Goal: Transaction & Acquisition: Purchase product/service

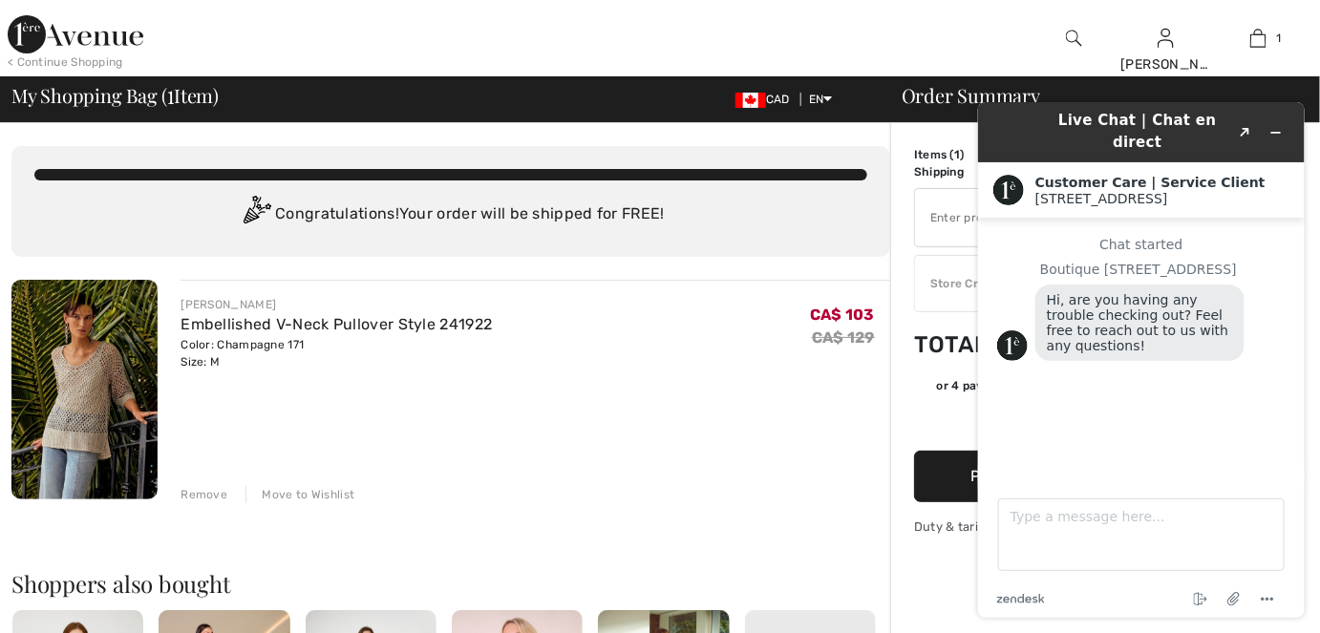
click at [682, 460] on div "JOSEPH RIBKOFF Embellished V-Neck Pullover Style 241922 Color: Champagne 171 Si…" at bounding box center [536, 391] width 710 height 223
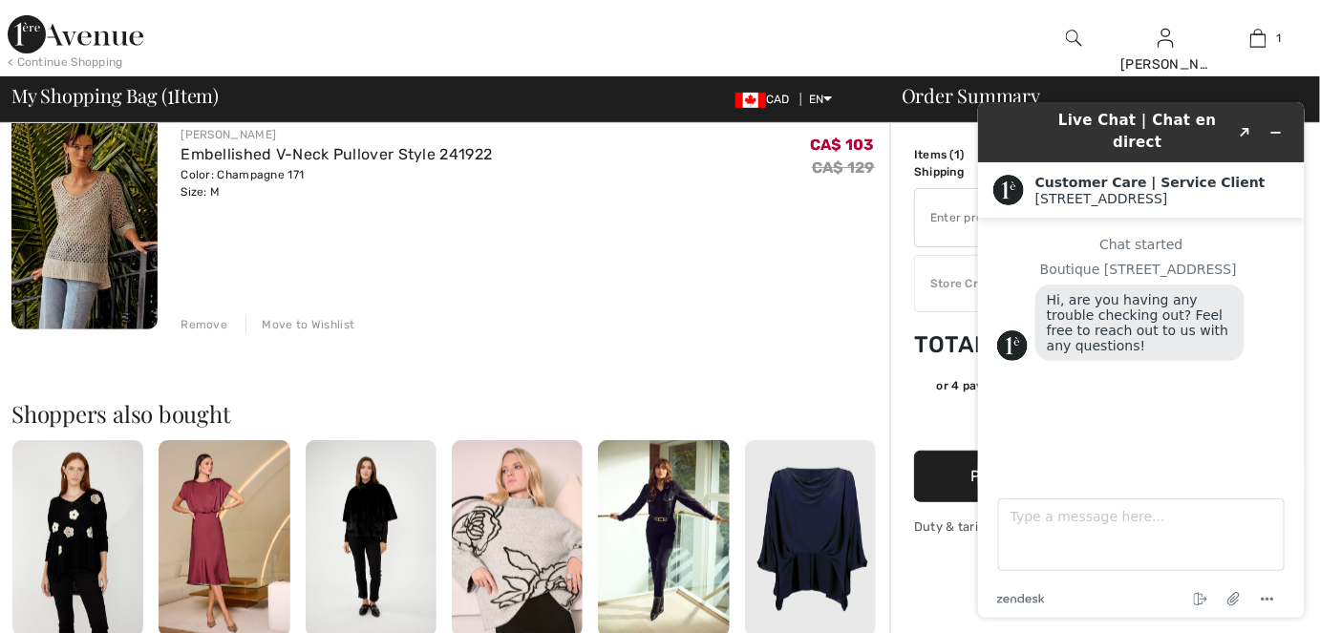
scroll to position [173, 0]
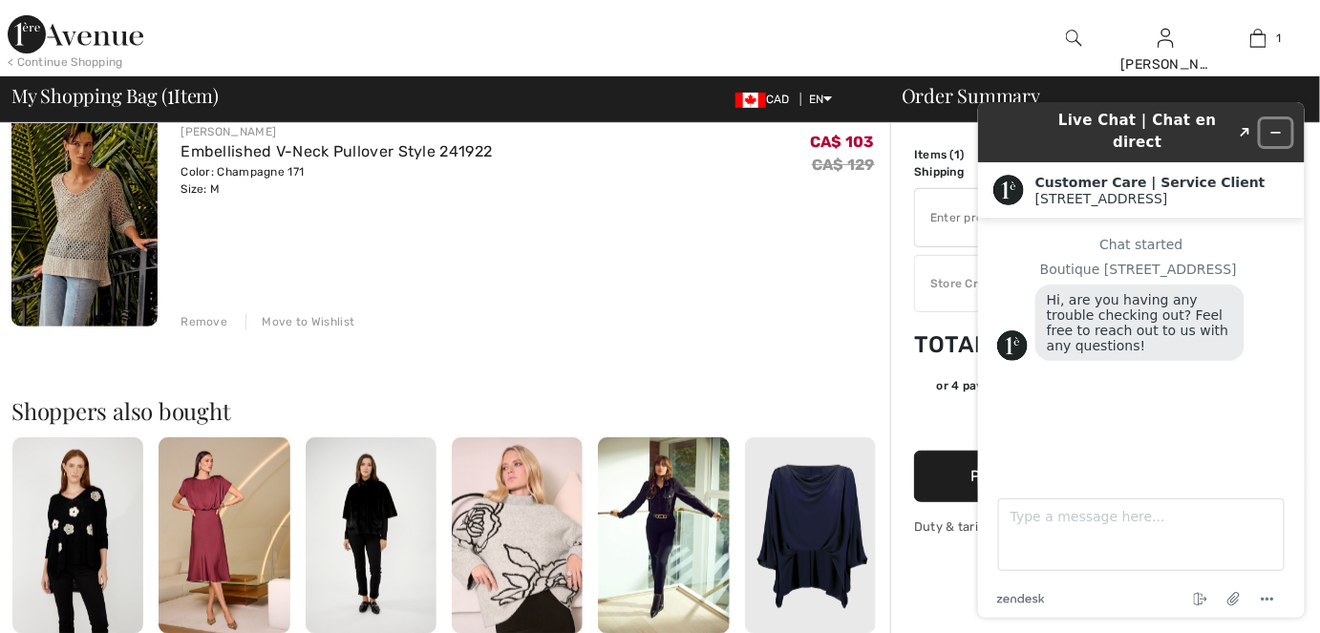
click at [1275, 125] on icon "Minimize widget" at bounding box center [1274, 131] width 13 height 13
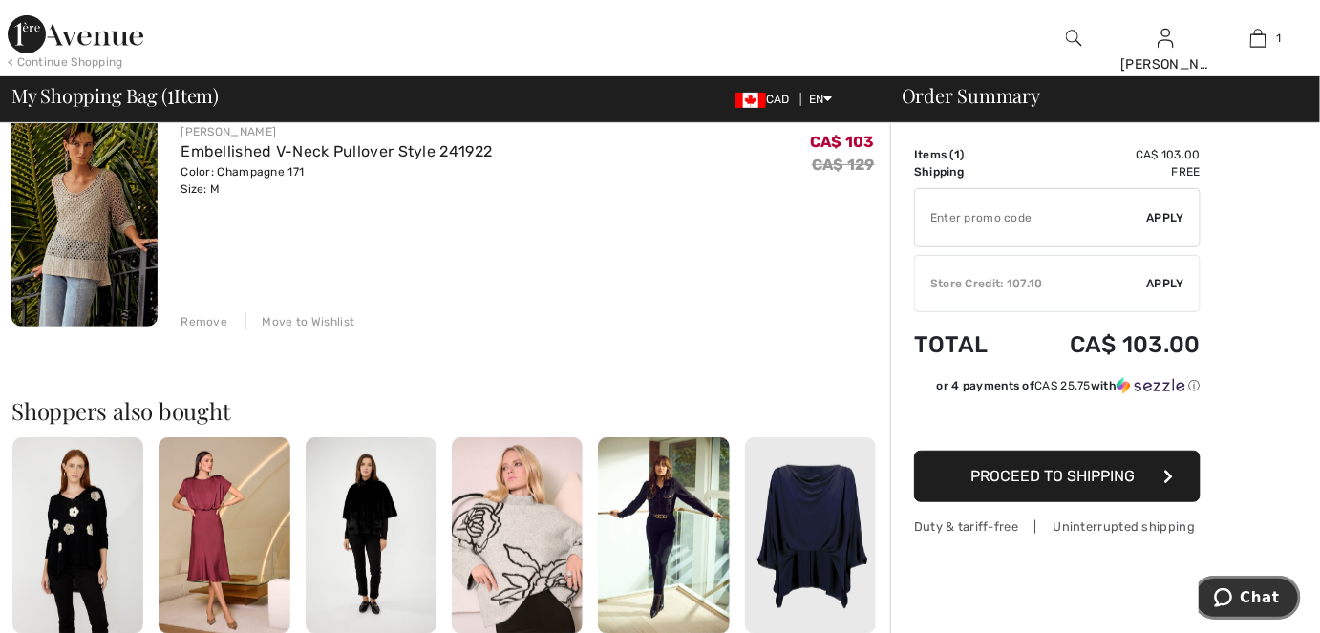
scroll to position [0, 0]
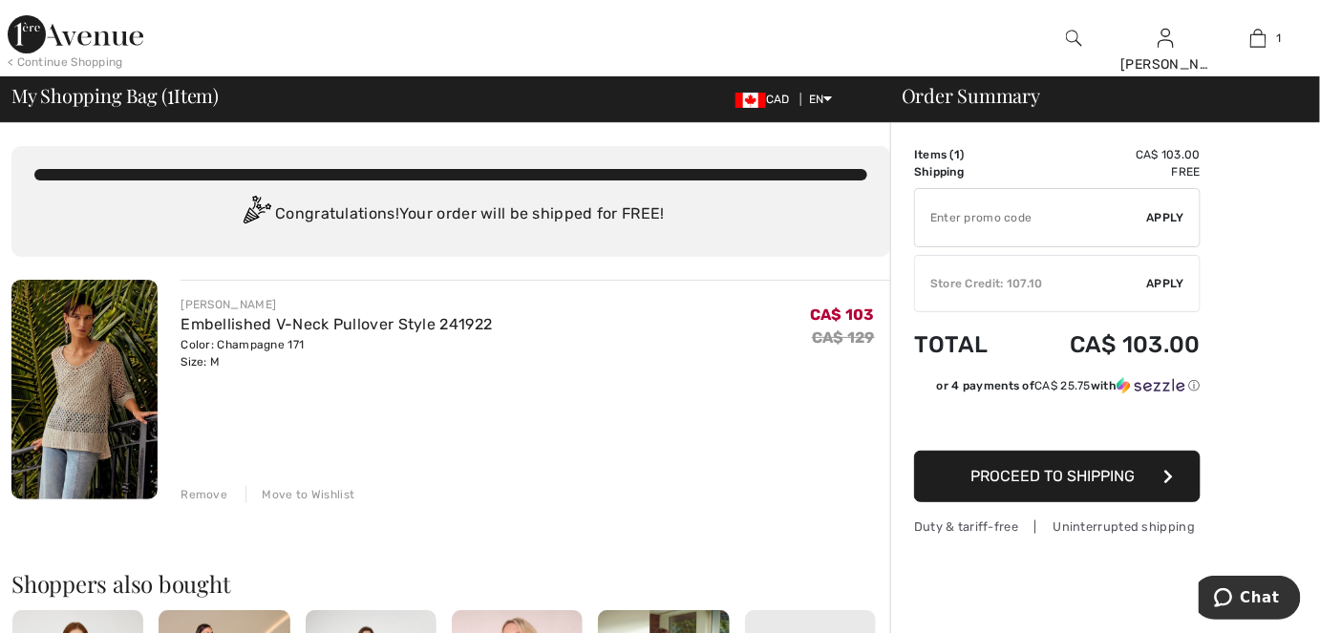
click at [86, 49] on img at bounding box center [76, 34] width 136 height 38
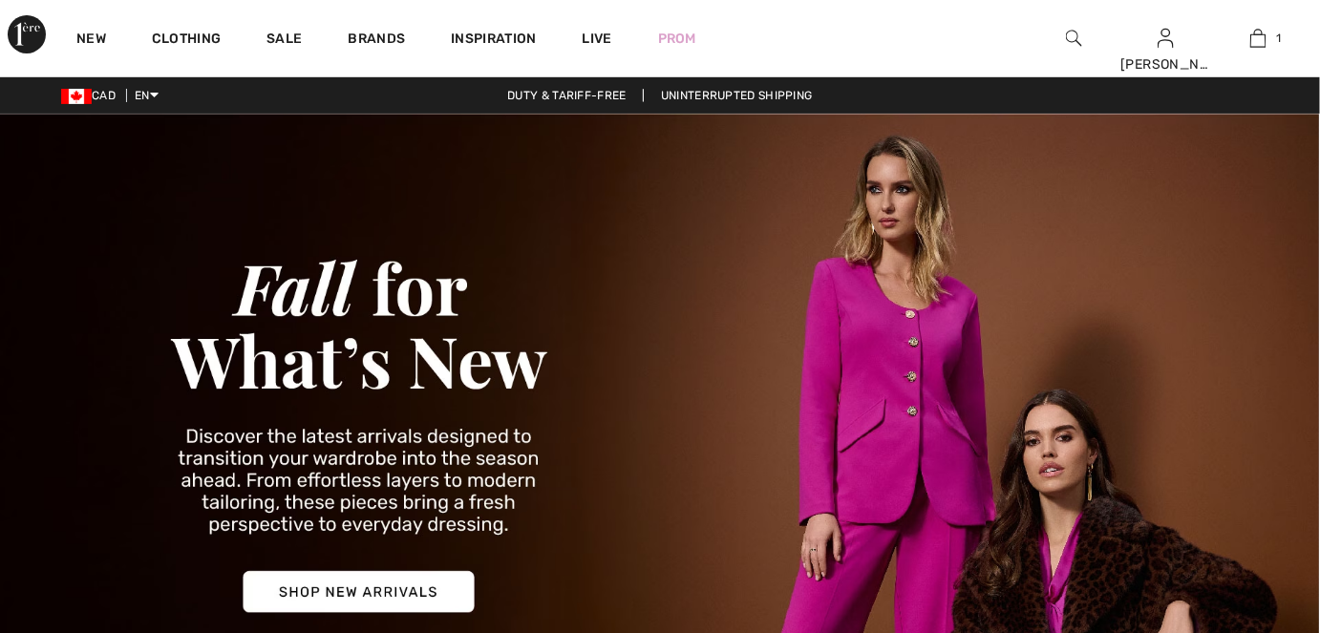
click at [1070, 39] on img at bounding box center [1074, 38] width 16 height 23
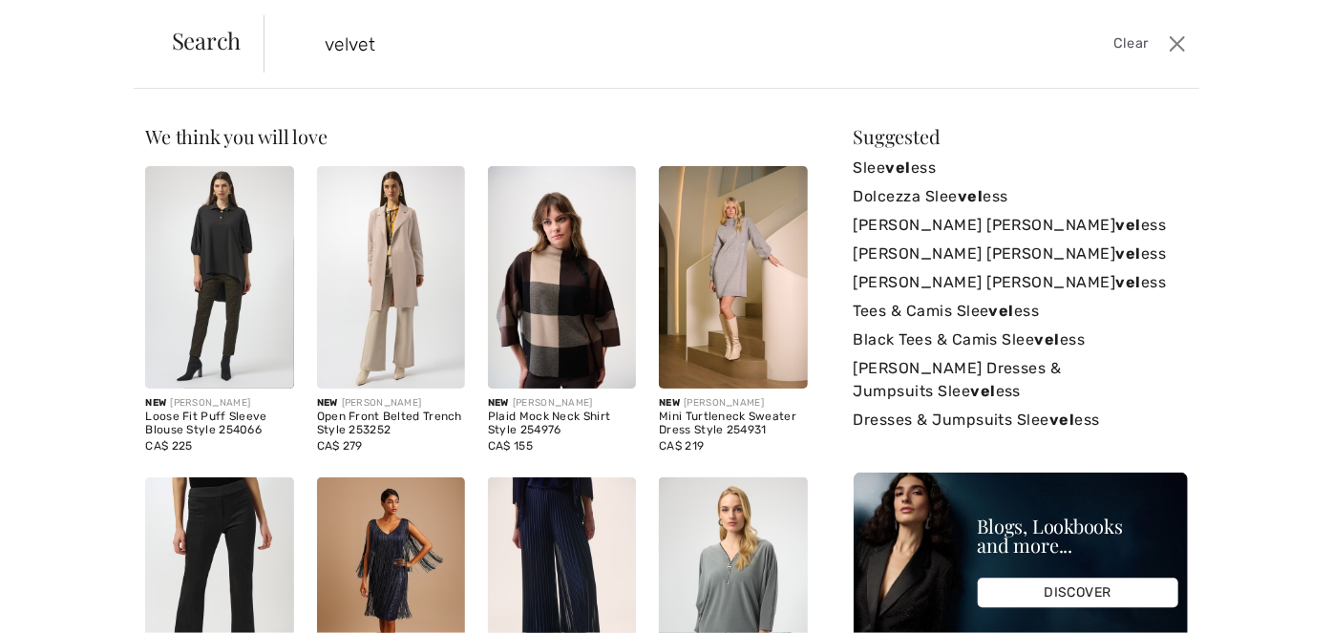
type input "velvet"
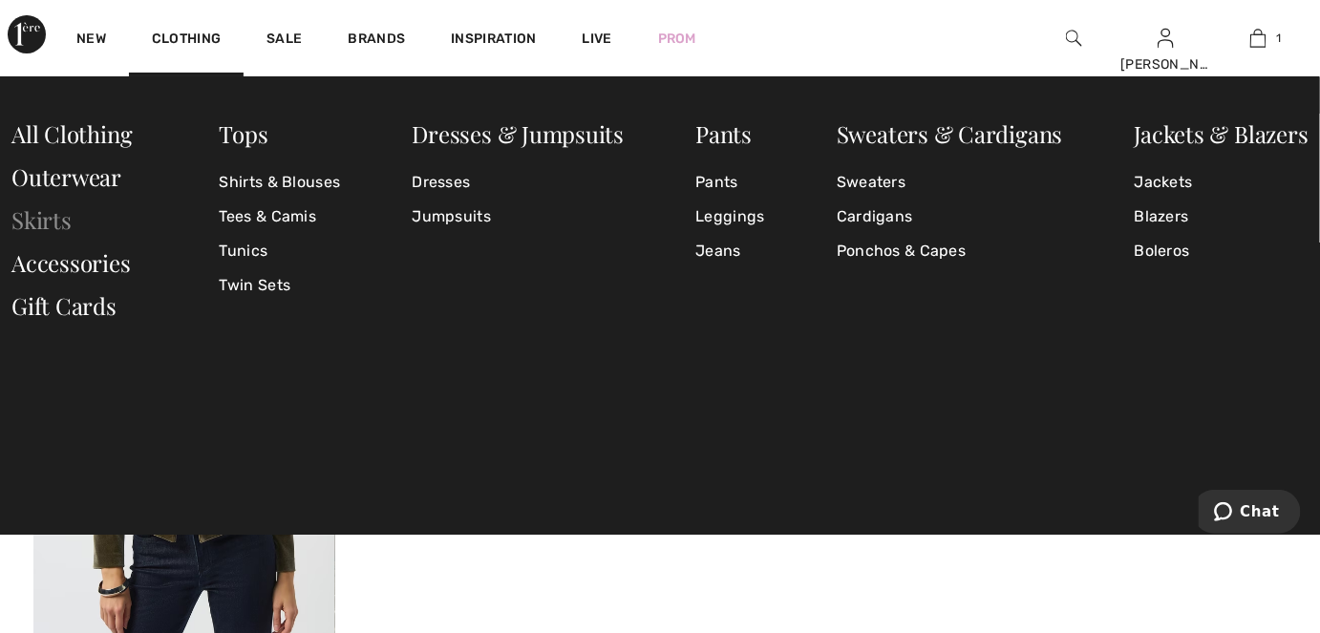
click at [44, 224] on link "Skirts" at bounding box center [41, 219] width 60 height 31
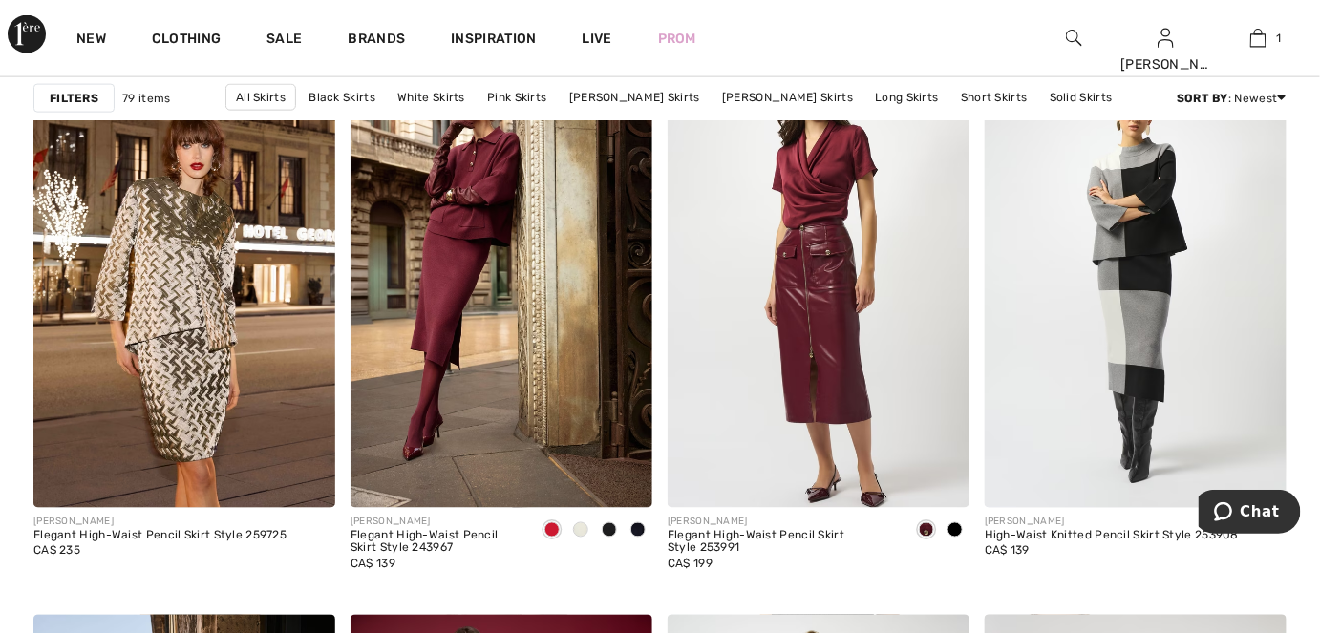
scroll to position [3299, 0]
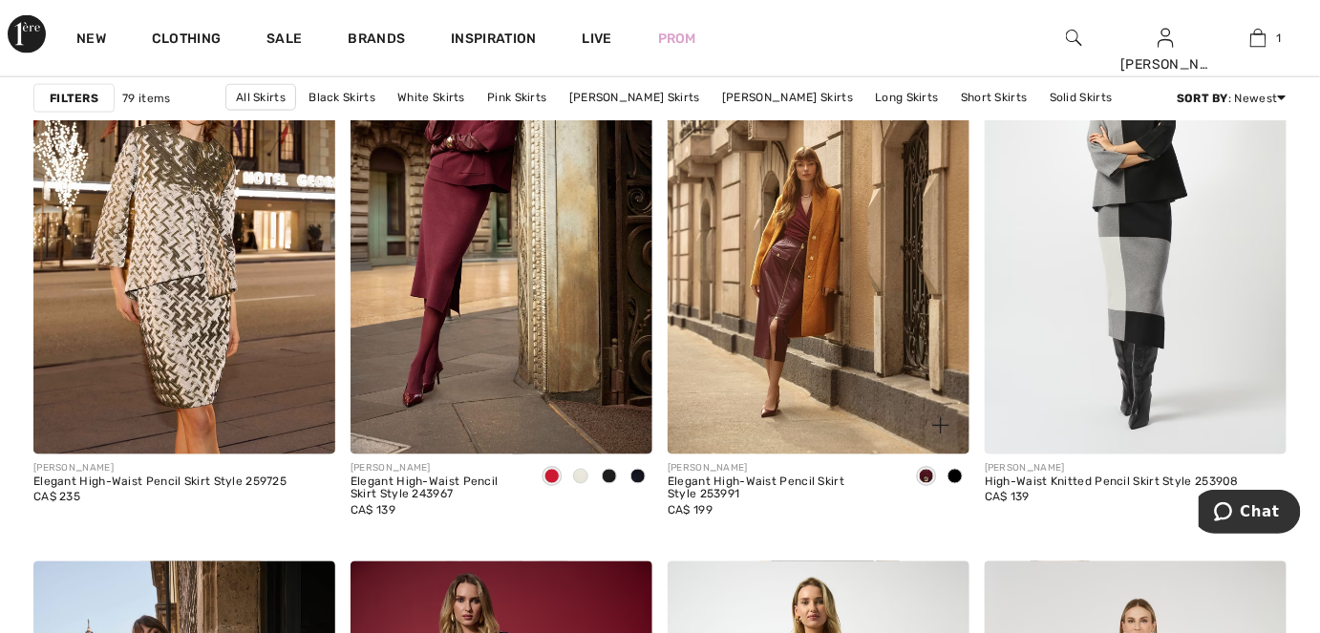
click at [956, 479] on span at bounding box center [954, 476] width 15 height 15
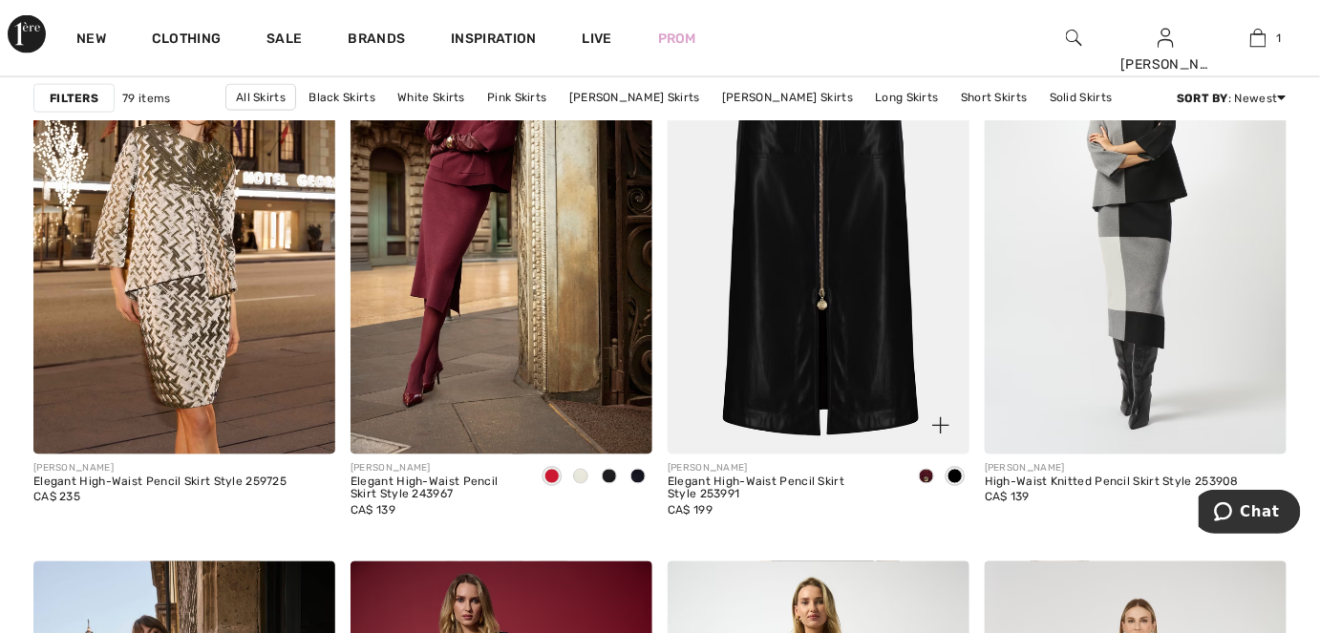
click at [921, 477] on span at bounding box center [926, 476] width 15 height 15
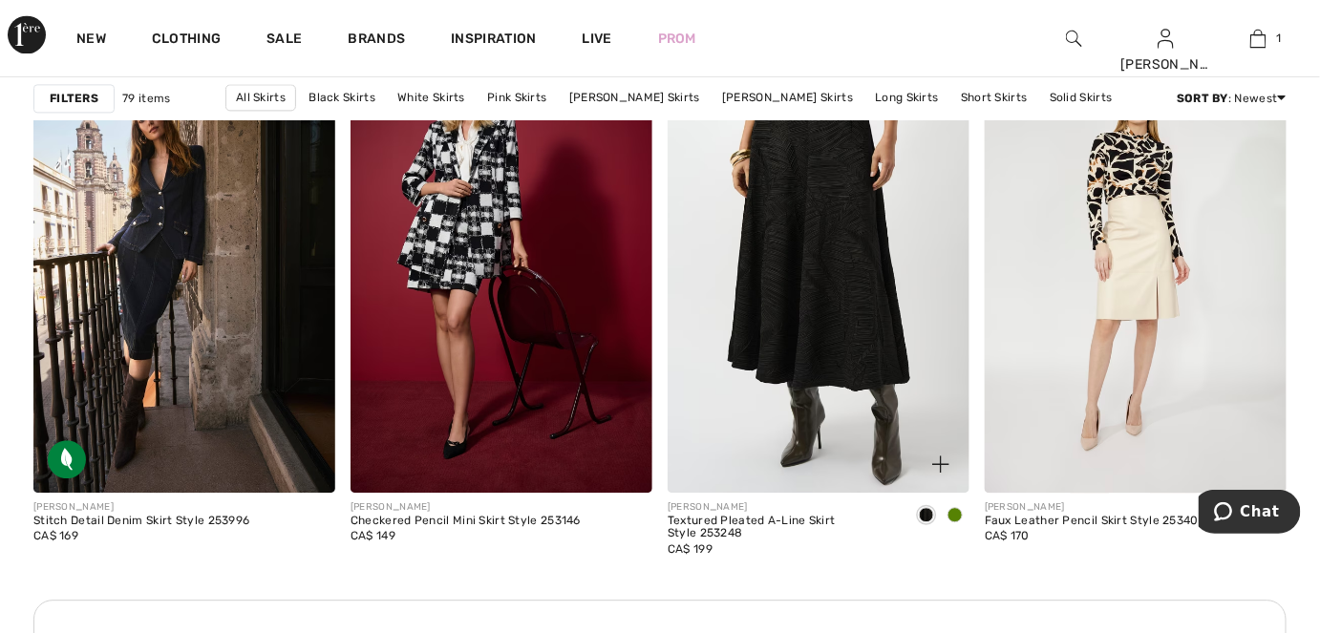
scroll to position [3734, 0]
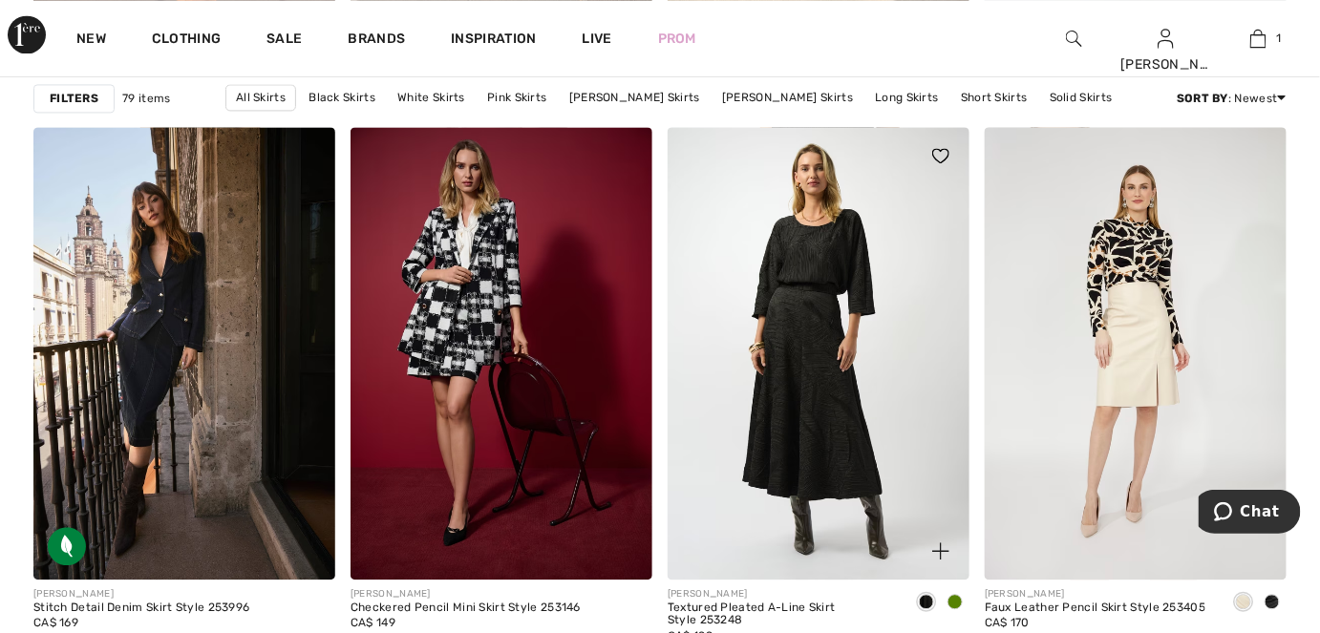
click at [953, 599] on span at bounding box center [954, 601] width 15 height 15
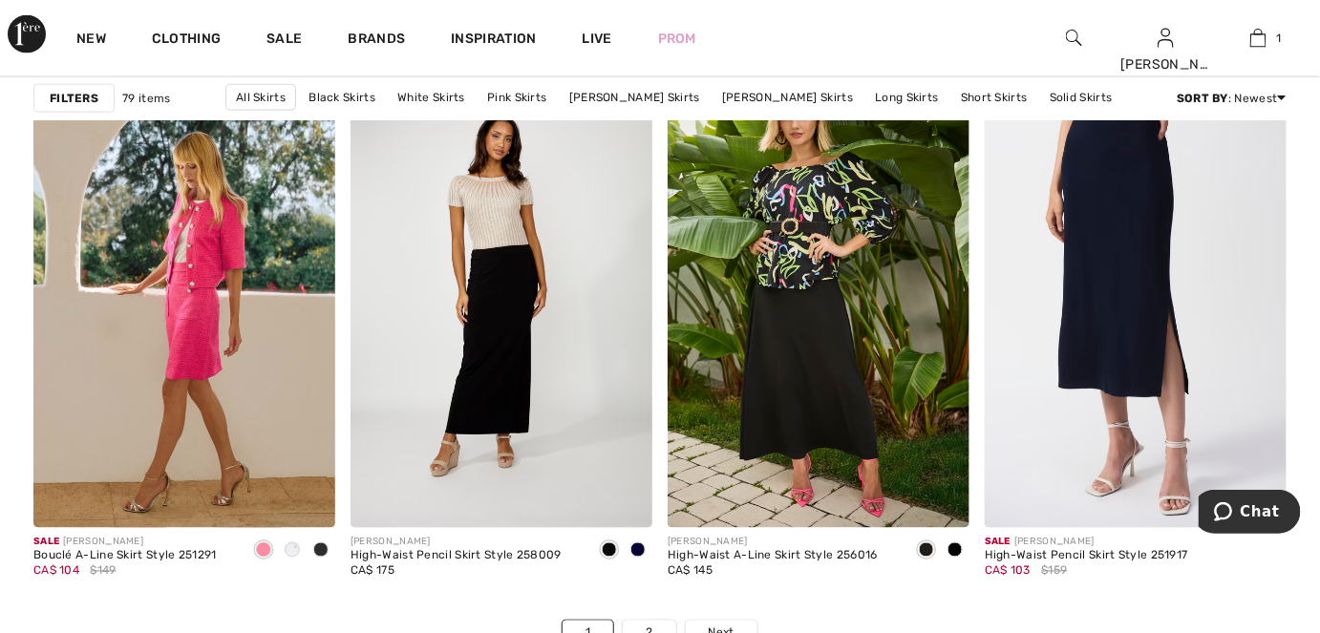
scroll to position [8161, 0]
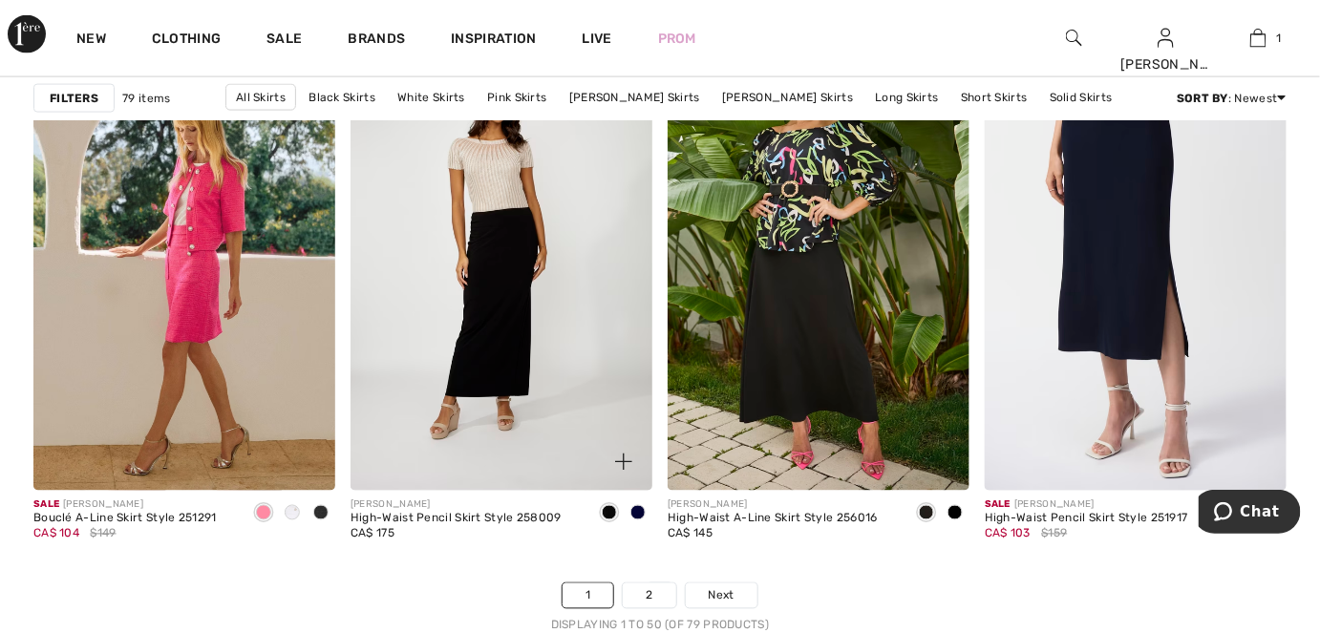
click at [639, 507] on span at bounding box center [637, 512] width 15 height 15
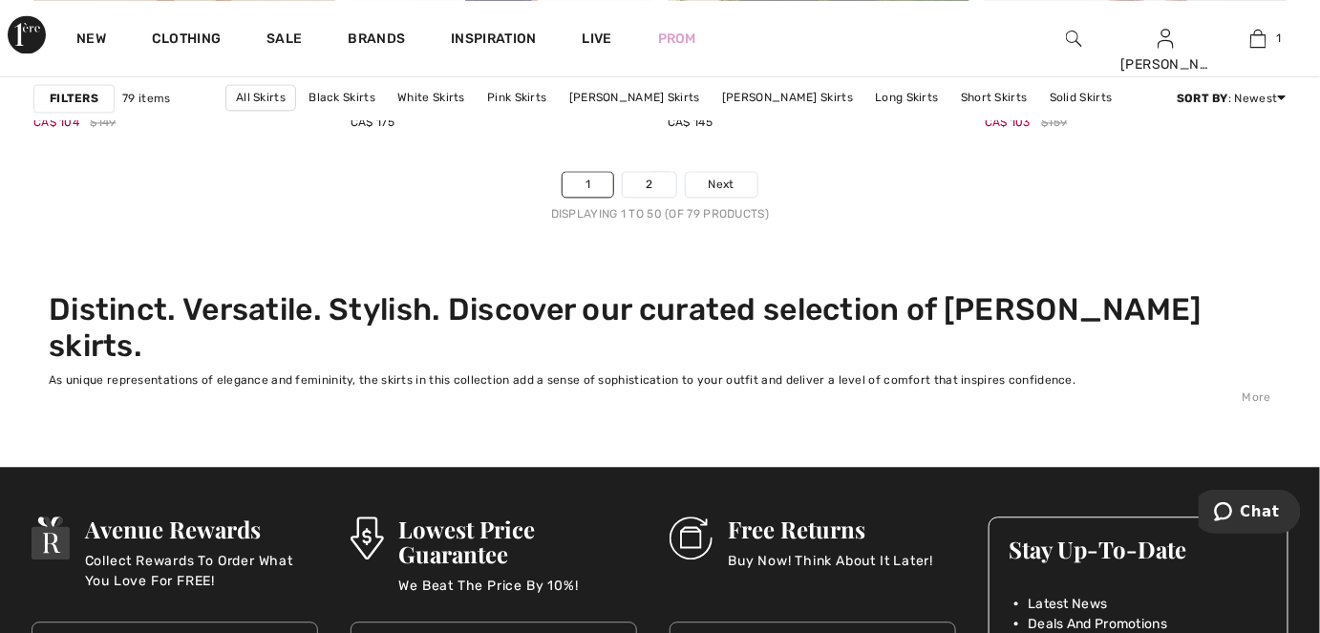
scroll to position [8596, 0]
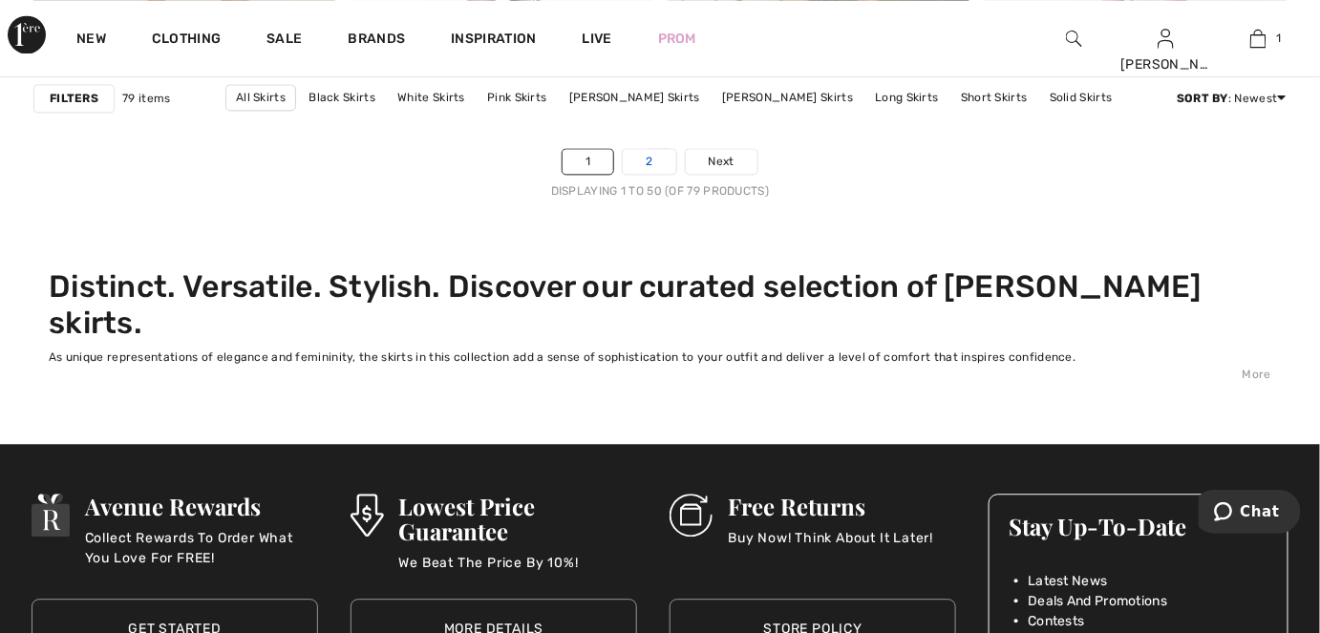
click at [650, 160] on link "2" at bounding box center [649, 161] width 53 height 25
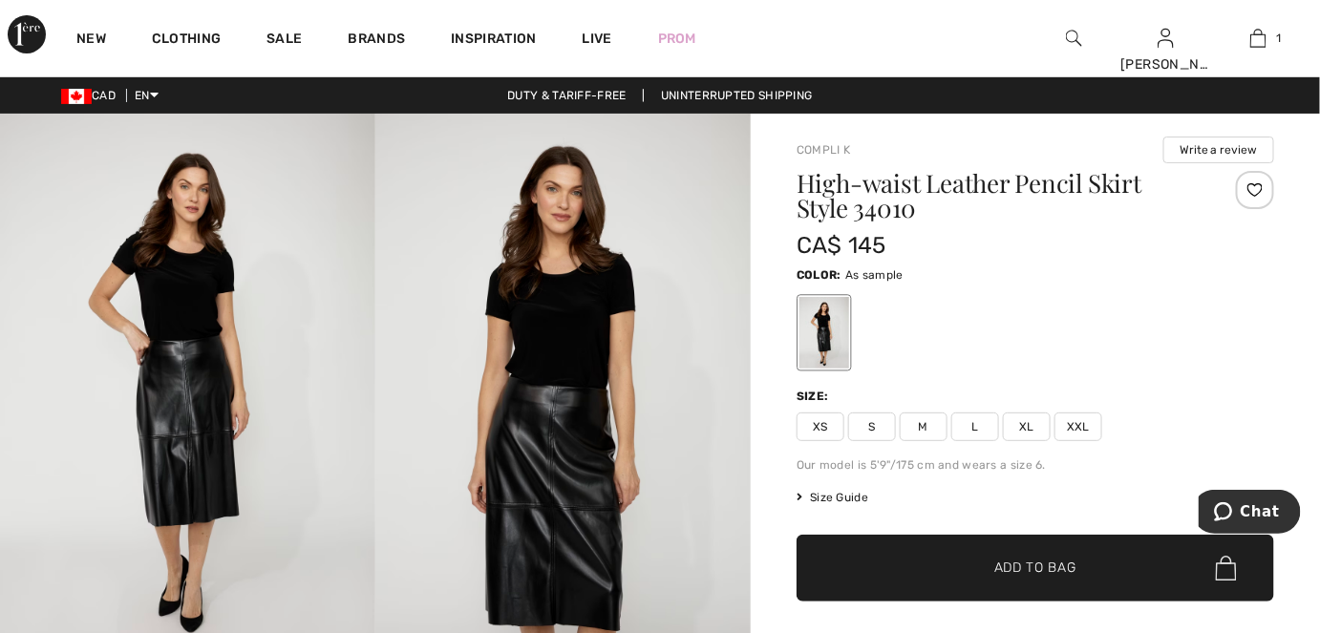
click at [1079, 33] on img at bounding box center [1074, 38] width 16 height 23
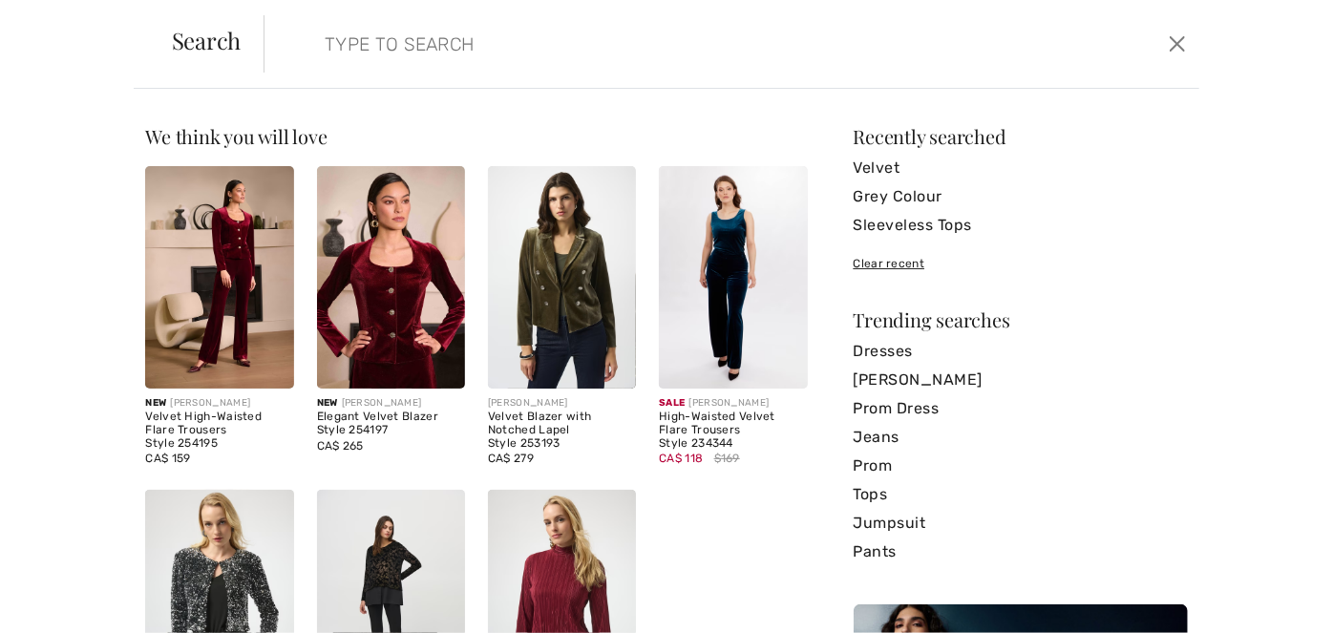
paste input "Metallic High-waisted Trousers Style"
type input "Metallic High-waisted Trousers Style"
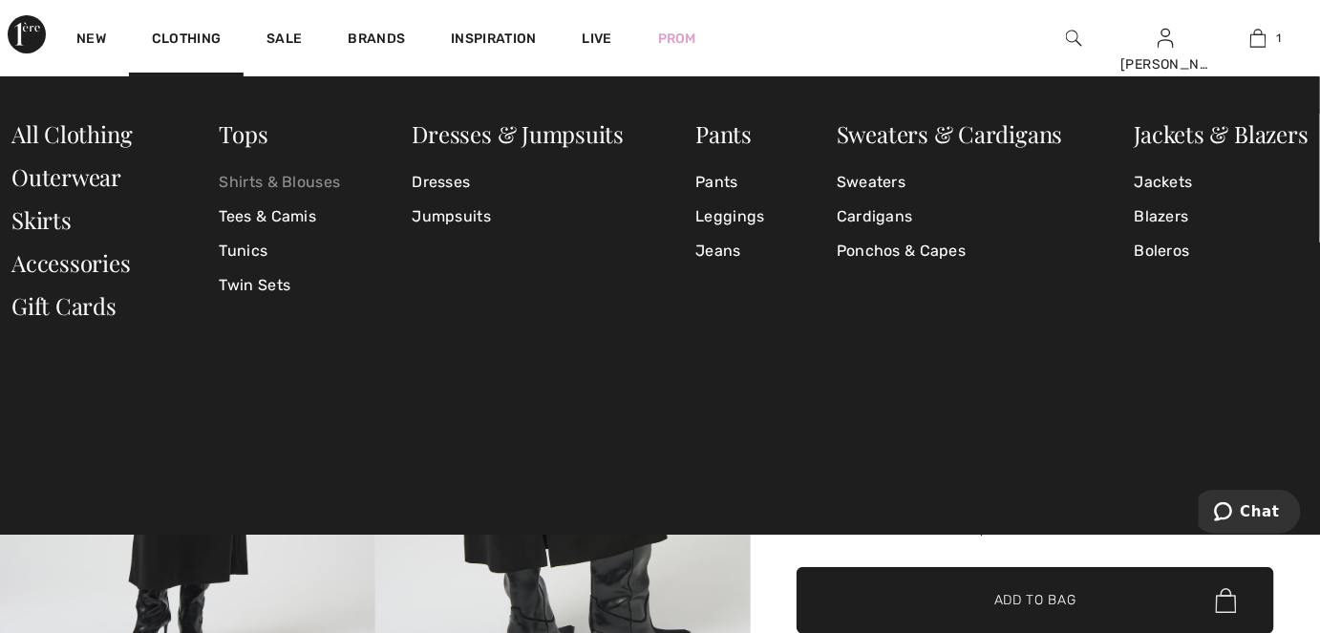
click at [283, 177] on link "Shirts & Blouses" at bounding box center [280, 182] width 121 height 34
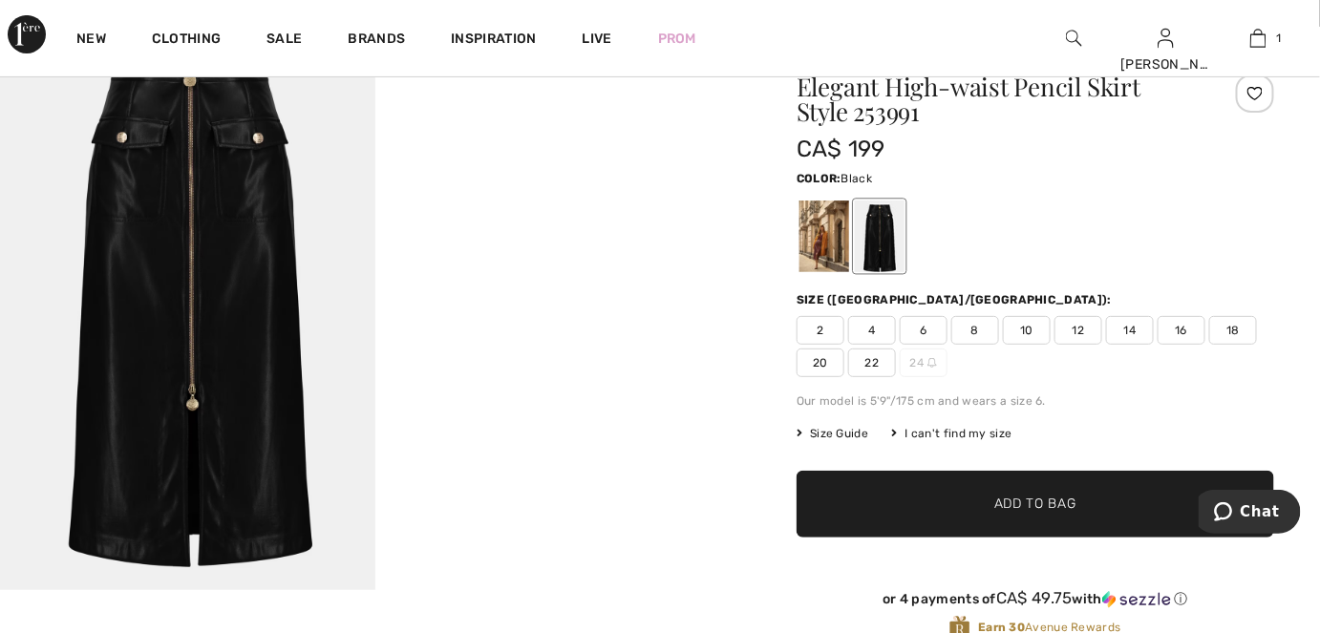
scroll to position [86, 0]
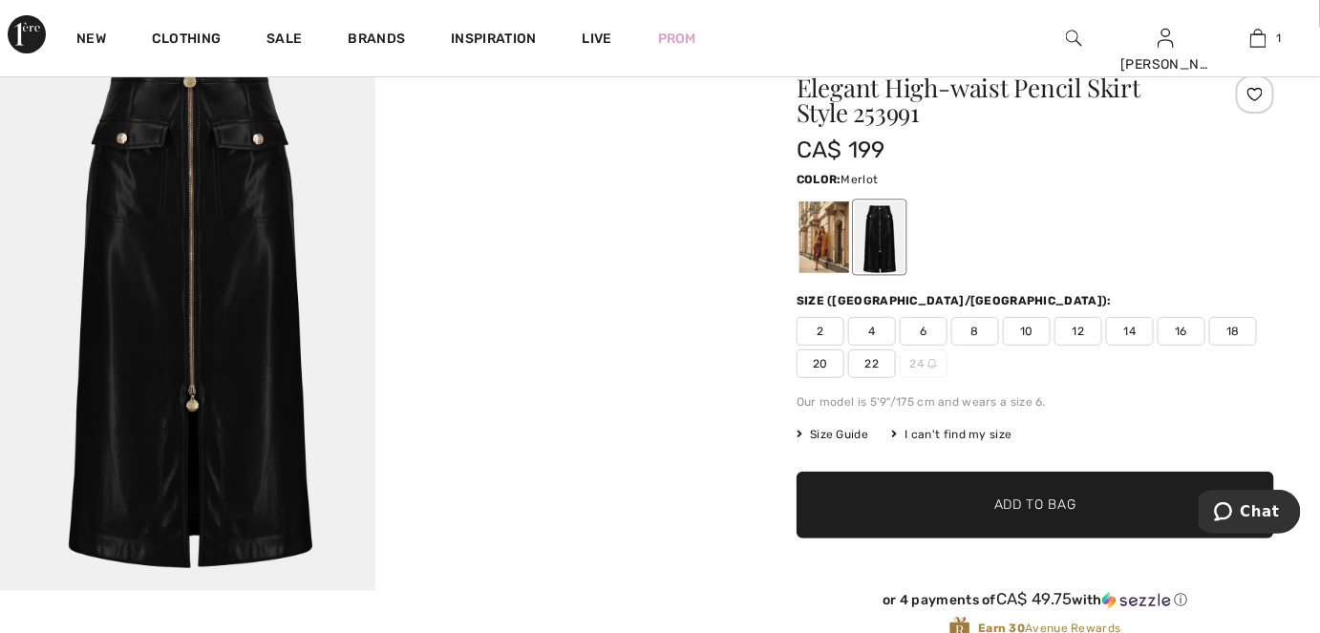
click at [835, 235] on div at bounding box center [824, 238] width 50 height 72
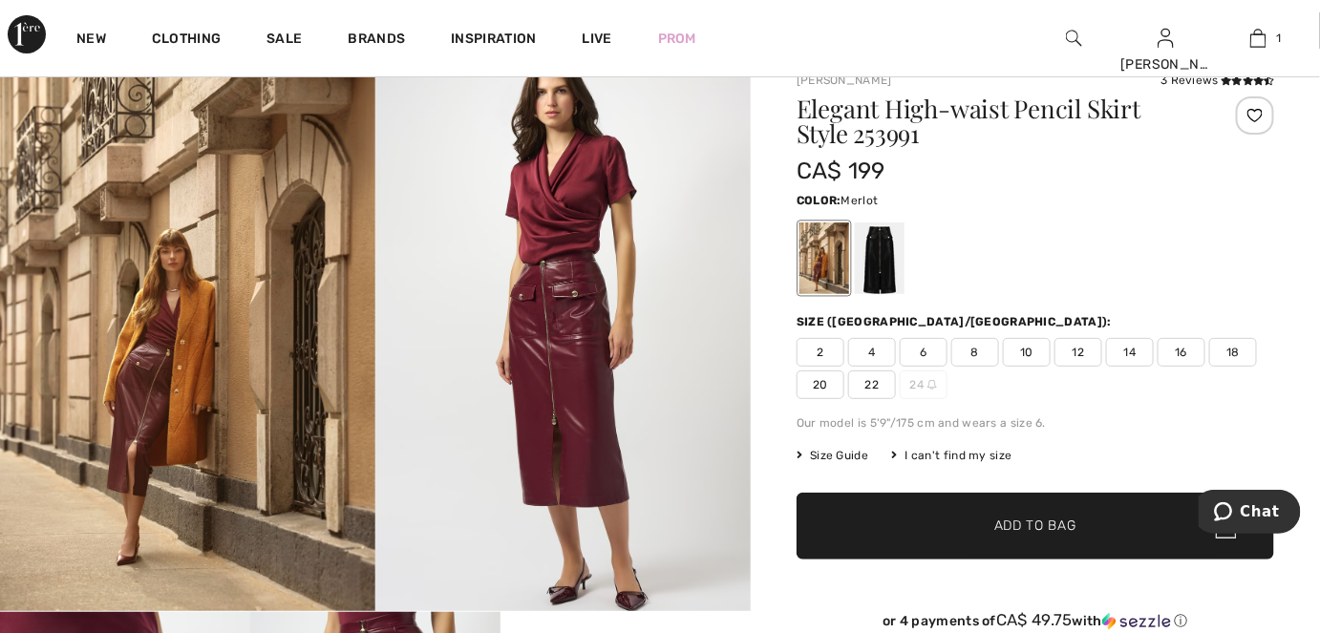
scroll to position [0, 0]
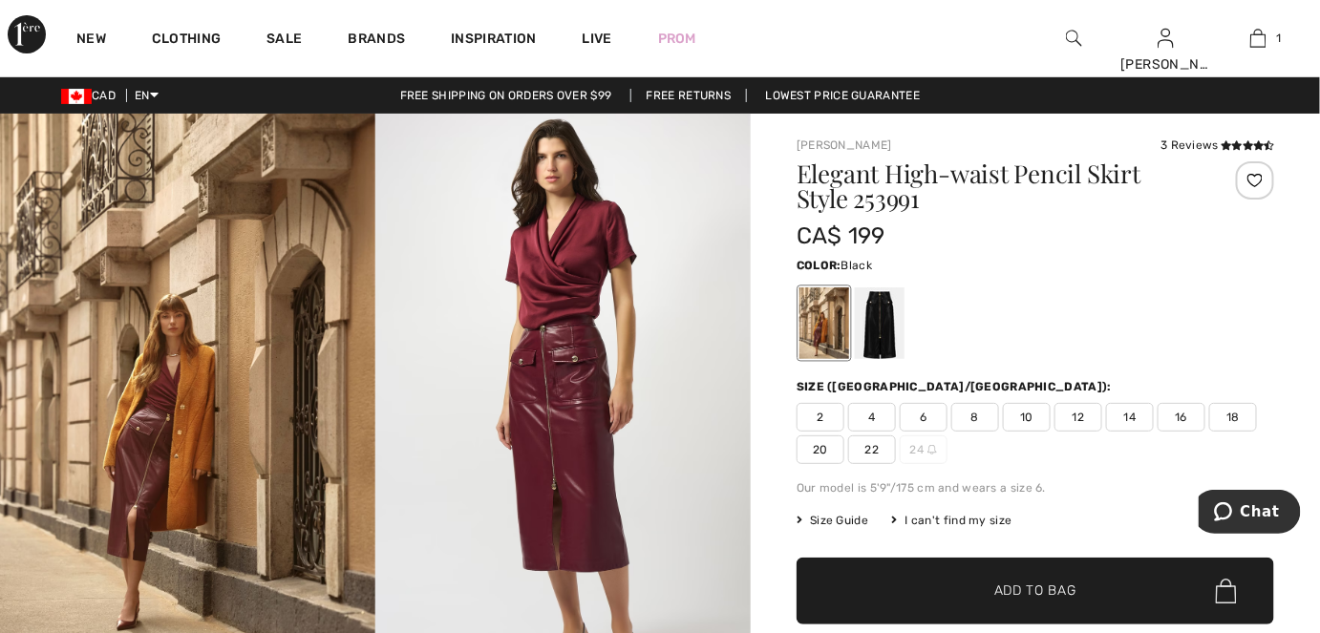
click at [882, 335] on div at bounding box center [880, 323] width 50 height 72
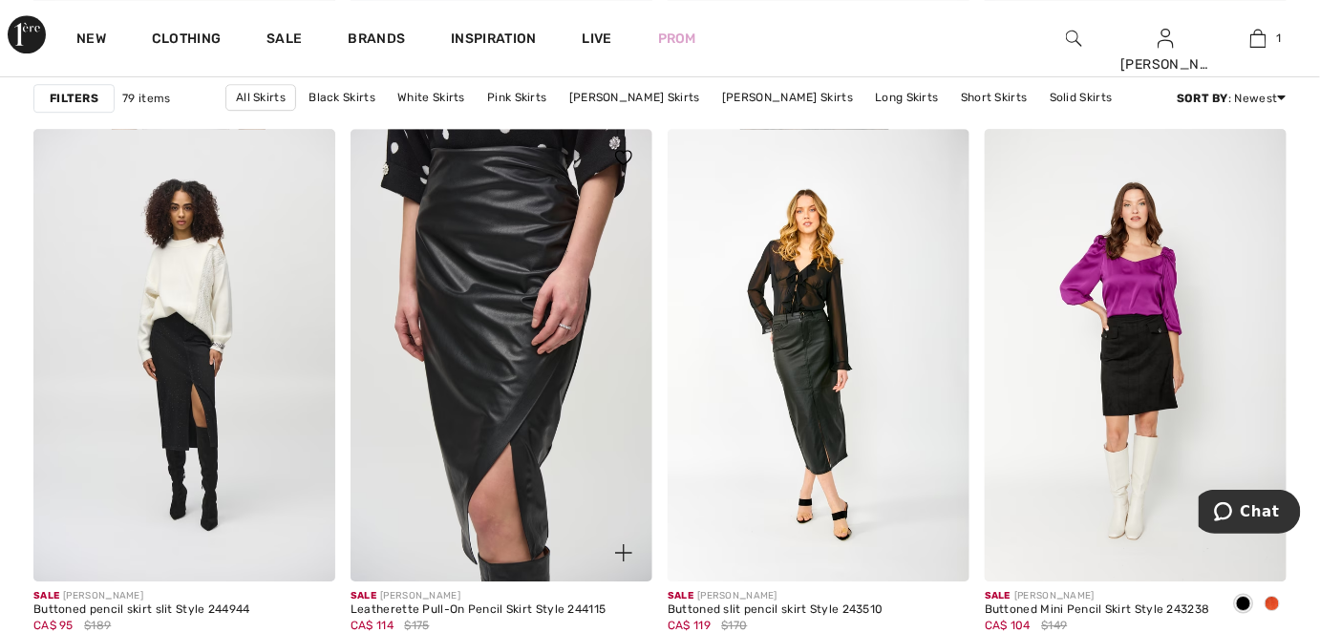
scroll to position [1823, 0]
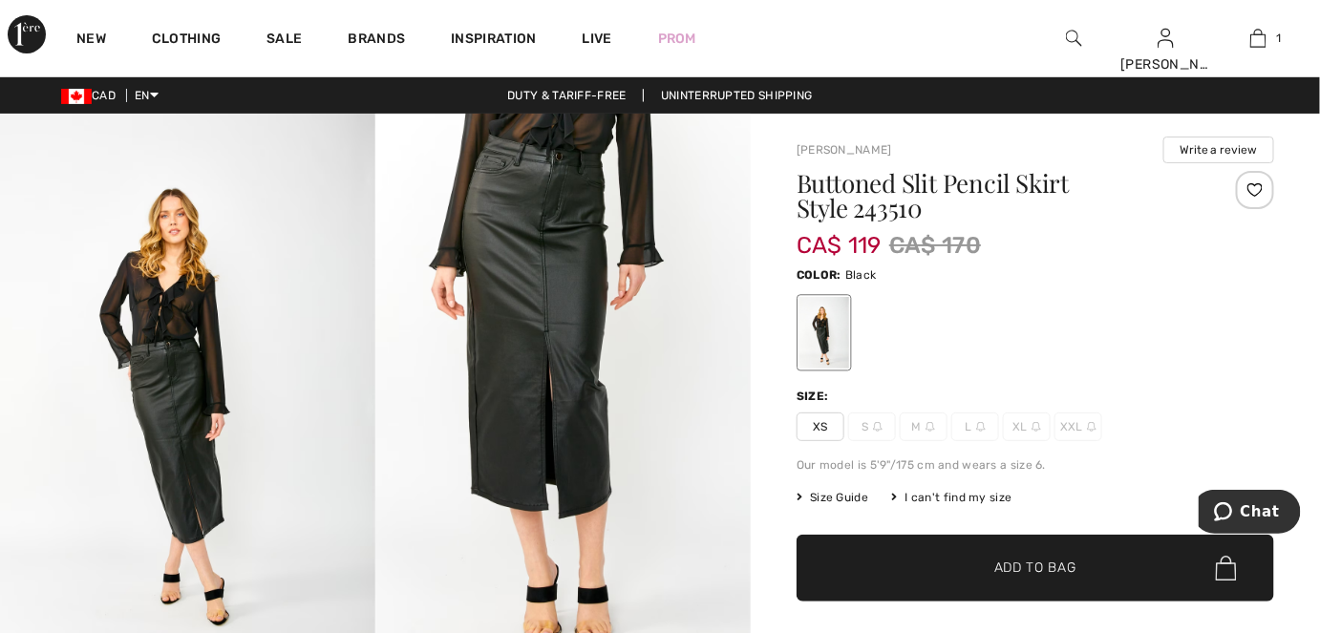
click at [937, 497] on div "I can't find my size" at bounding box center [951, 497] width 120 height 17
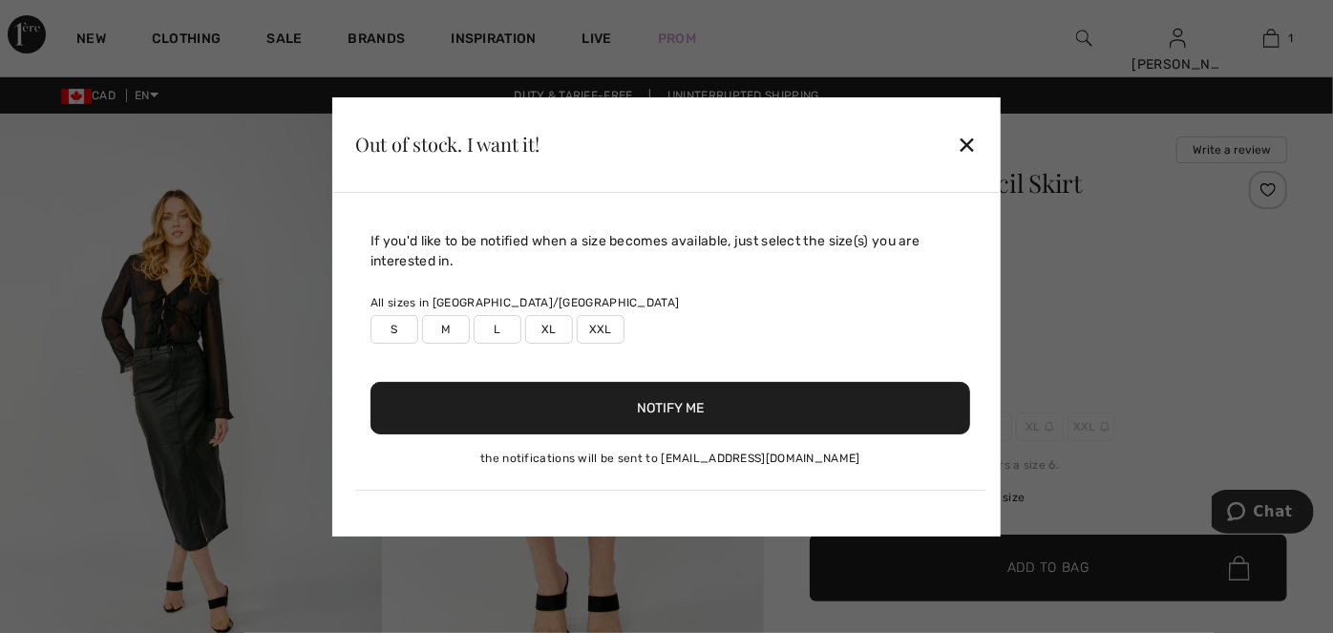
click at [964, 143] on div "✕" at bounding box center [968, 144] width 20 height 40
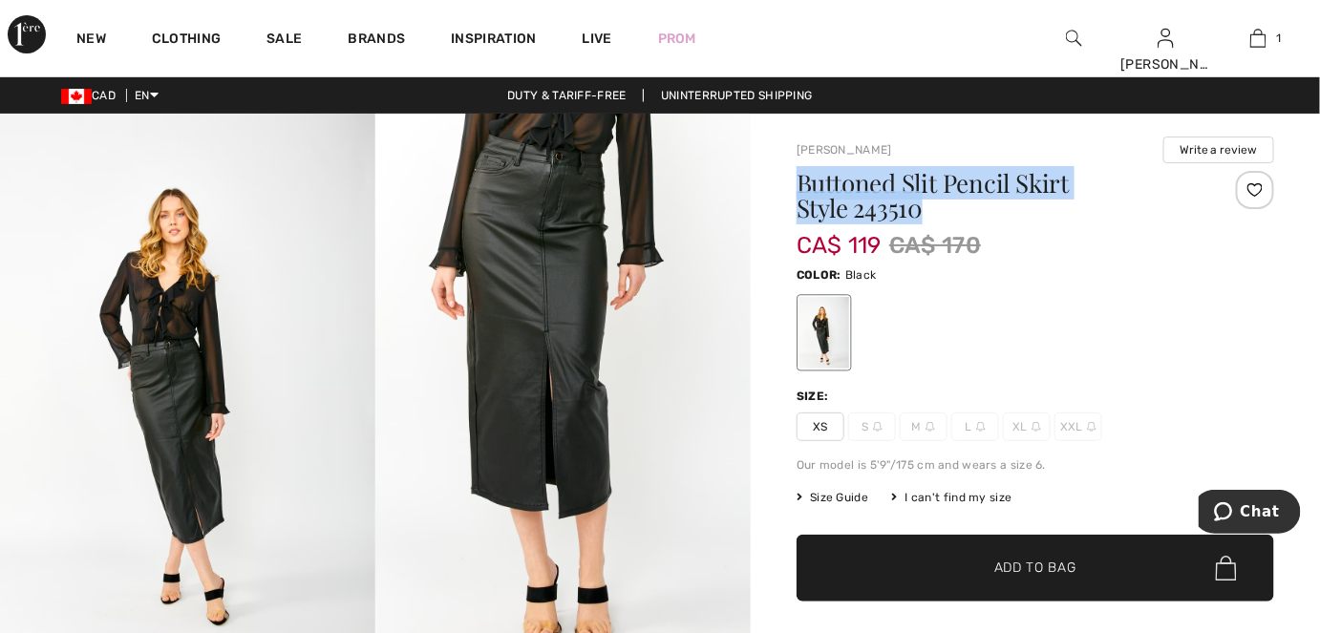
drag, startPoint x: 942, startPoint y: 213, endPoint x: 800, endPoint y: 192, distance: 142.9
click at [800, 192] on h1 "Buttoned Slit Pencil Skirt Style 243510" at bounding box center [996, 196] width 398 height 50
copy h1 "Buttoned Slit Pencil Skirt Style 243510"
click at [537, 266] on img at bounding box center [562, 396] width 375 height 564
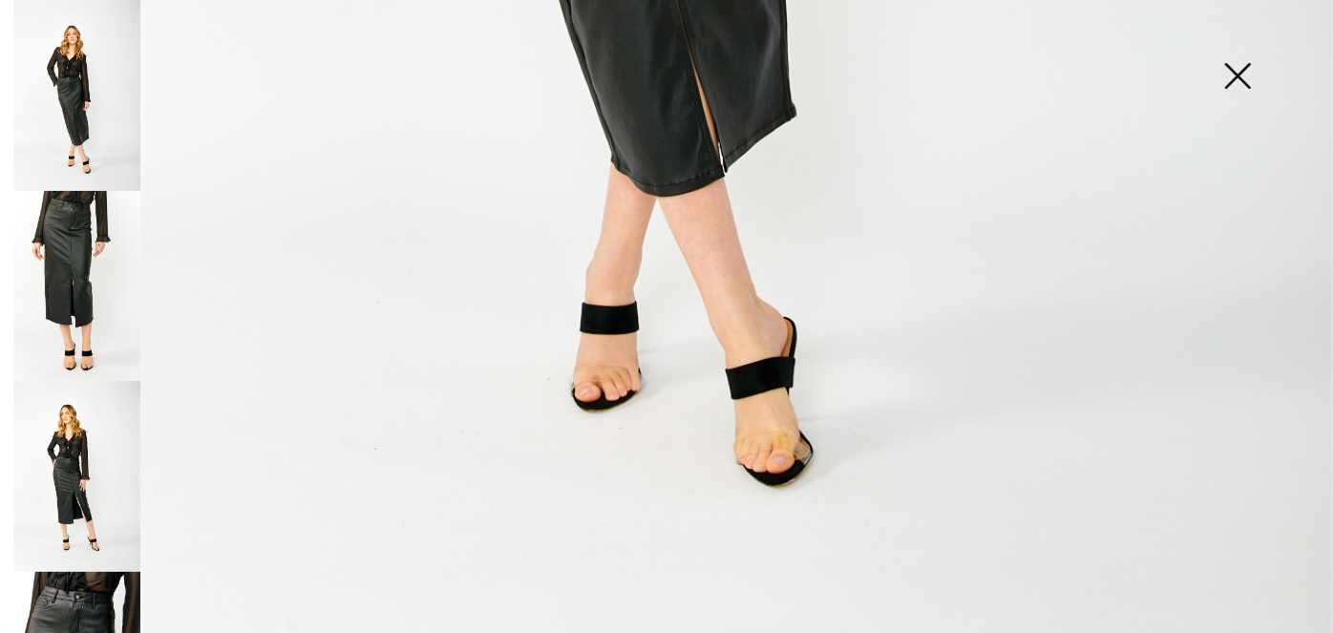
scroll to position [1347, 0]
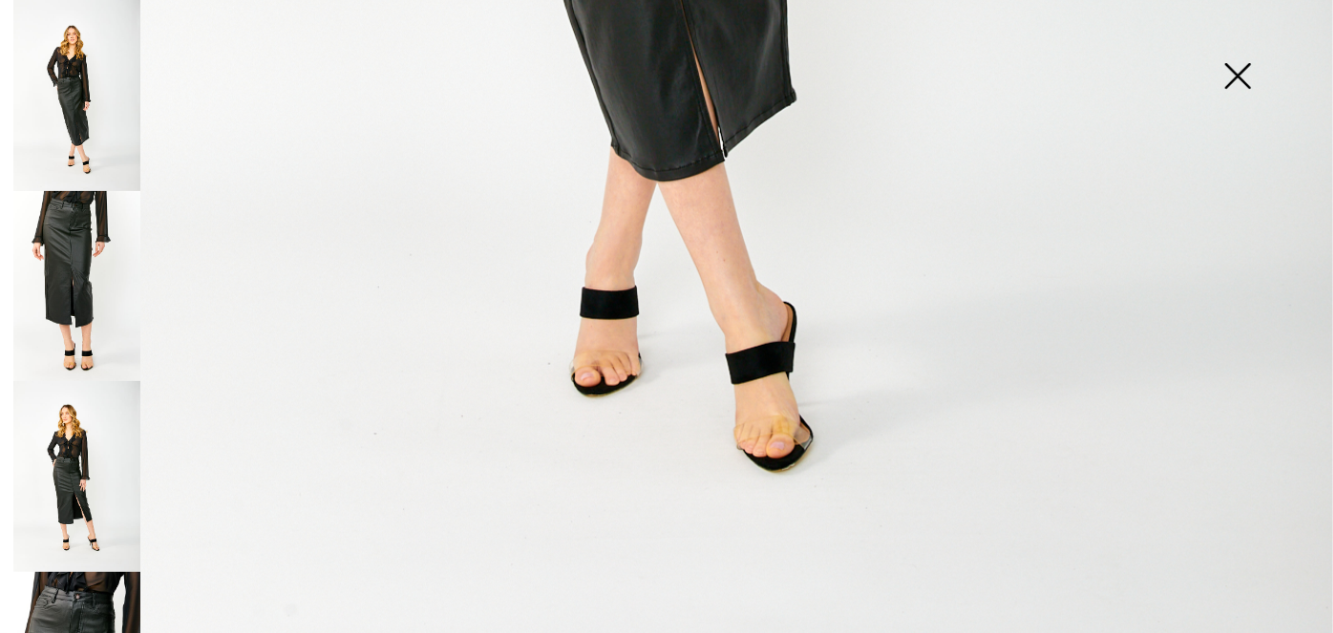
click at [71, 258] on img at bounding box center [76, 286] width 127 height 191
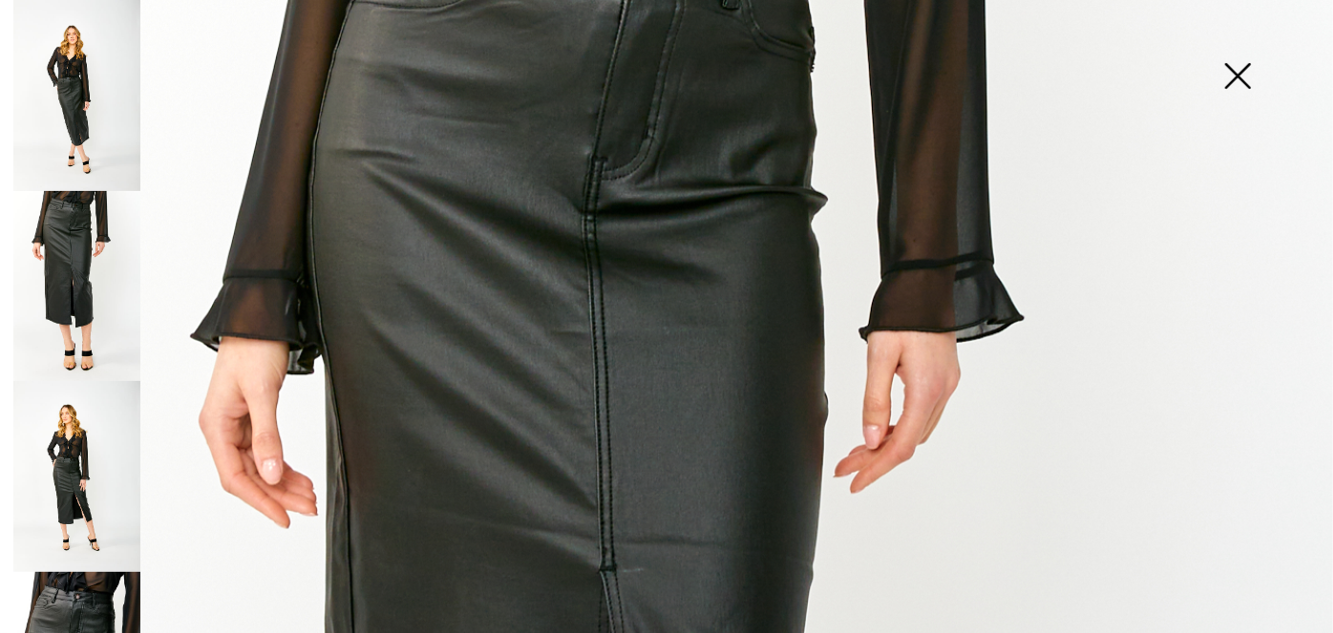
scroll to position [45, 0]
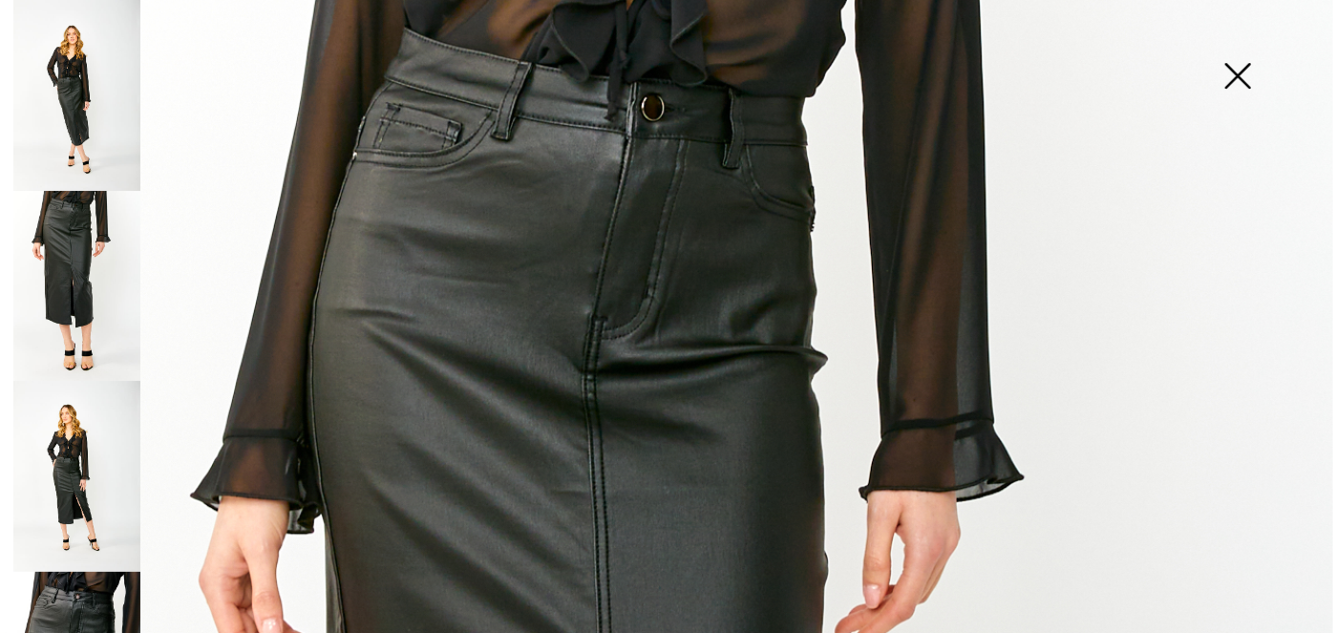
click at [109, 451] on img at bounding box center [76, 476] width 127 height 191
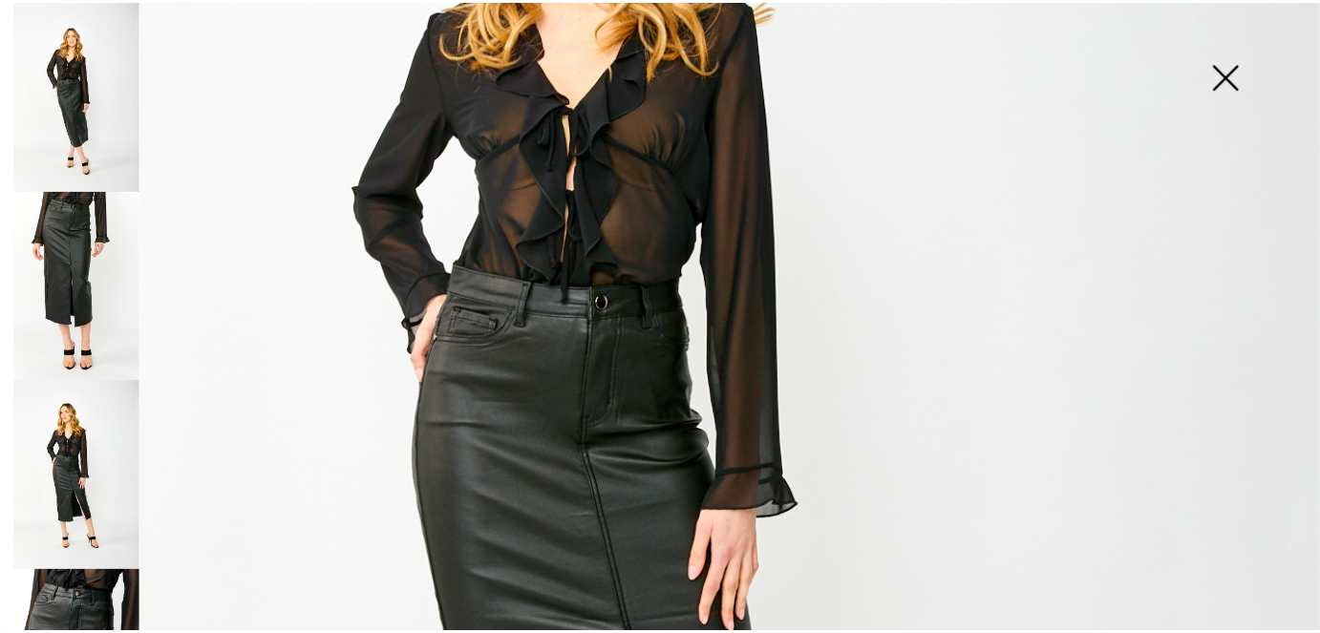
scroll to position [739, 0]
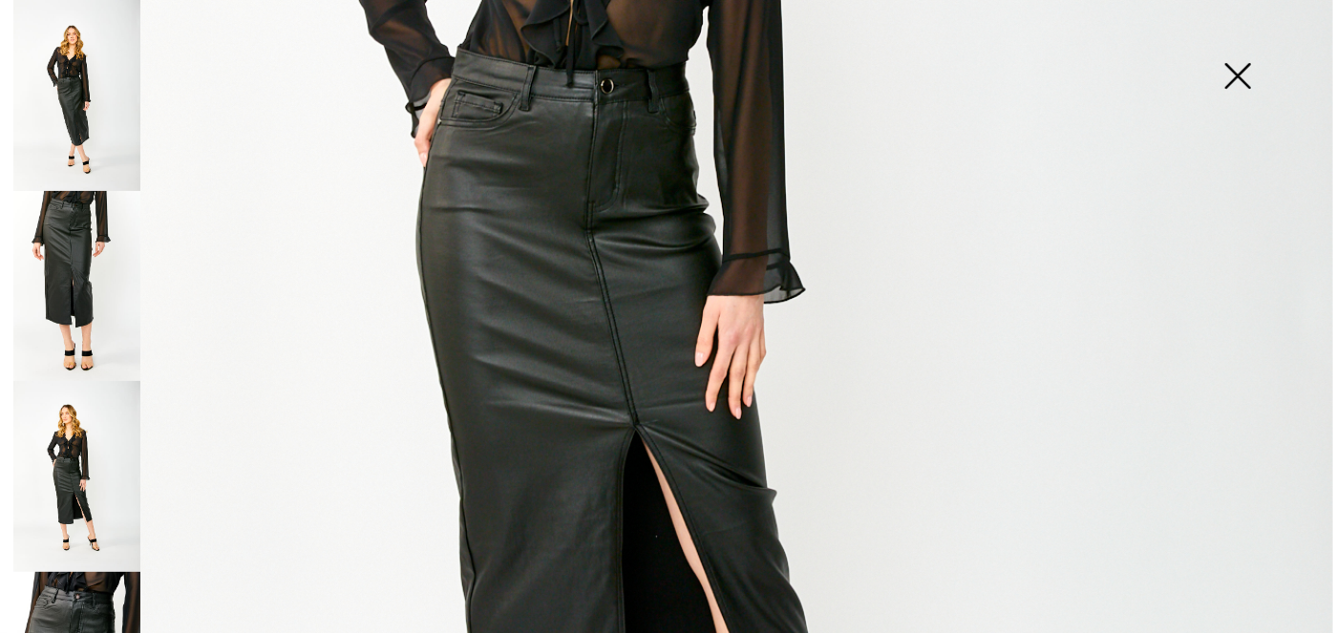
click at [1243, 86] on img at bounding box center [1238, 78] width 96 height 98
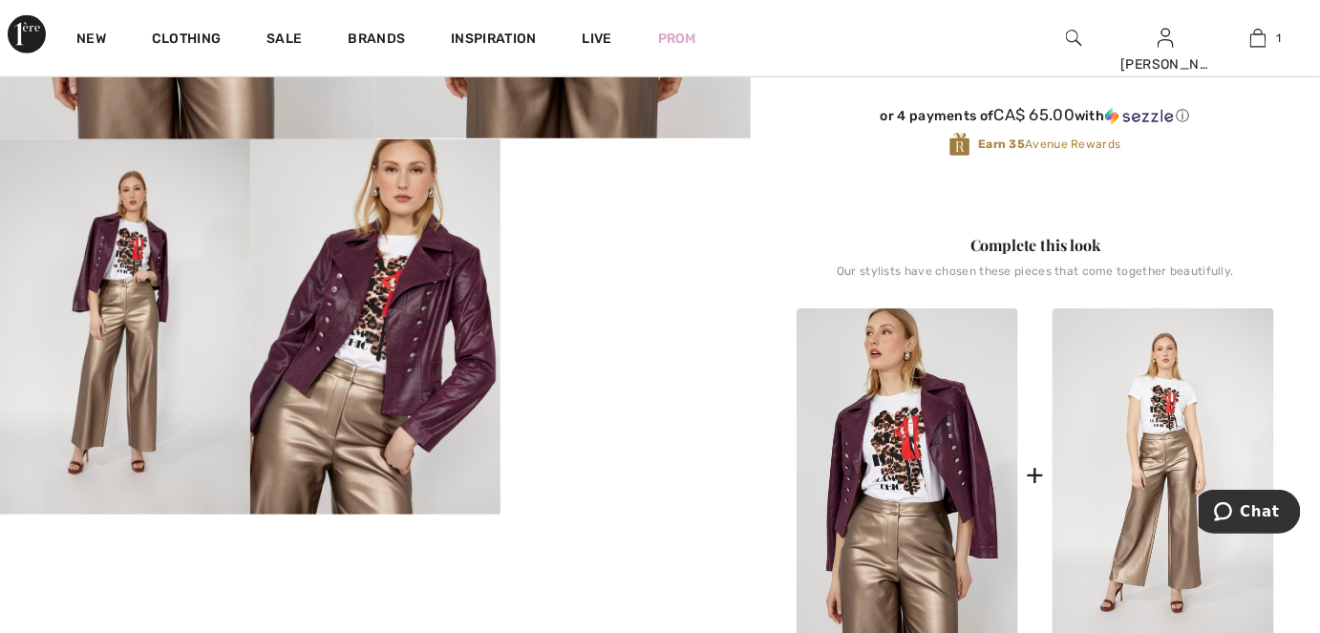
scroll to position [781, 0]
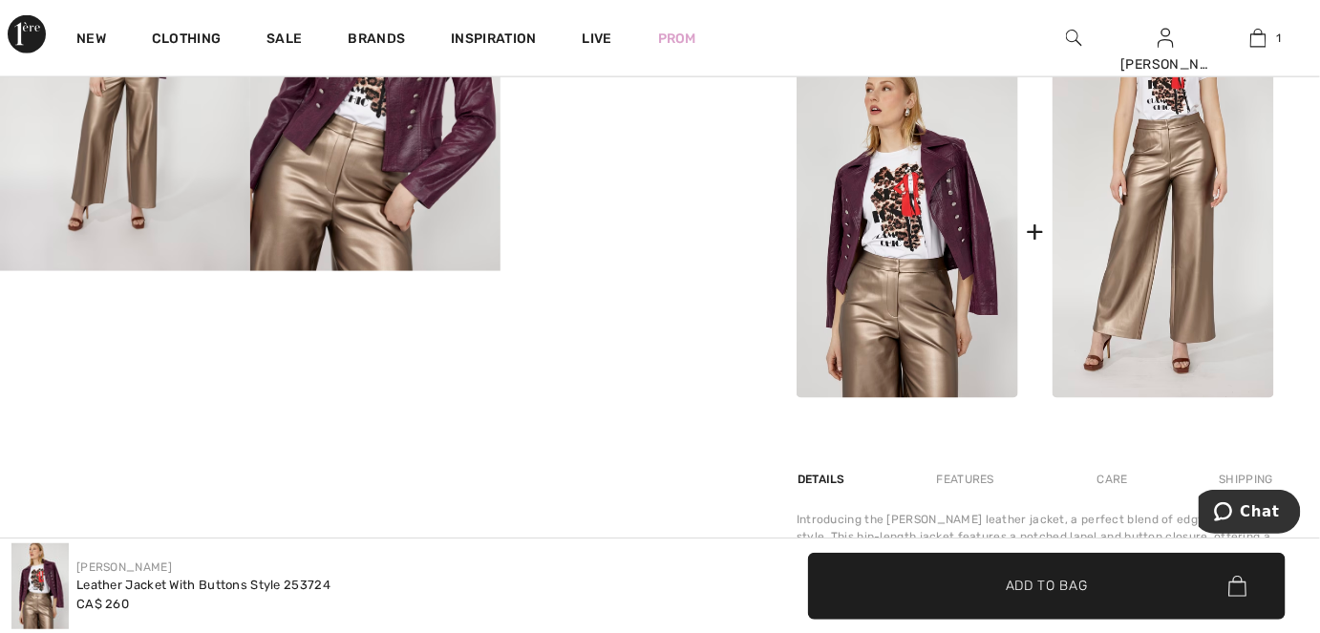
click at [1180, 288] on img at bounding box center [1164, 231] width 222 height 333
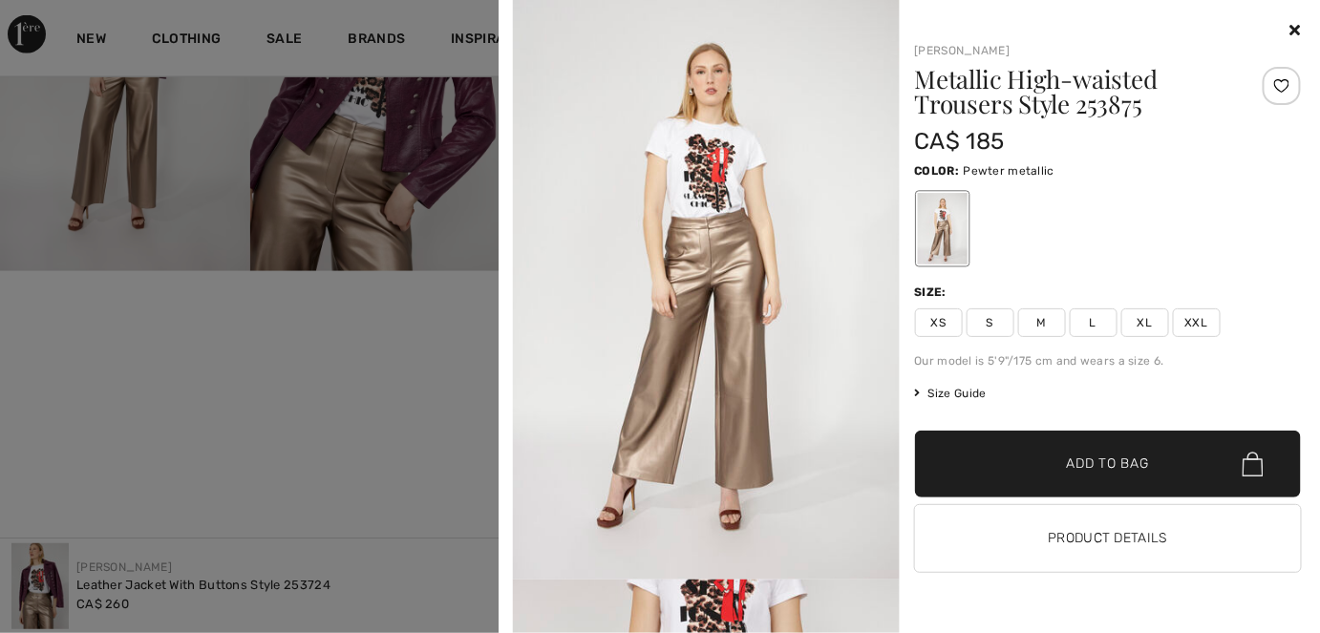
click at [770, 280] on img at bounding box center [706, 290] width 387 height 580
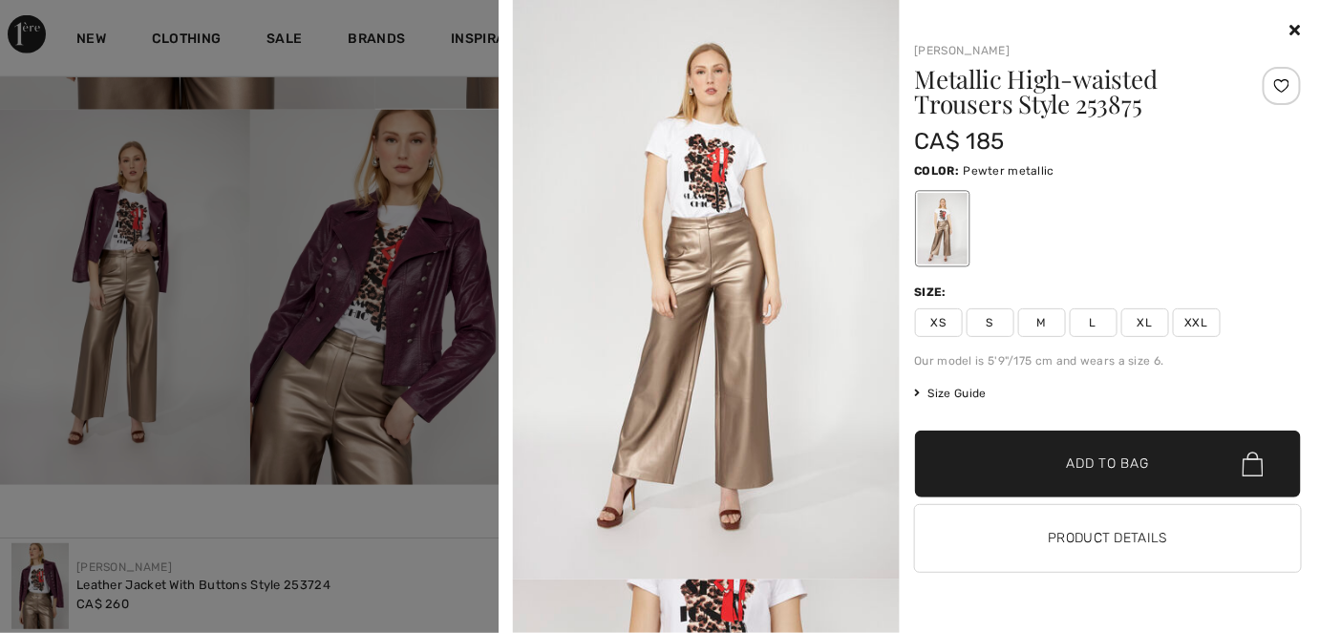
scroll to position [521, 0]
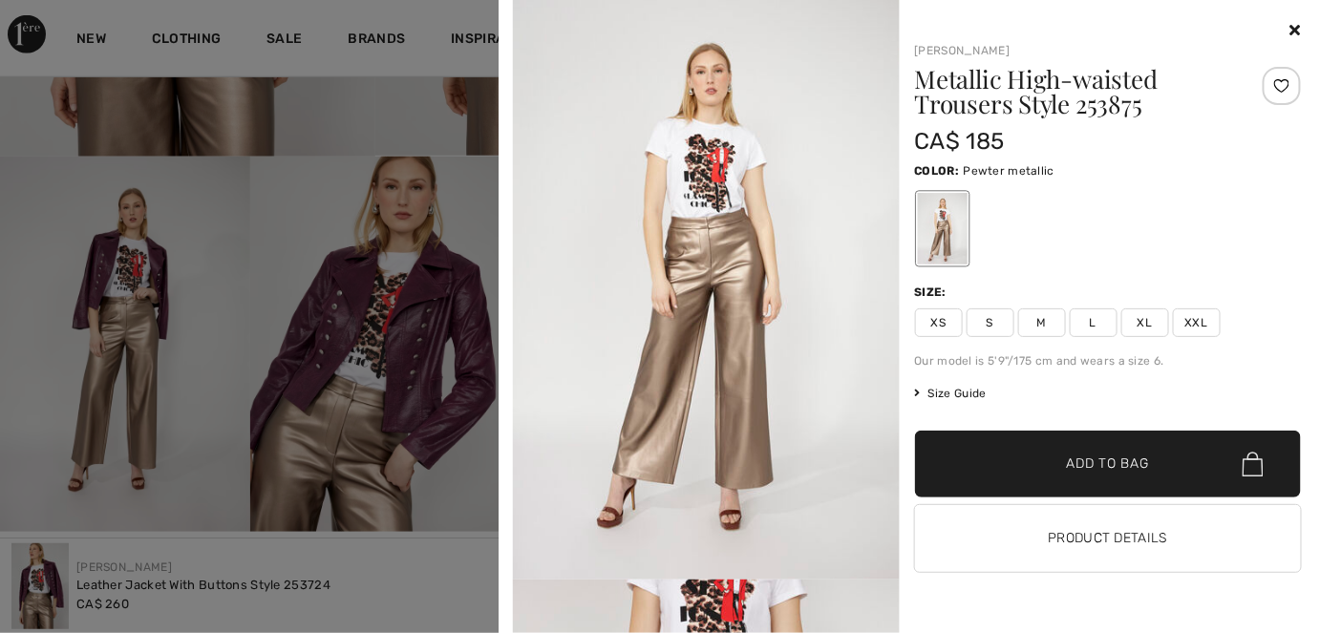
click at [1016, 102] on h1 "Metallic High-waisted Trousers Style 253875" at bounding box center [1076, 92] width 322 height 50
click at [1015, 100] on h1 "Metallic High-waisted Trousers Style 253875" at bounding box center [1076, 92] width 322 height 50
click at [926, 226] on div at bounding box center [942, 229] width 50 height 72
click at [1041, 324] on span "M" at bounding box center [1042, 322] width 48 height 29
click at [1098, 486] on span "✔ Added to Bag Add to Bag" at bounding box center [1108, 464] width 387 height 67
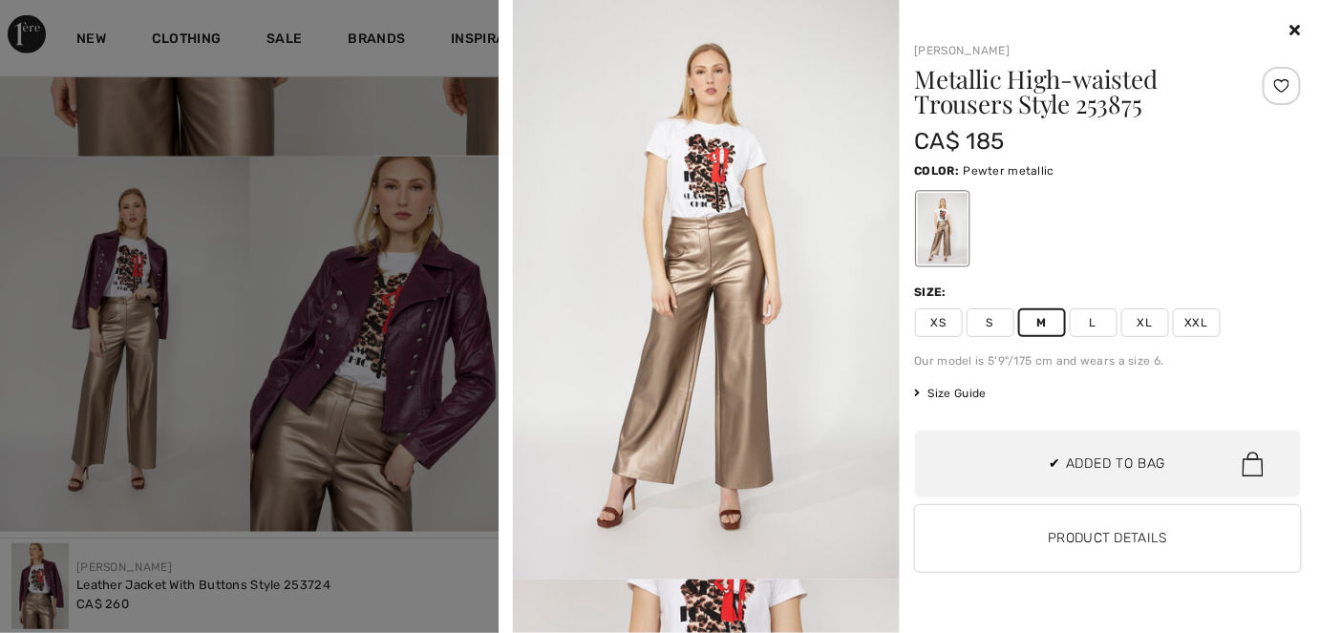
scroll to position [0, 0]
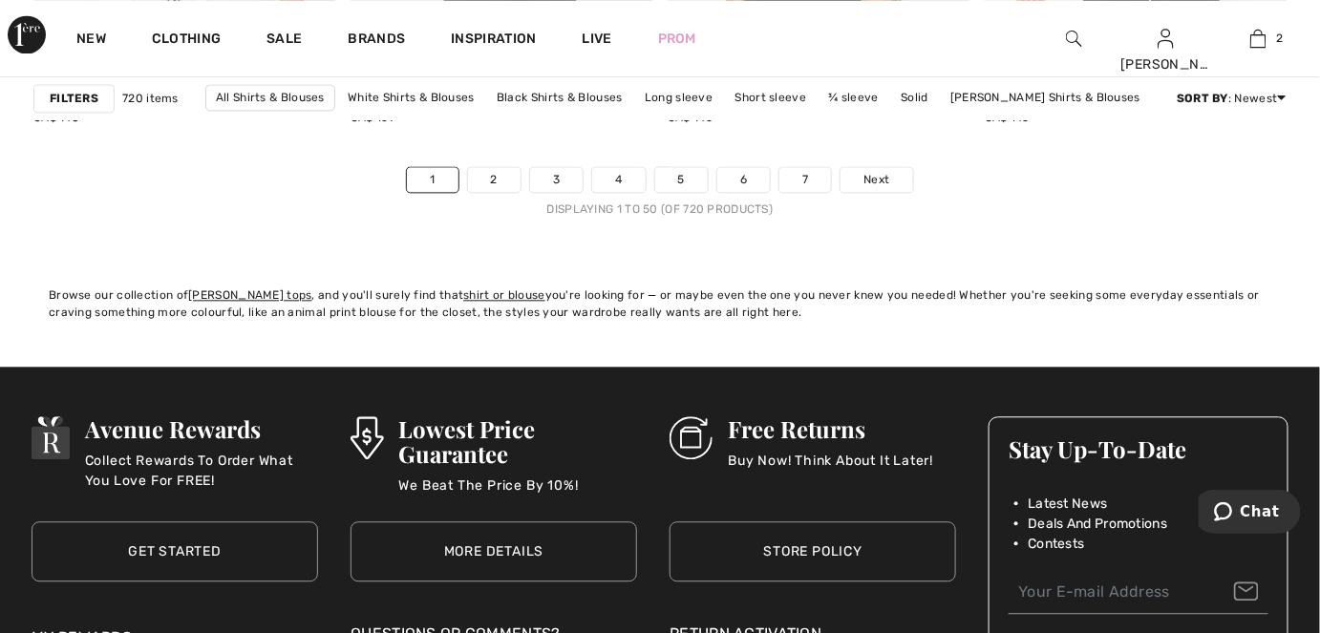
scroll to position [8422, 0]
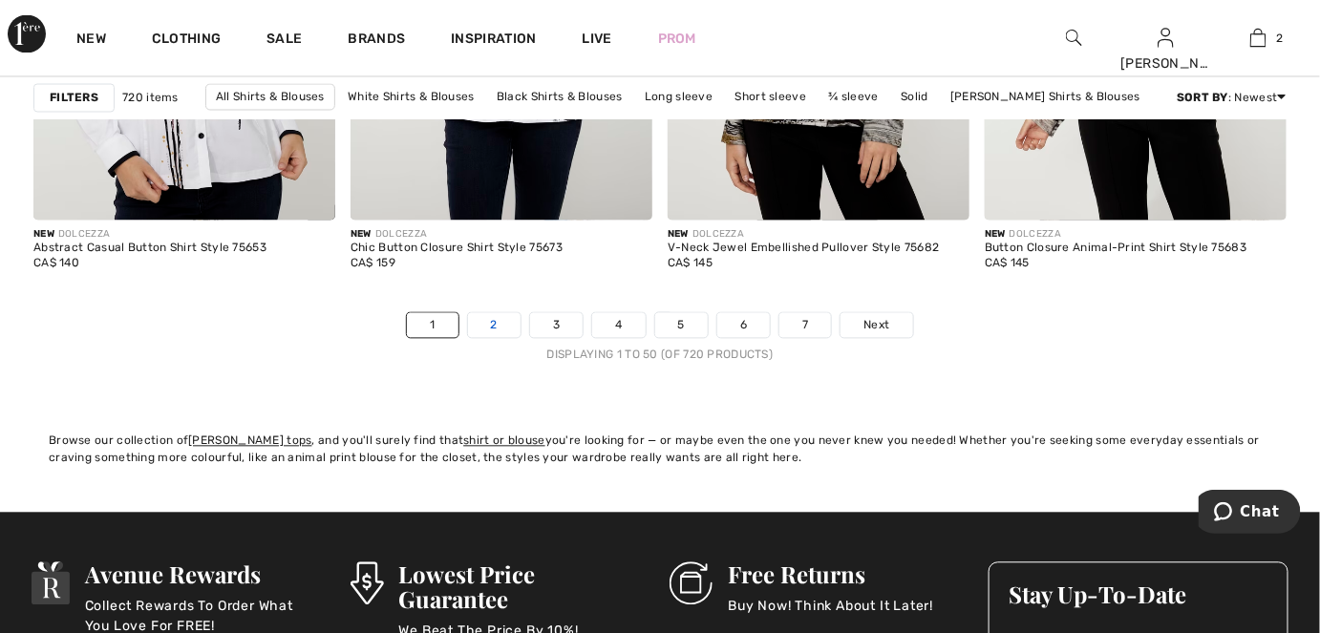
click at [497, 319] on link "2" at bounding box center [494, 325] width 53 height 25
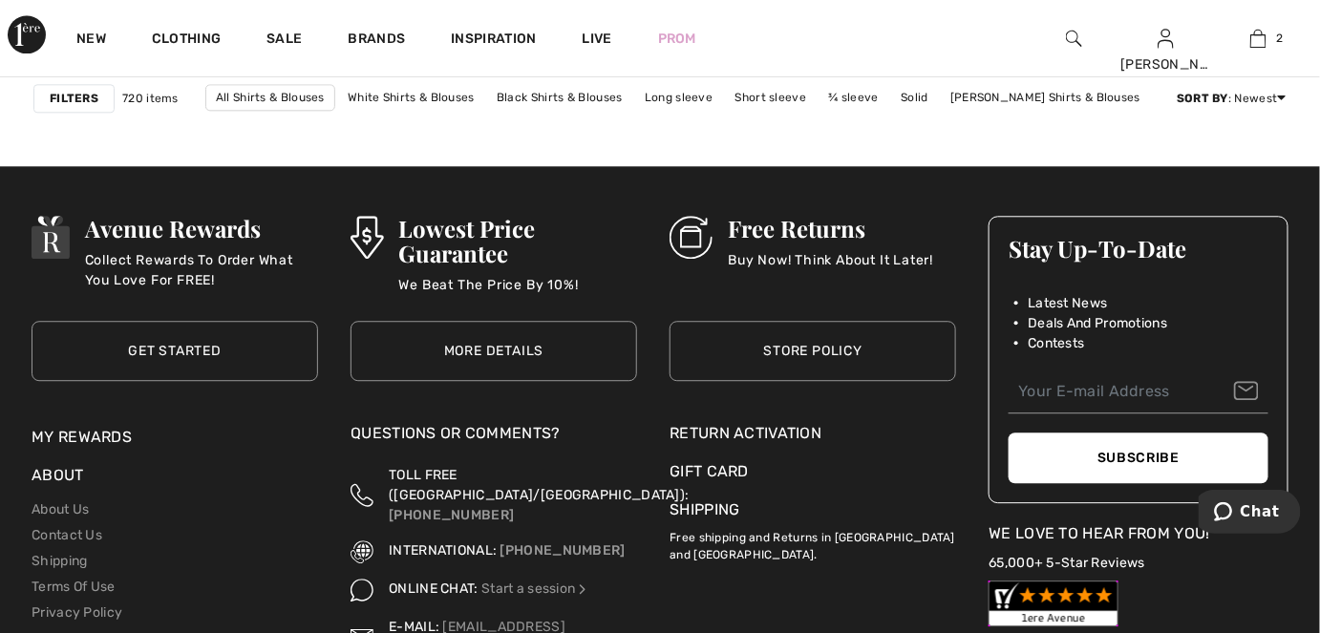
scroll to position [8422, 0]
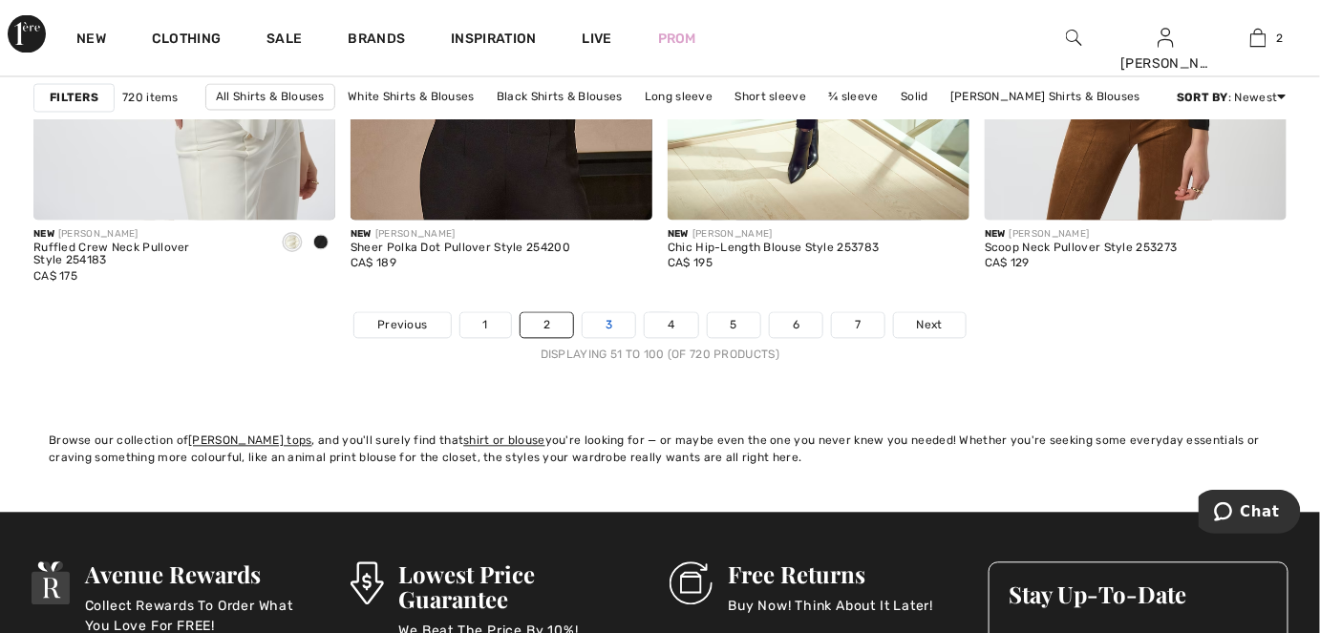
click at [607, 331] on link "3" at bounding box center [609, 325] width 53 height 25
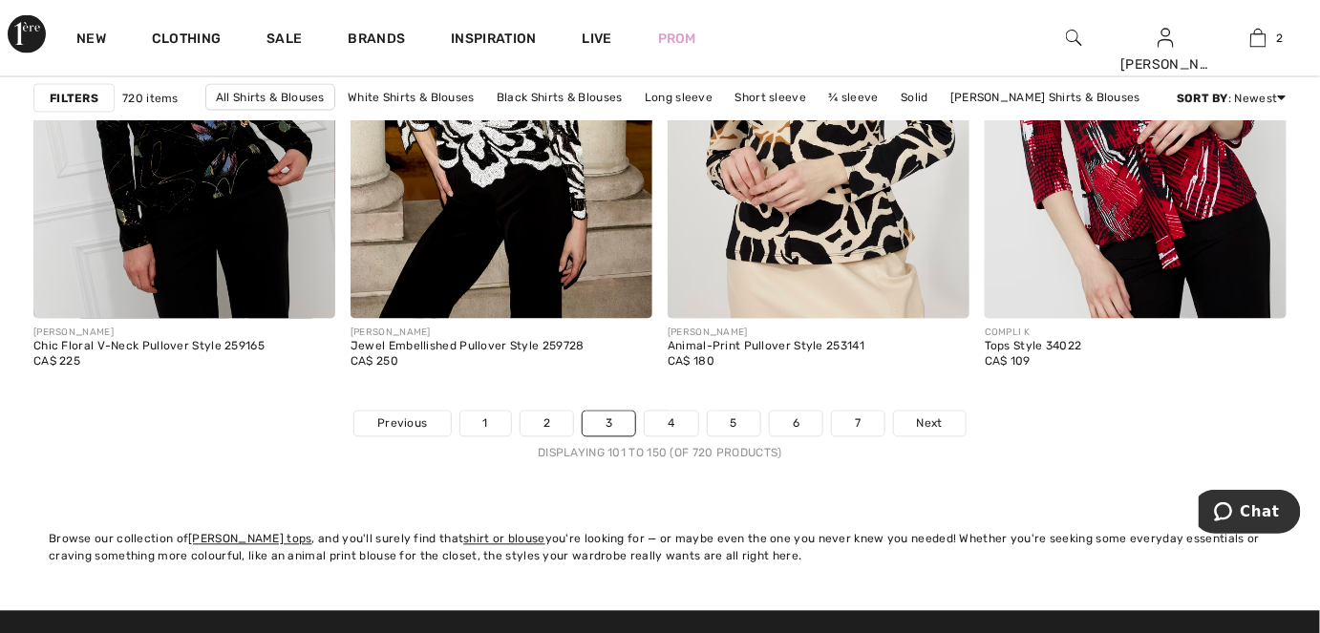
scroll to position [8422, 0]
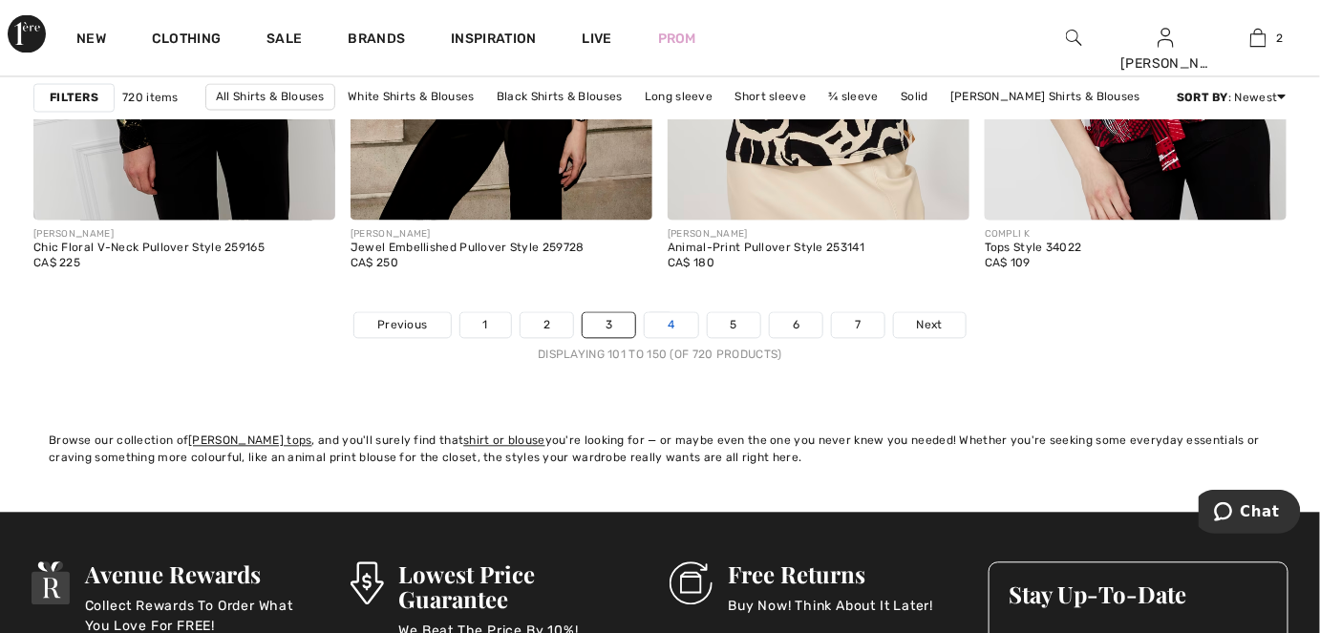
click at [665, 321] on link "4" at bounding box center [671, 325] width 53 height 25
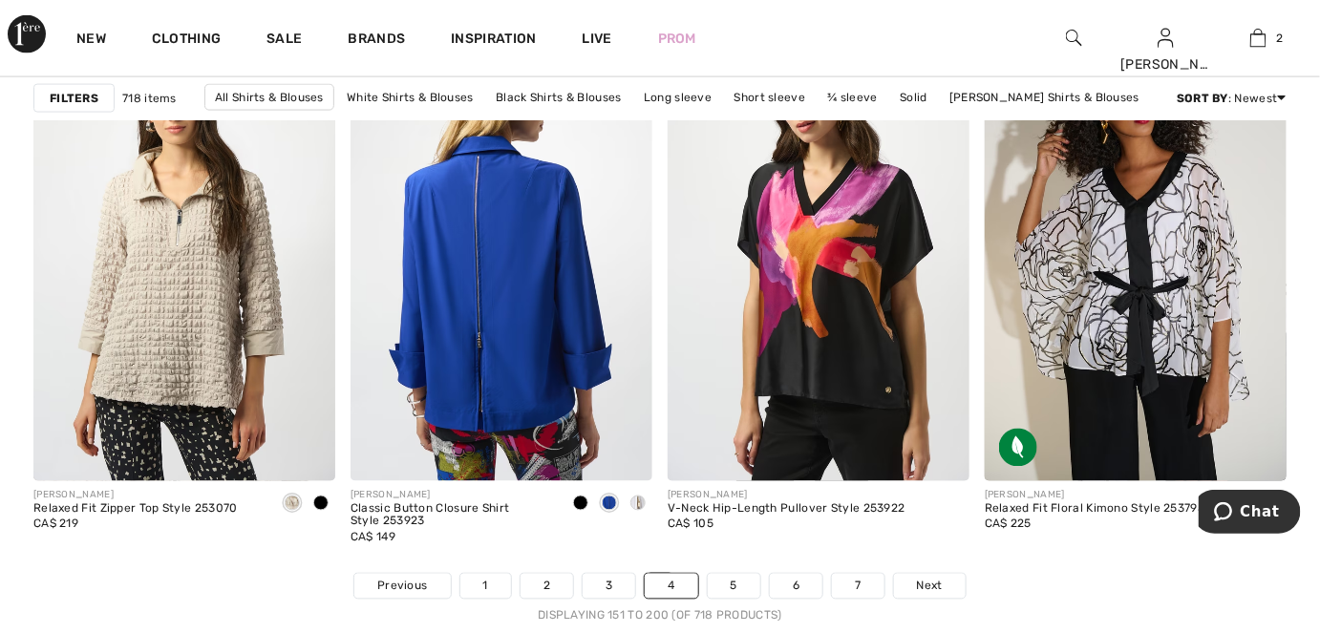
scroll to position [8422, 0]
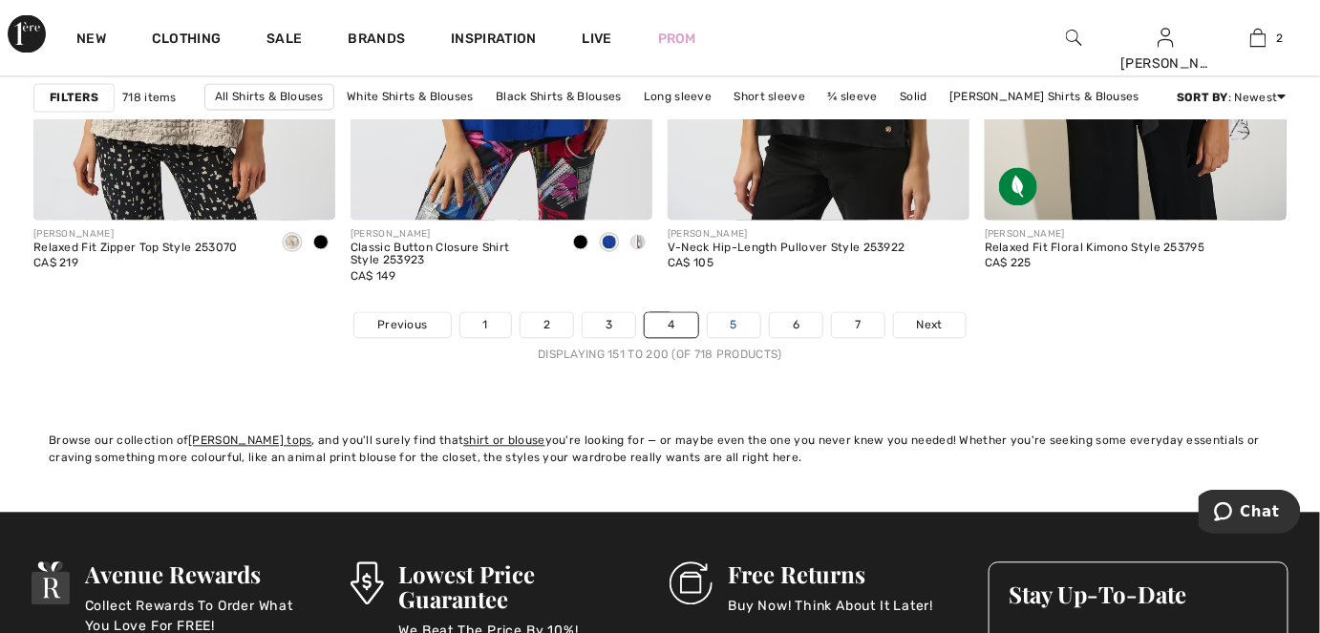
click at [735, 331] on link "5" at bounding box center [734, 325] width 53 height 25
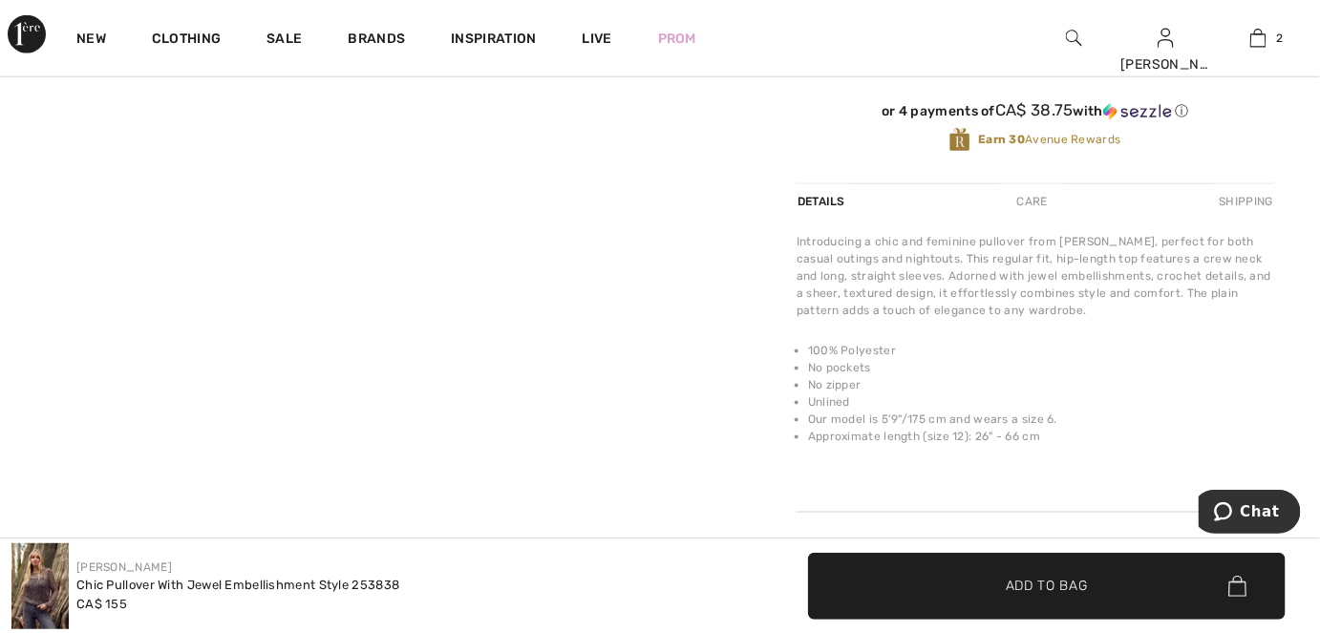
scroll to position [434, 0]
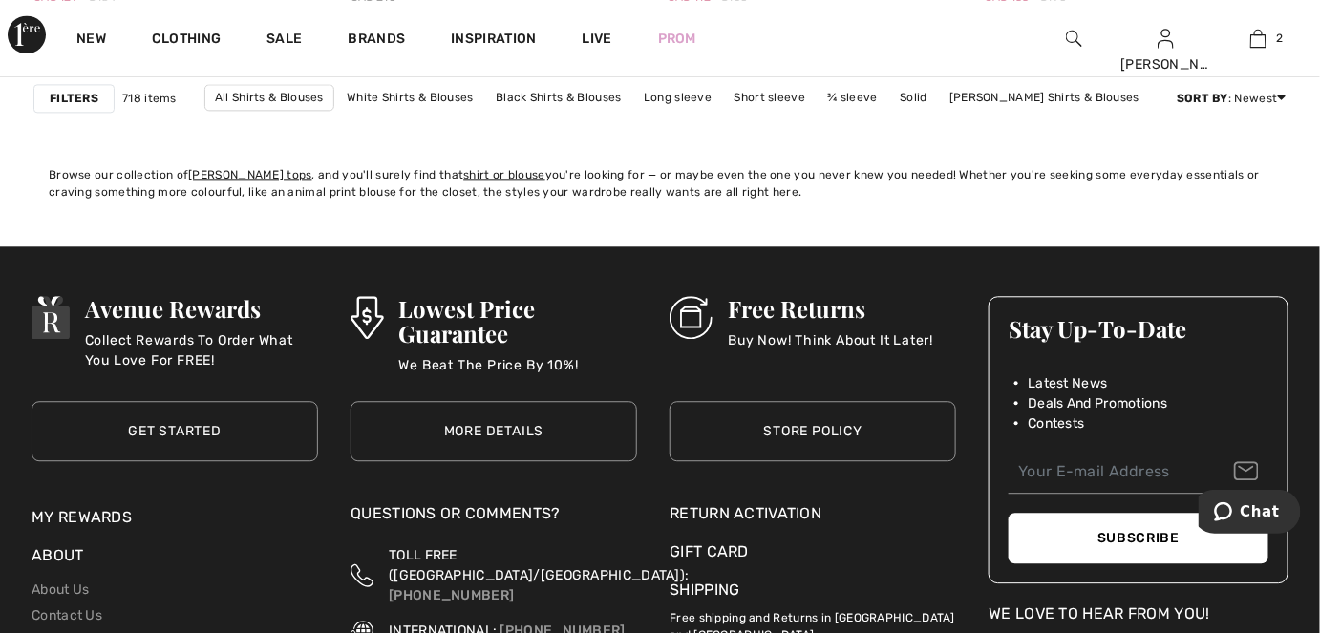
scroll to position [8509, 0]
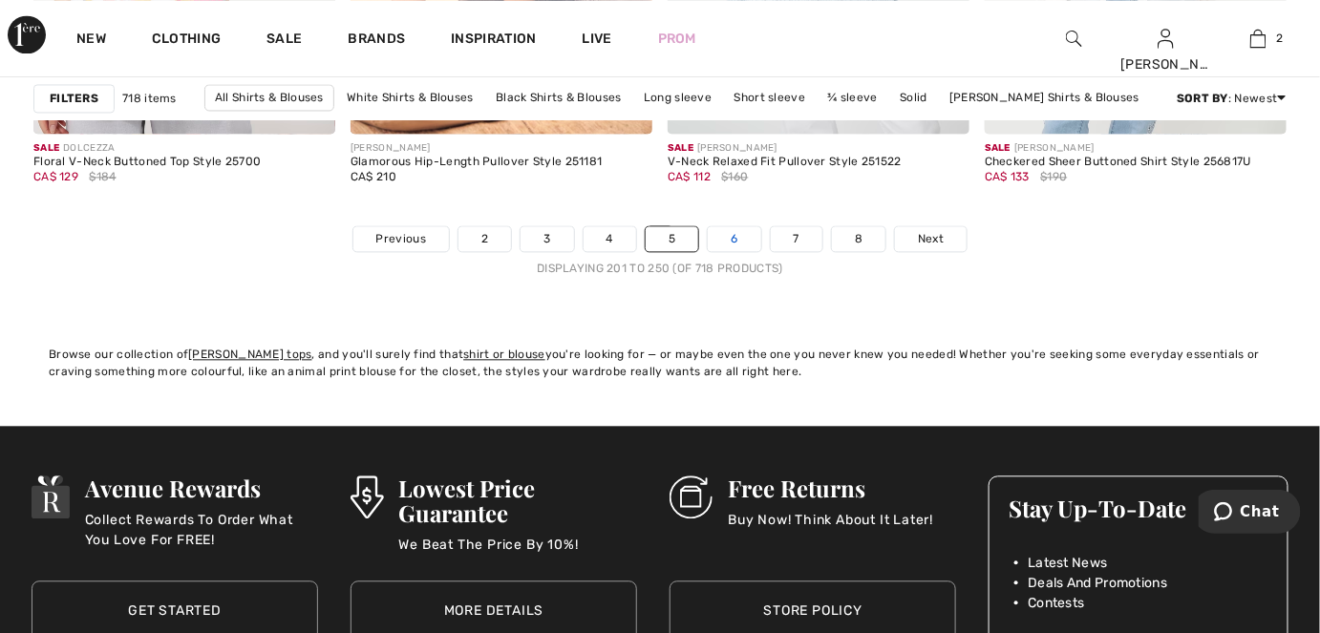
click at [729, 245] on link "6" at bounding box center [734, 238] width 53 height 25
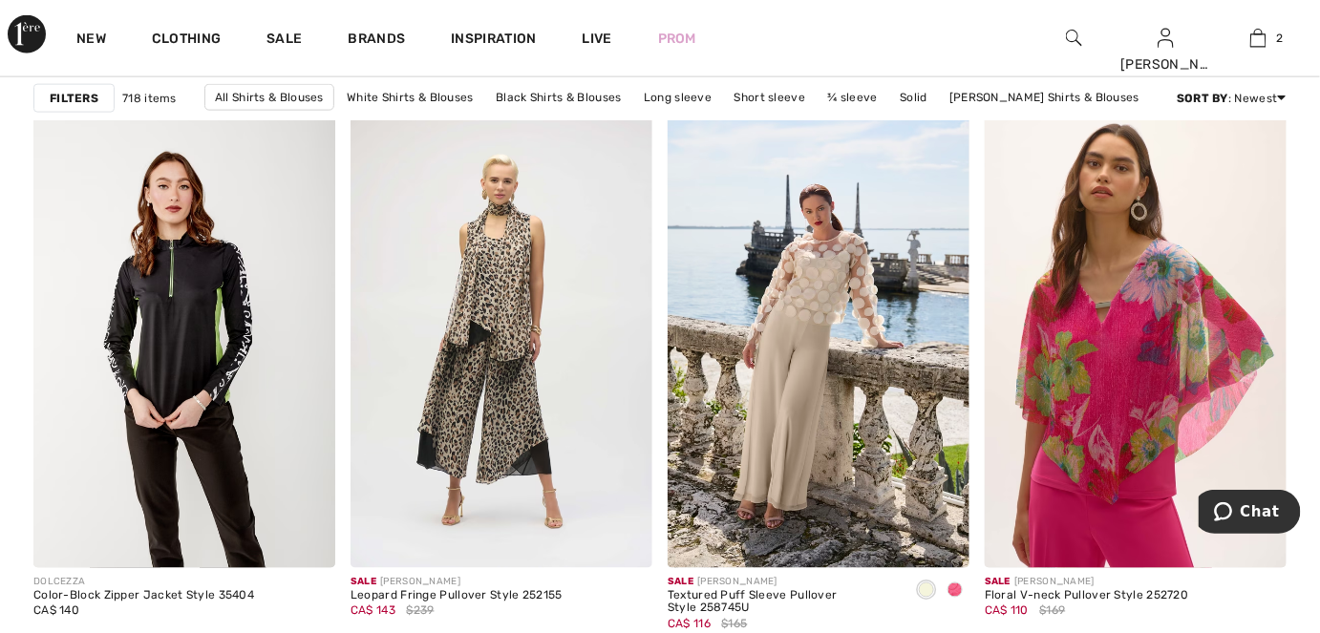
scroll to position [8422, 0]
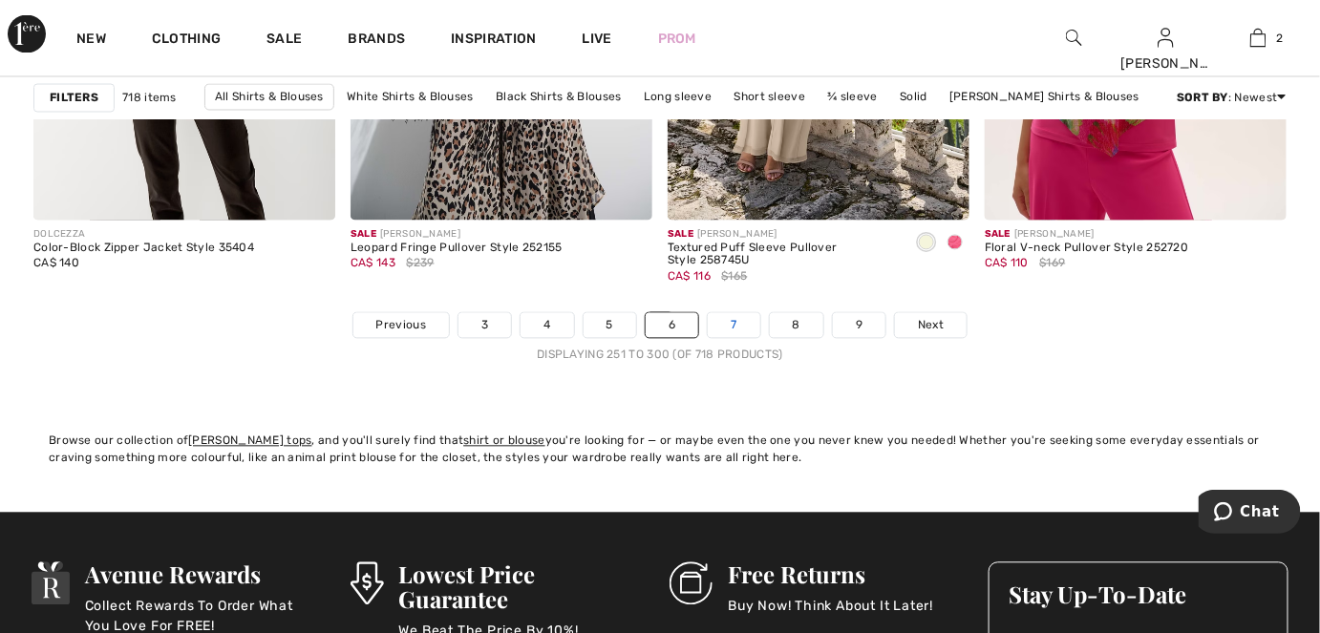
click at [718, 328] on link "7" at bounding box center [734, 325] width 52 height 25
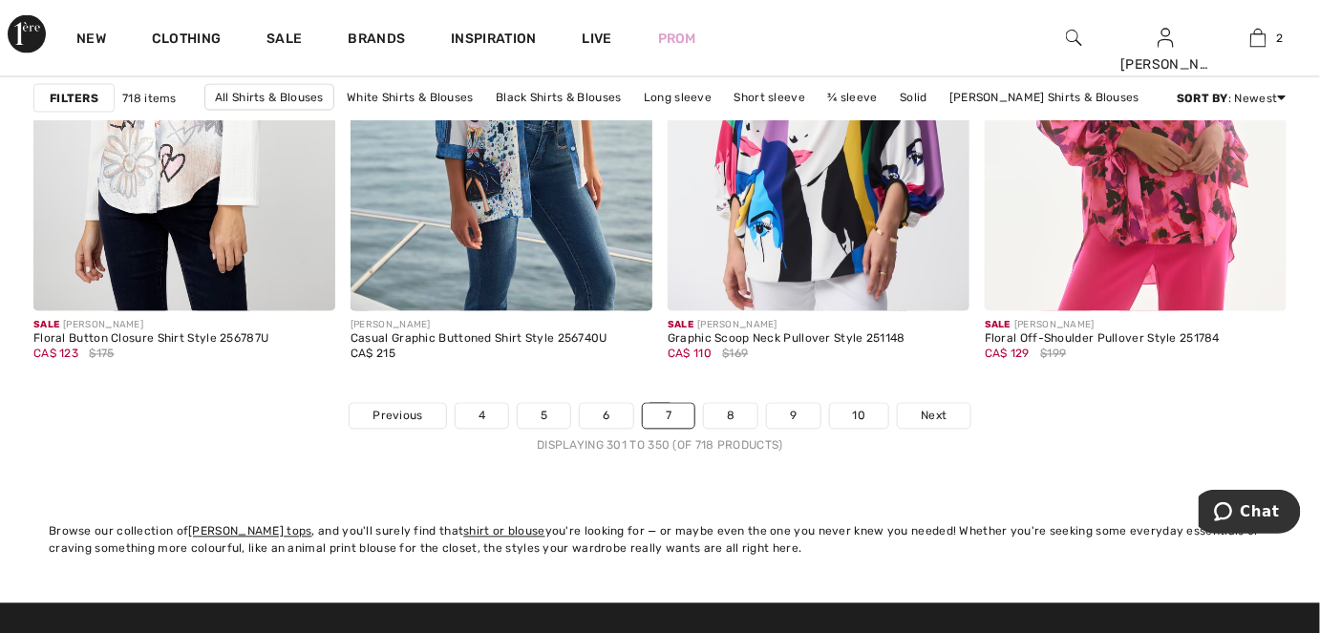
scroll to position [8596, 0]
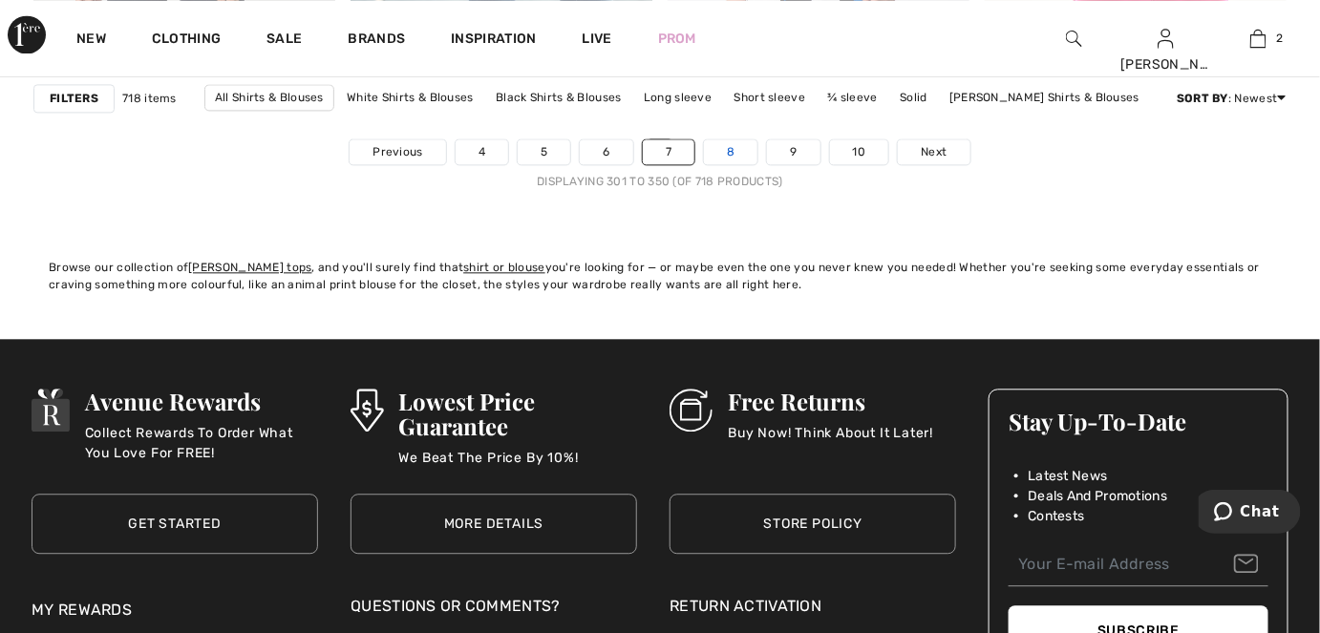
click at [718, 160] on link "8" at bounding box center [730, 151] width 53 height 25
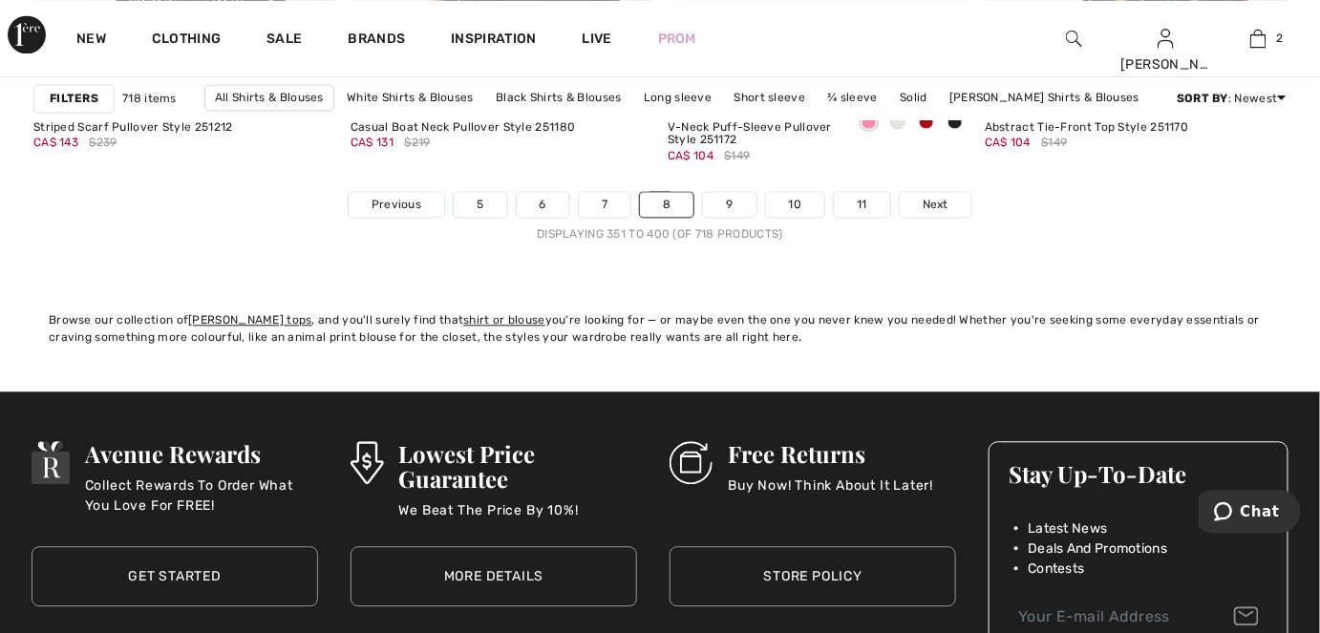
scroll to position [8596, 0]
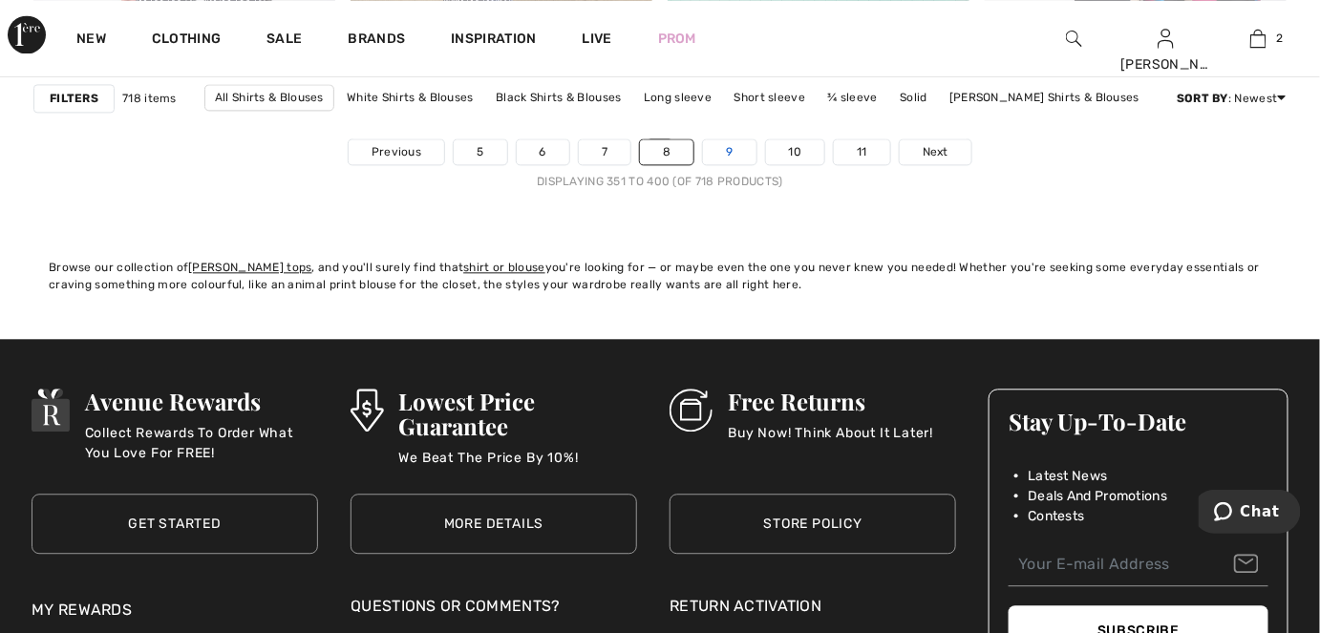
click at [736, 153] on link "9" at bounding box center [729, 151] width 53 height 25
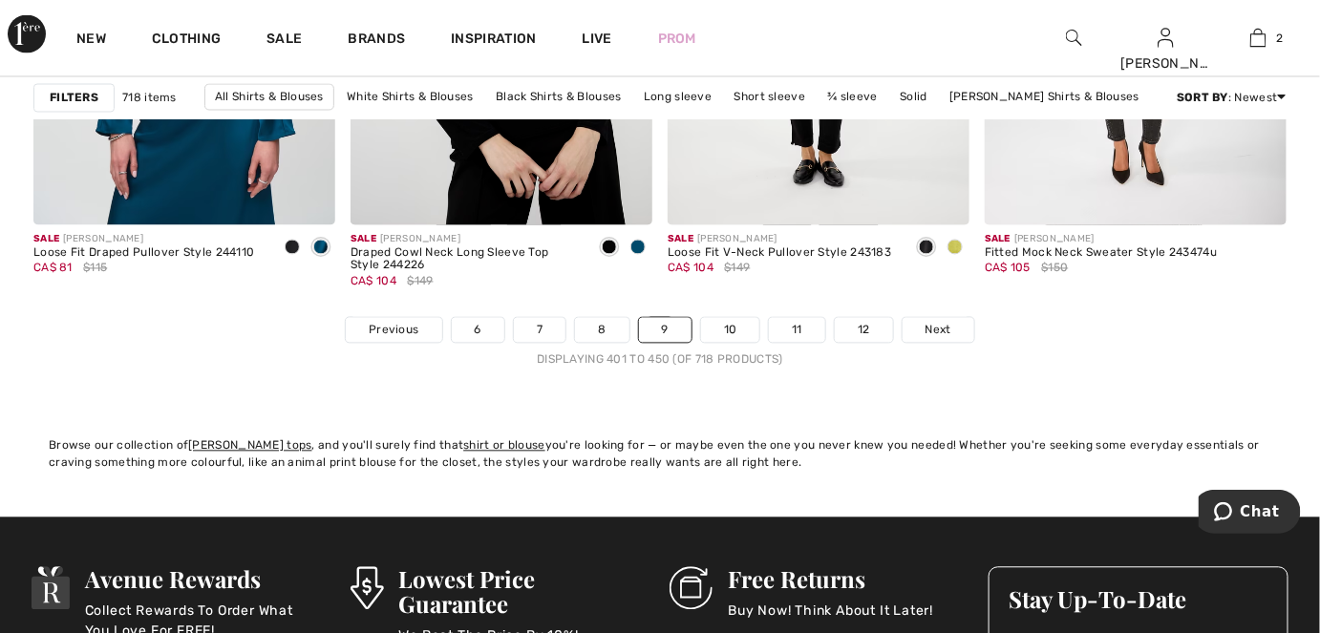
scroll to position [8422, 0]
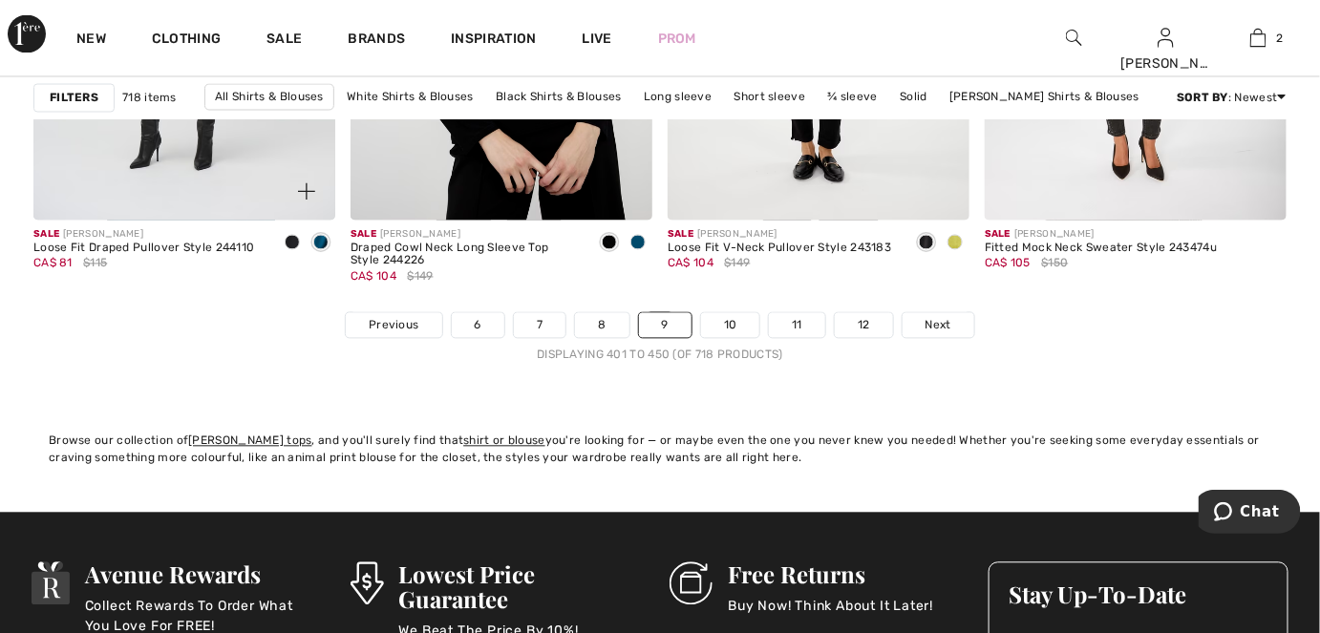
click at [287, 244] on span at bounding box center [292, 242] width 15 height 15
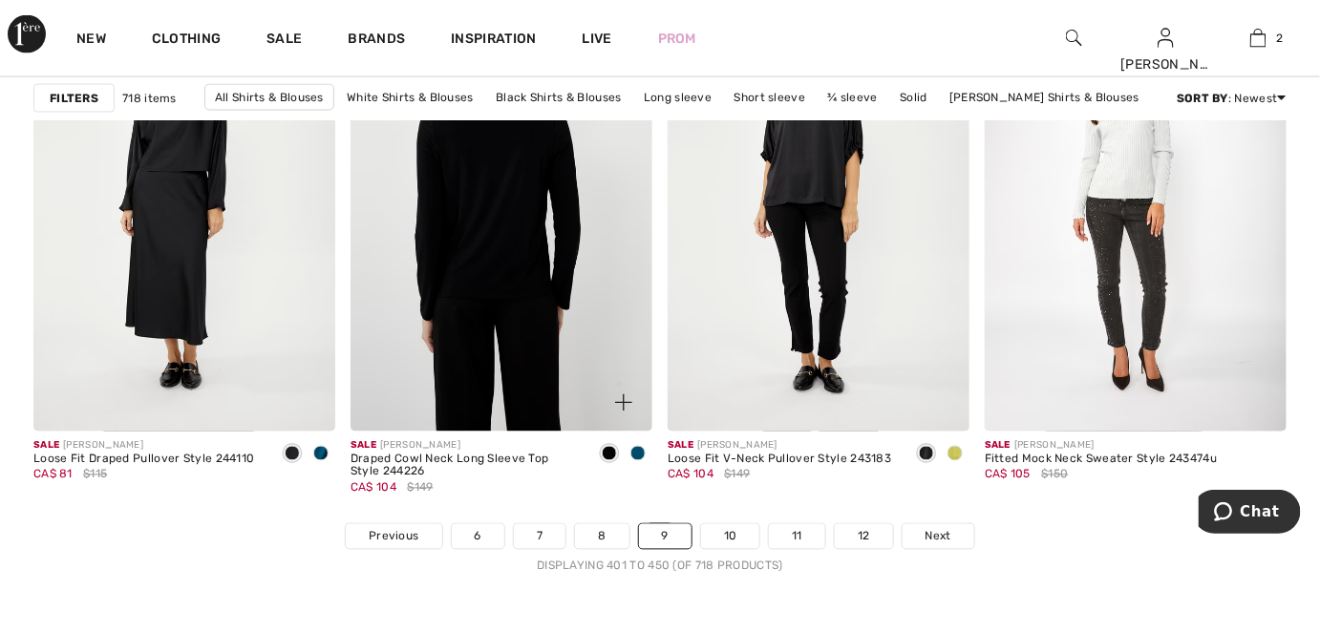
scroll to position [8248, 0]
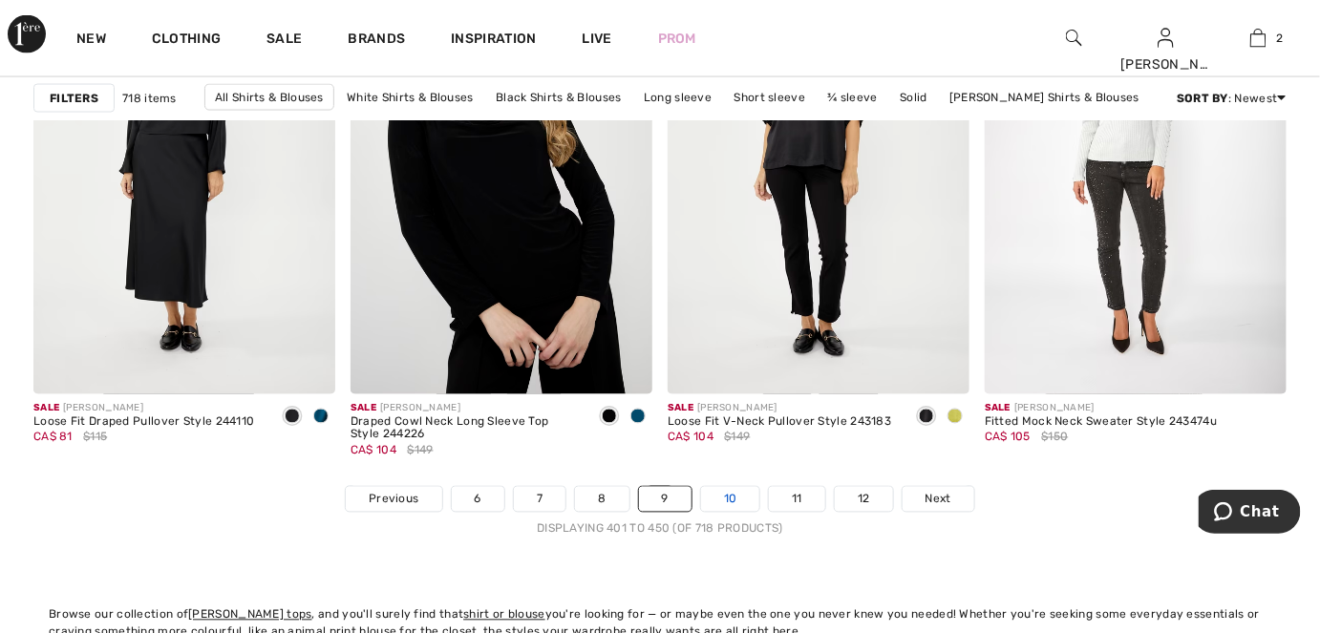
click at [744, 505] on link "10" at bounding box center [730, 499] width 59 height 25
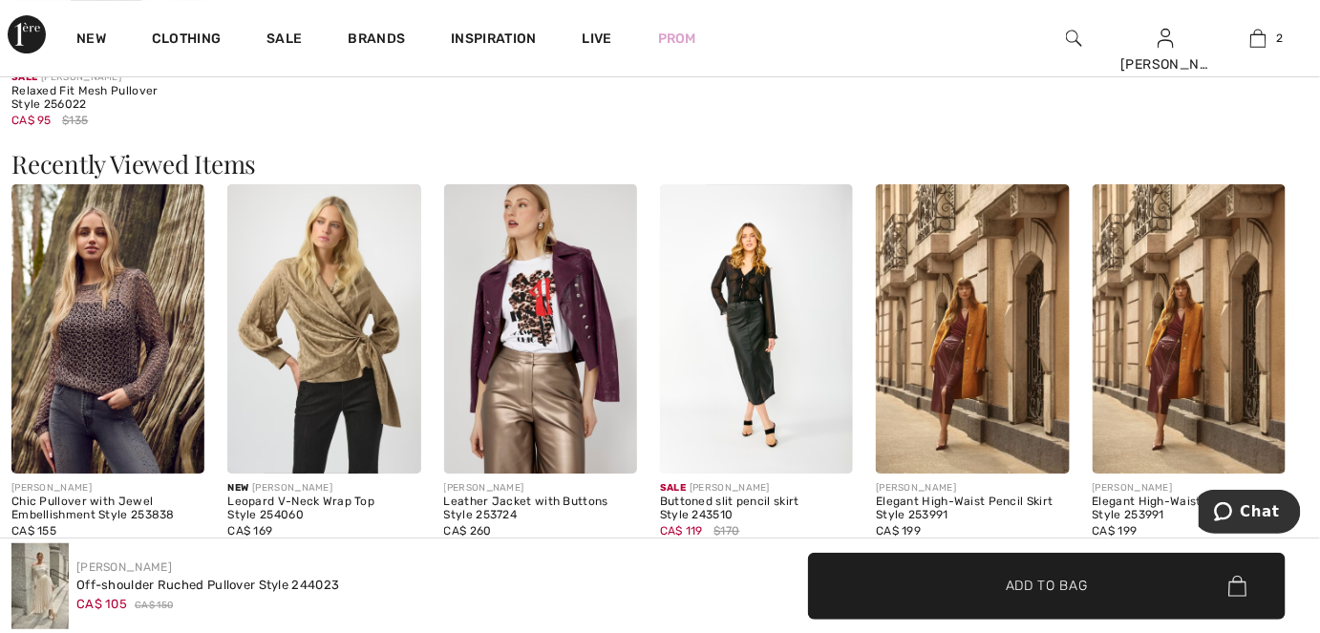
scroll to position [2344, 0]
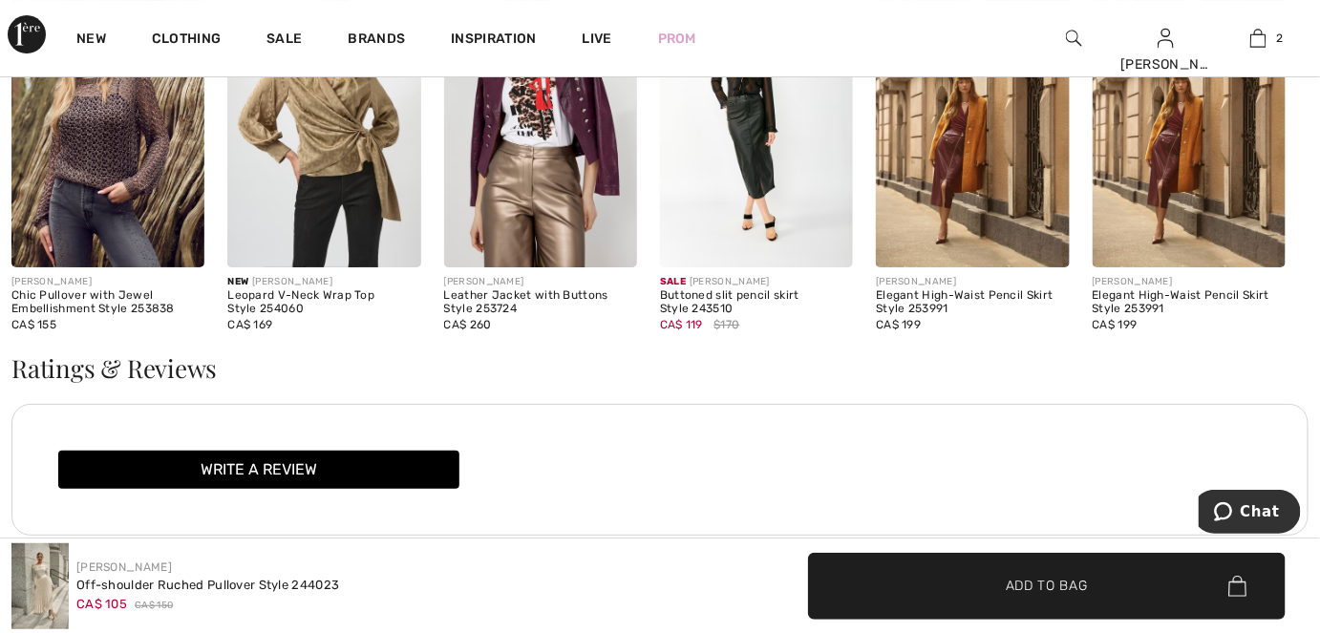
click at [543, 171] on img at bounding box center [540, 122] width 193 height 289
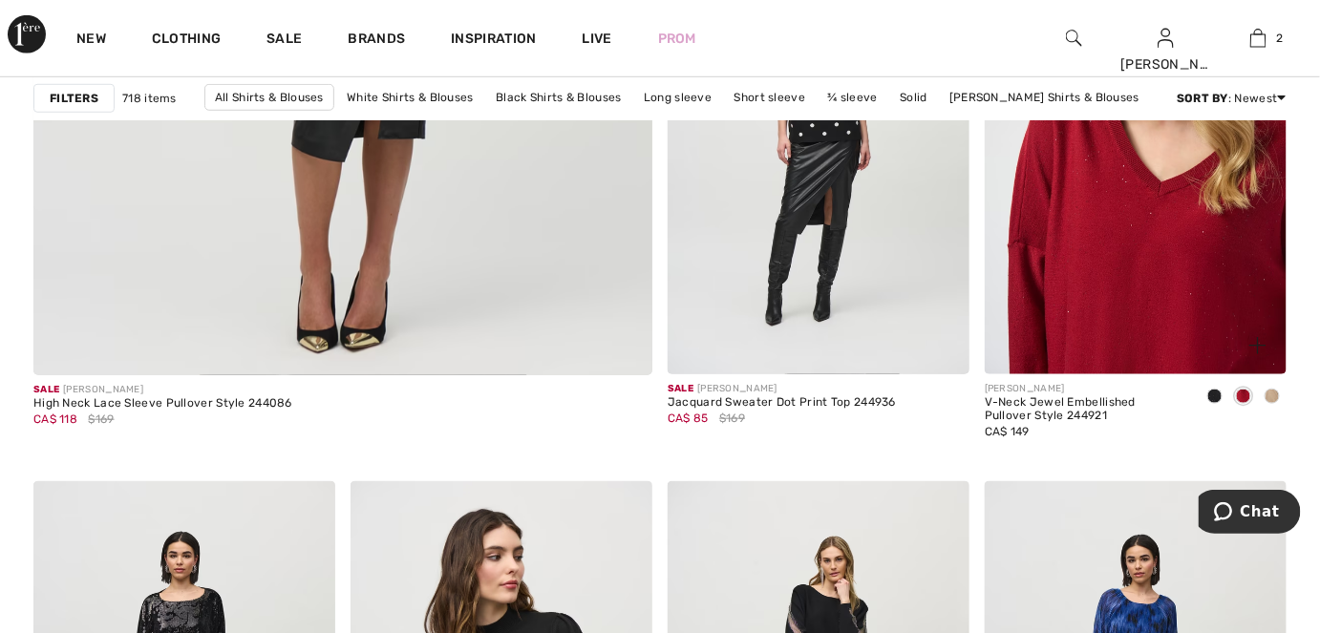
scroll to position [5296, 0]
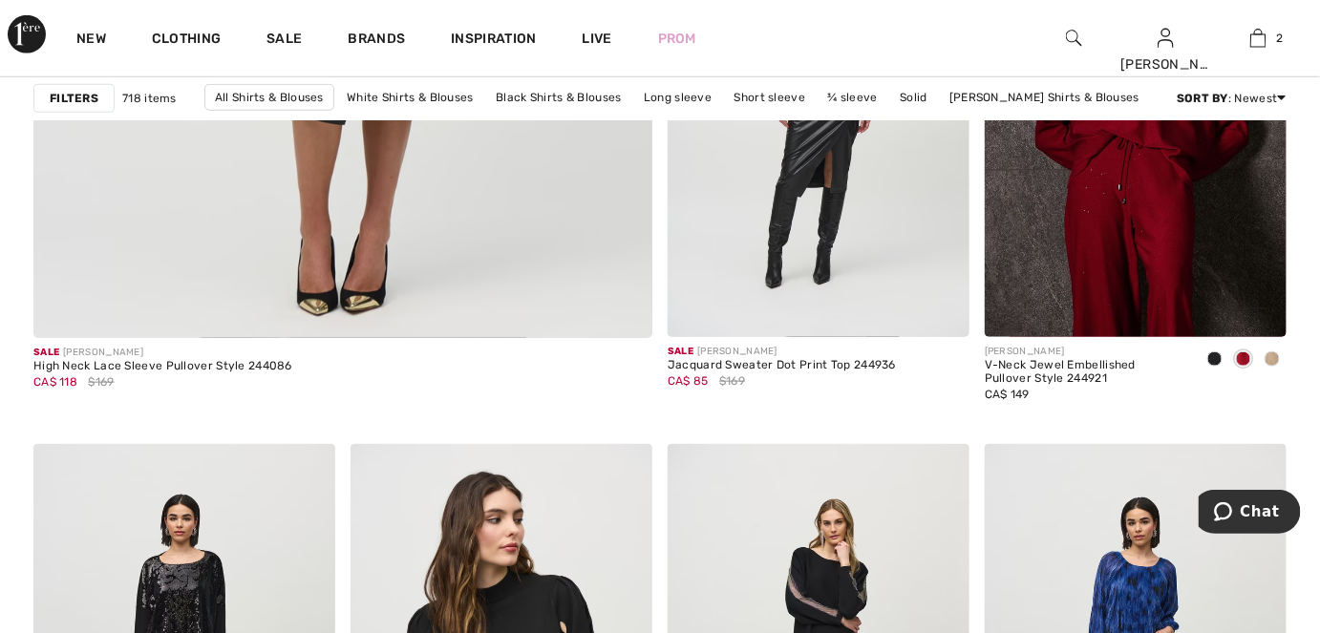
click at [1214, 359] on span at bounding box center [1214, 358] width 15 height 15
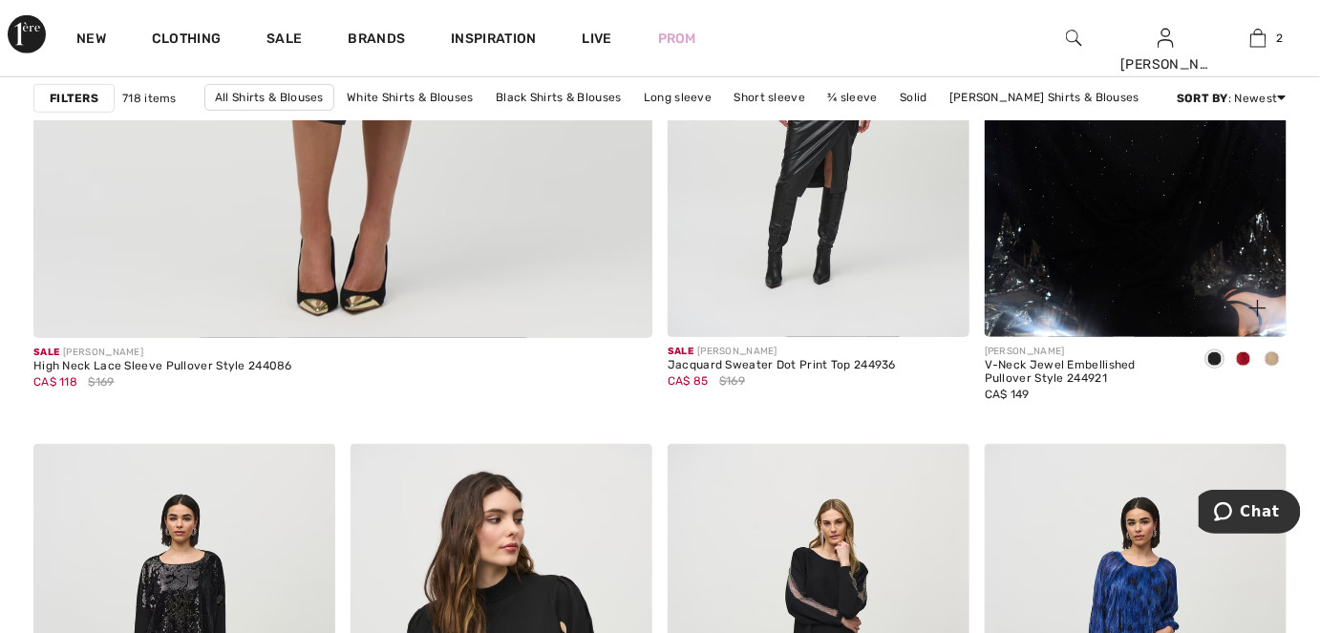
click at [1271, 355] on span at bounding box center [1272, 358] width 15 height 15
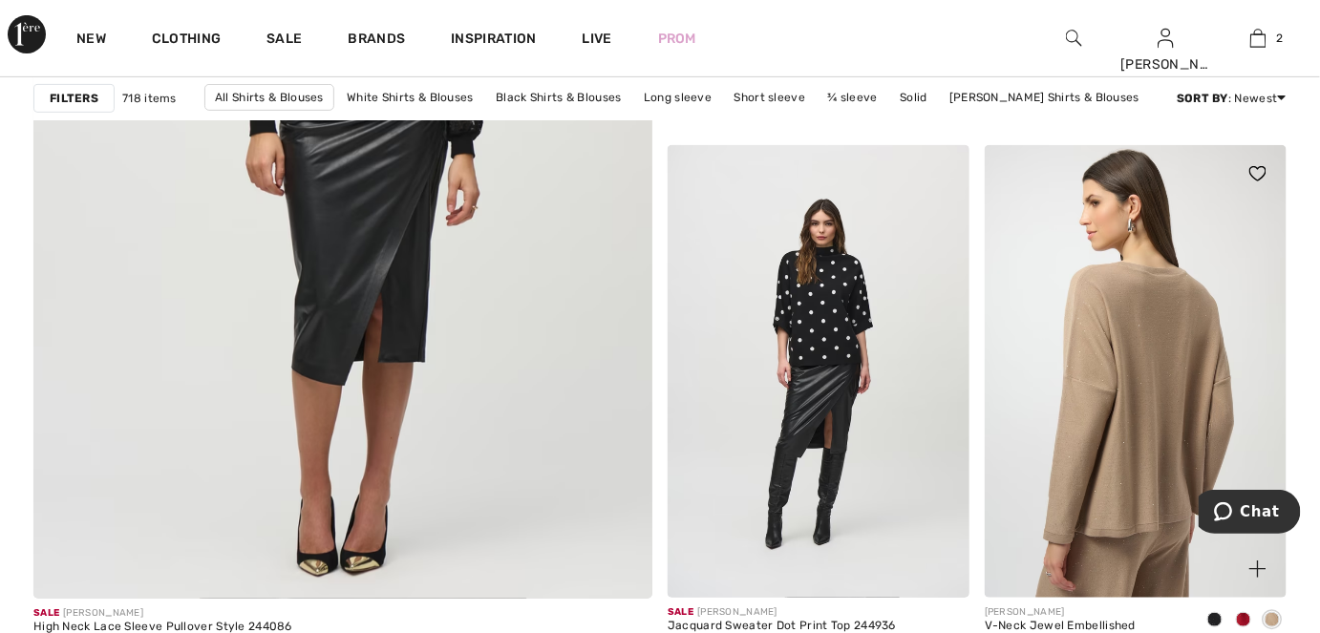
scroll to position [5209, 0]
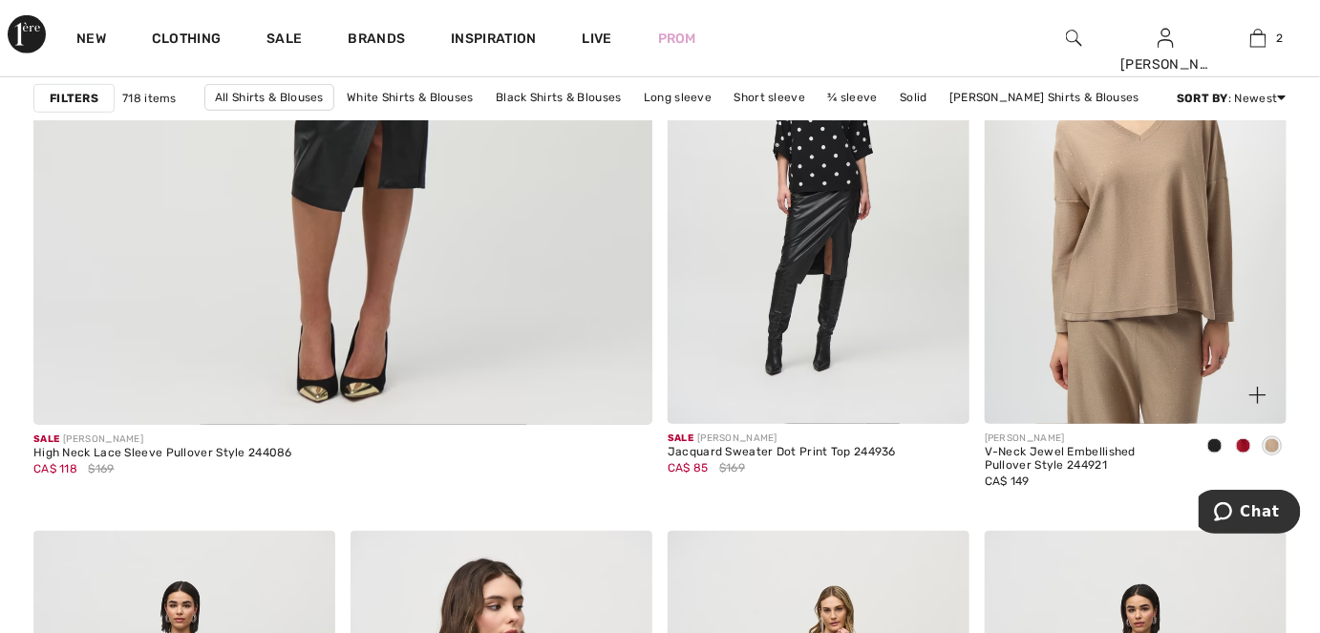
click at [1243, 446] on span at bounding box center [1243, 445] width 15 height 15
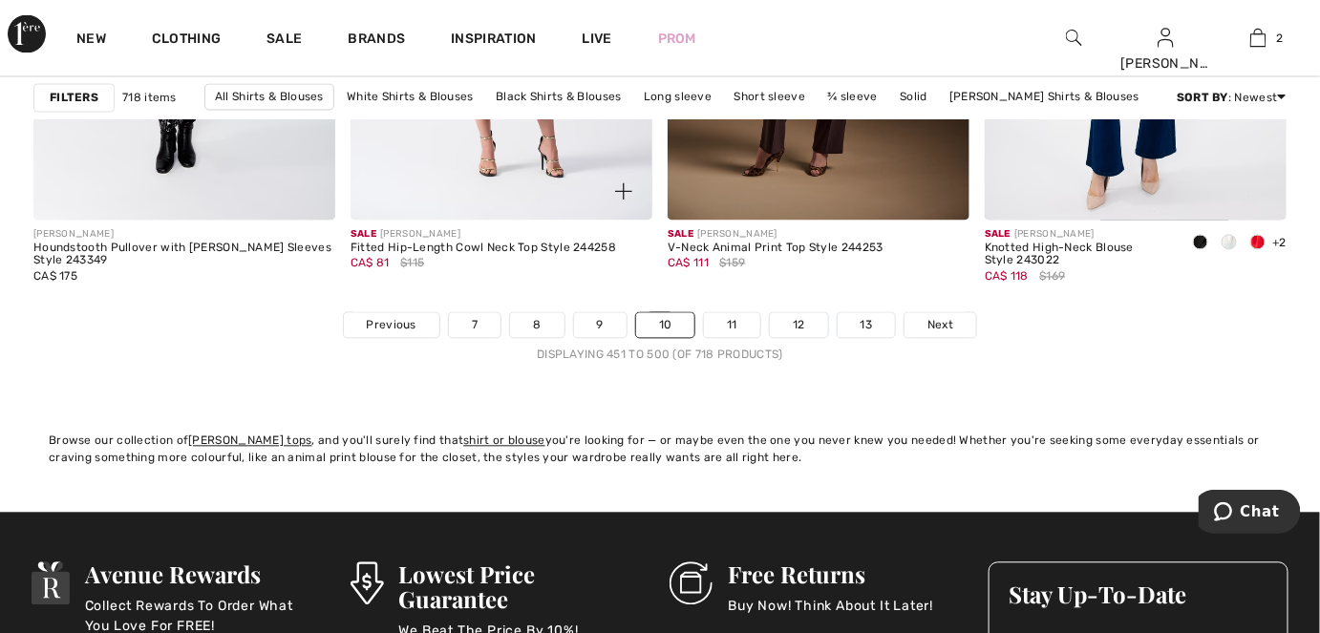
scroll to position [8509, 0]
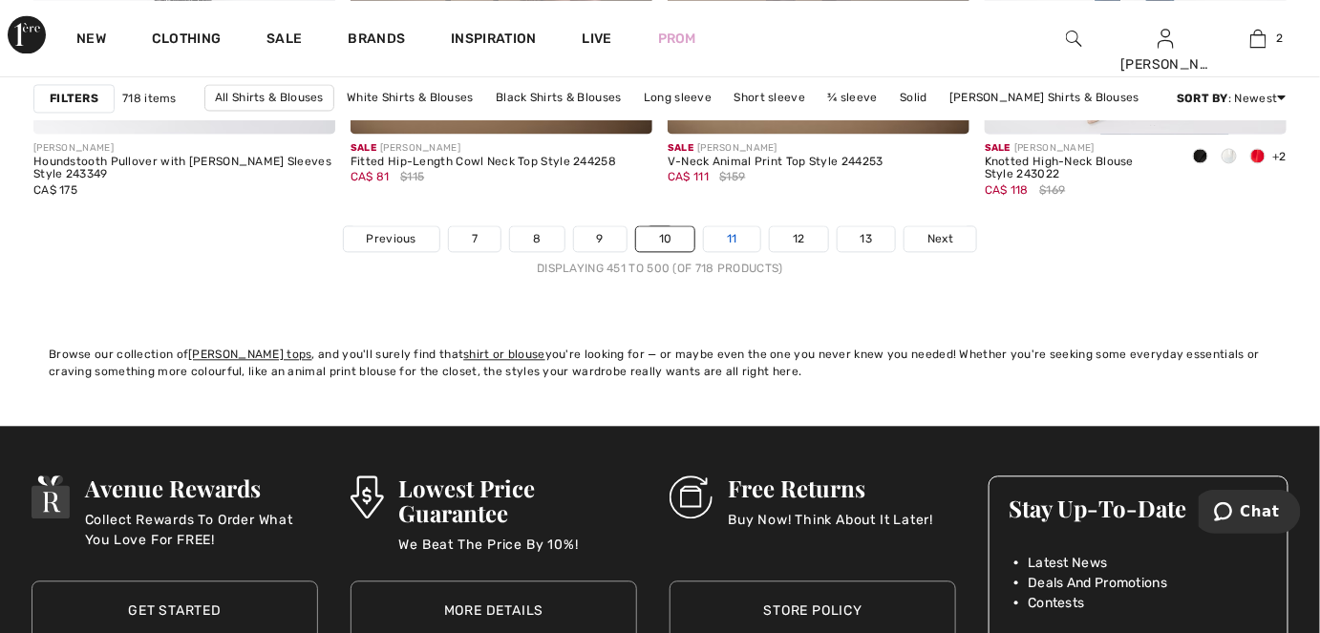
click at [732, 242] on link "11" at bounding box center [732, 238] width 56 height 25
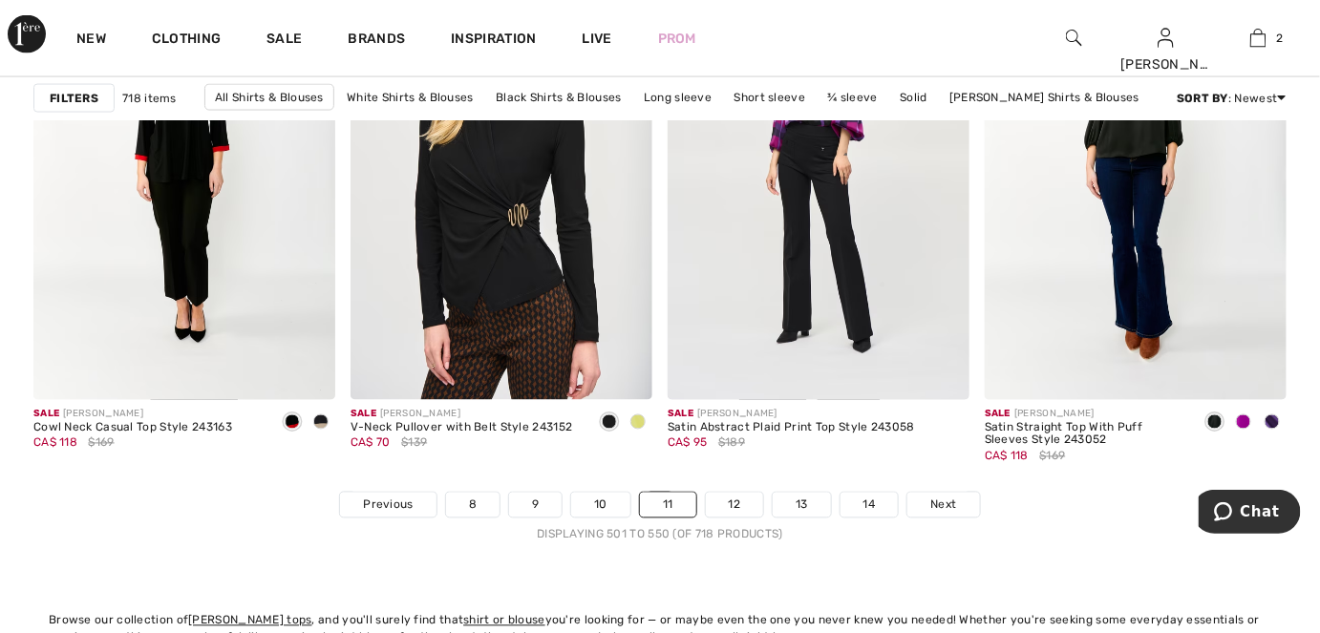
scroll to position [8509, 0]
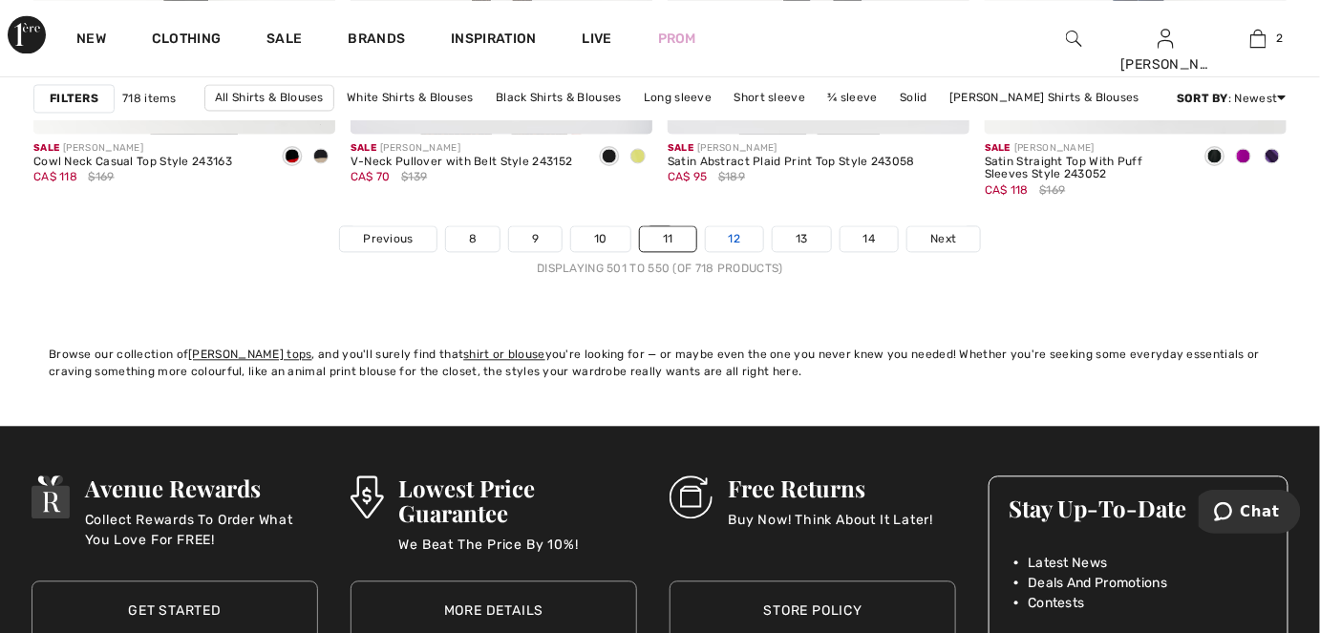
click at [747, 241] on link "12" at bounding box center [735, 238] width 58 height 25
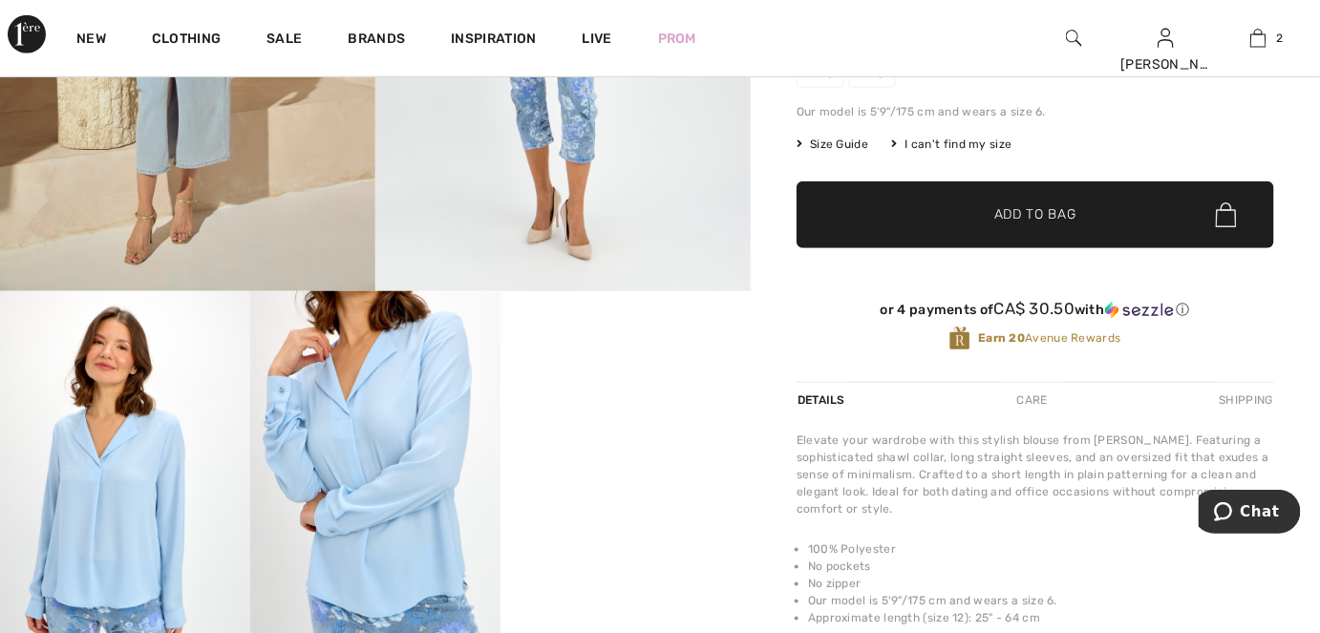
scroll to position [607, 0]
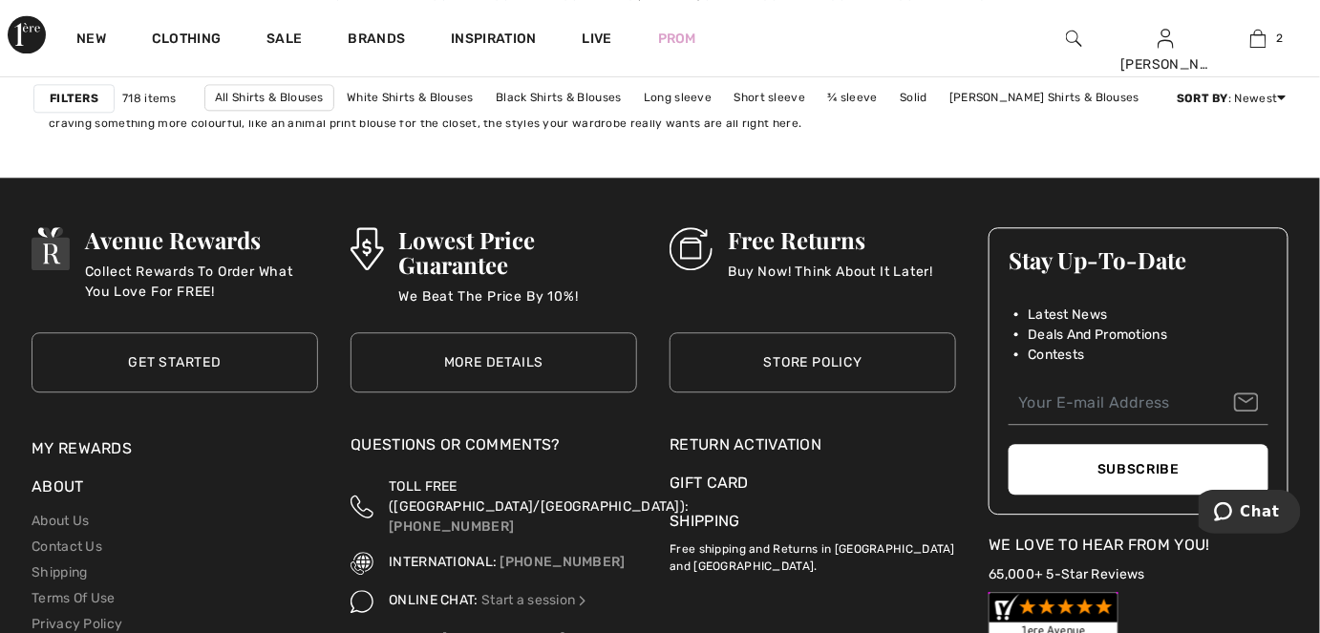
scroll to position [8422, 0]
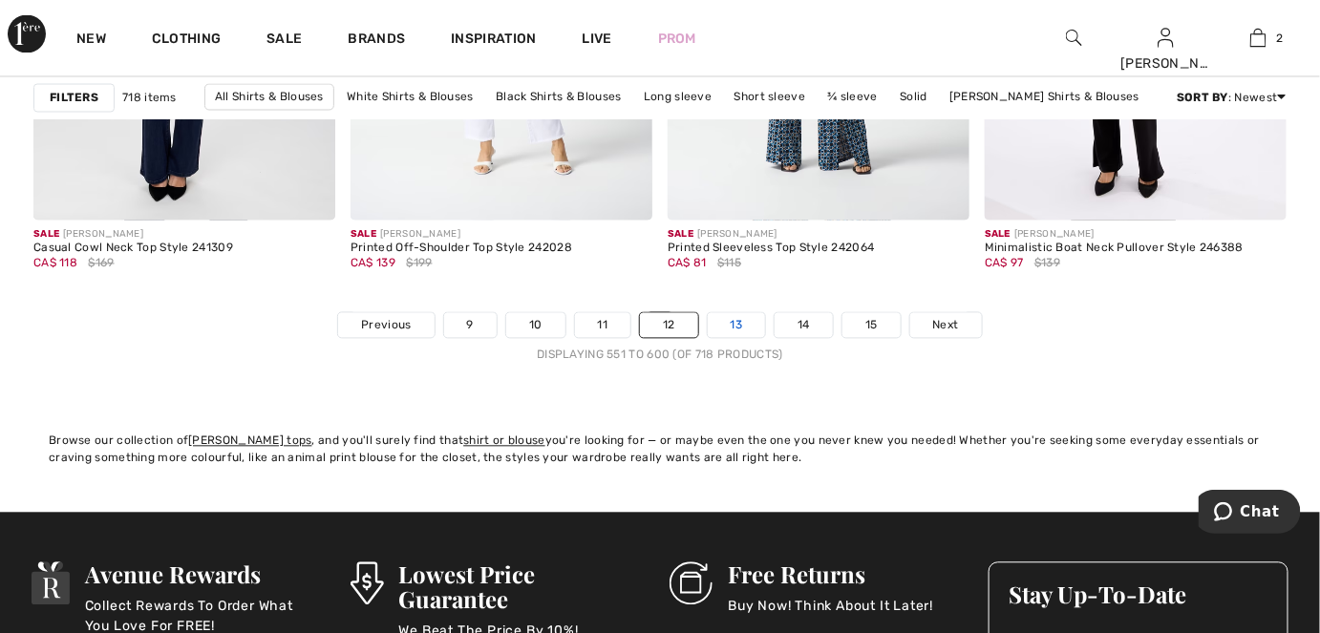
click at [737, 331] on link "13" at bounding box center [737, 325] width 58 height 25
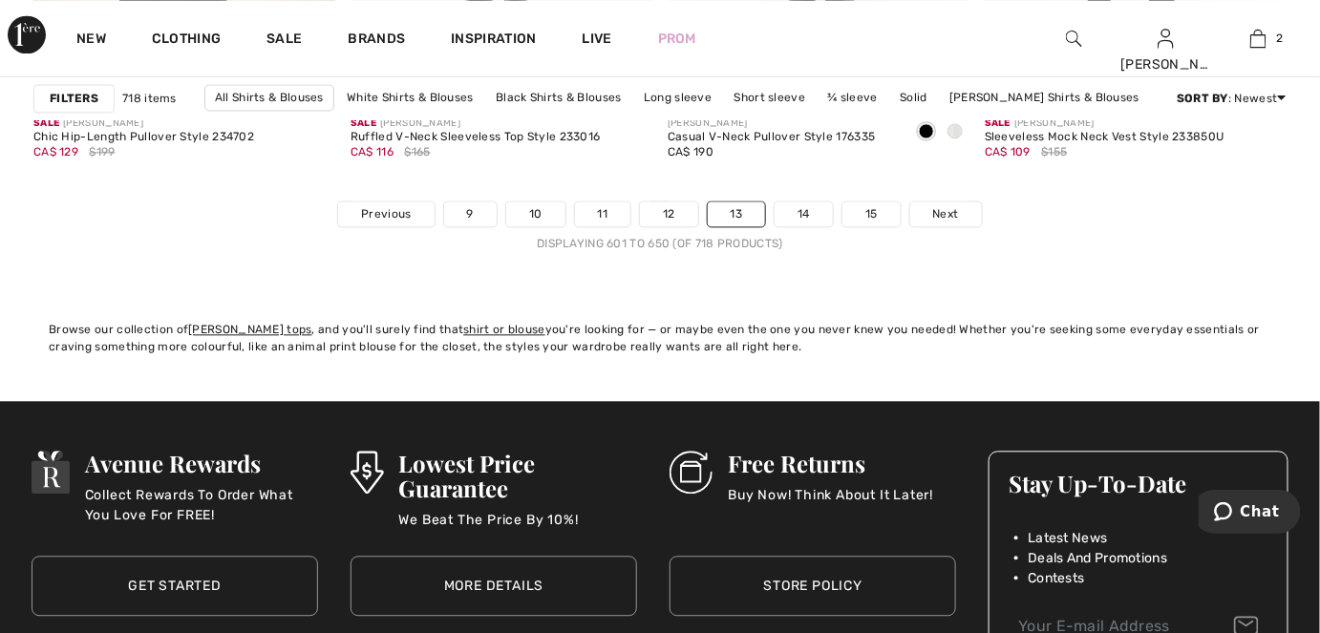
scroll to position [8369, 0]
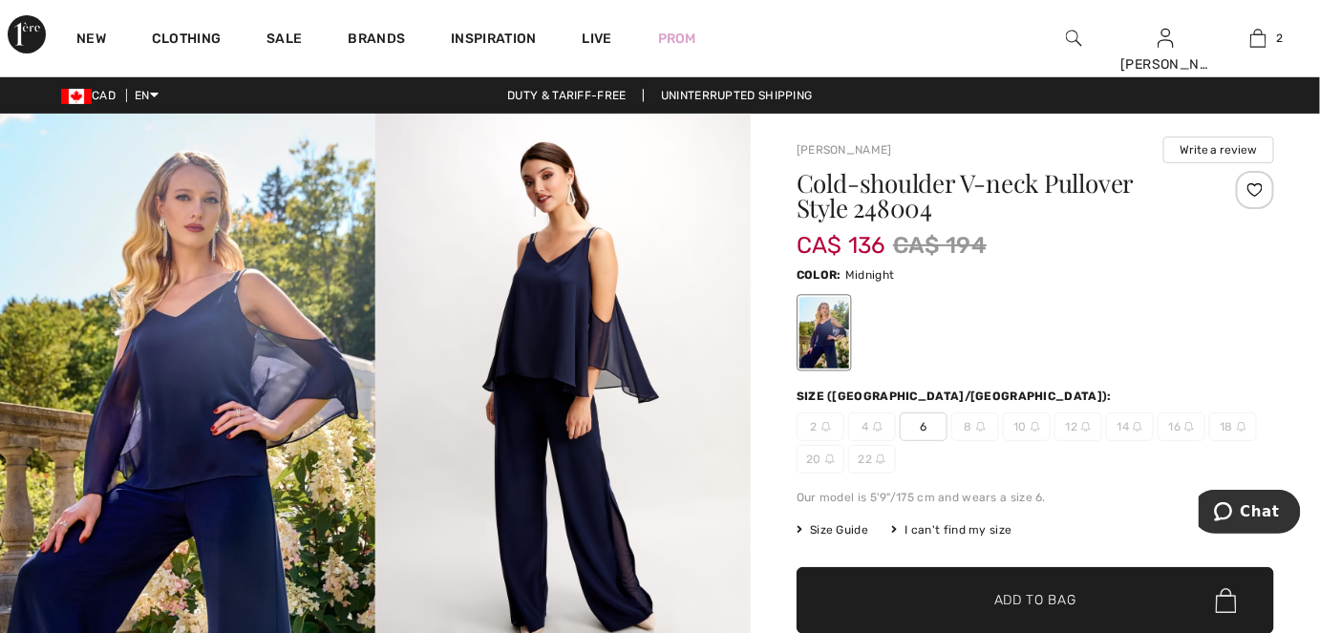
click at [219, 379] on img at bounding box center [187, 396] width 375 height 564
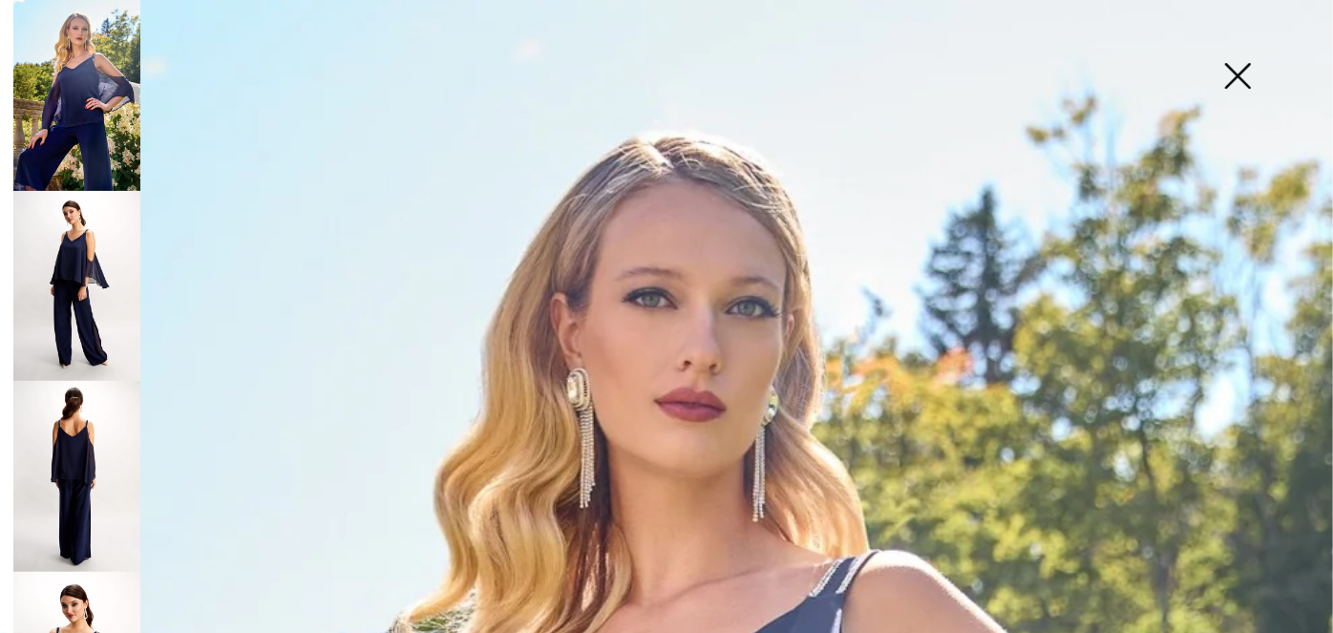
click at [1238, 81] on img at bounding box center [1238, 78] width 96 height 98
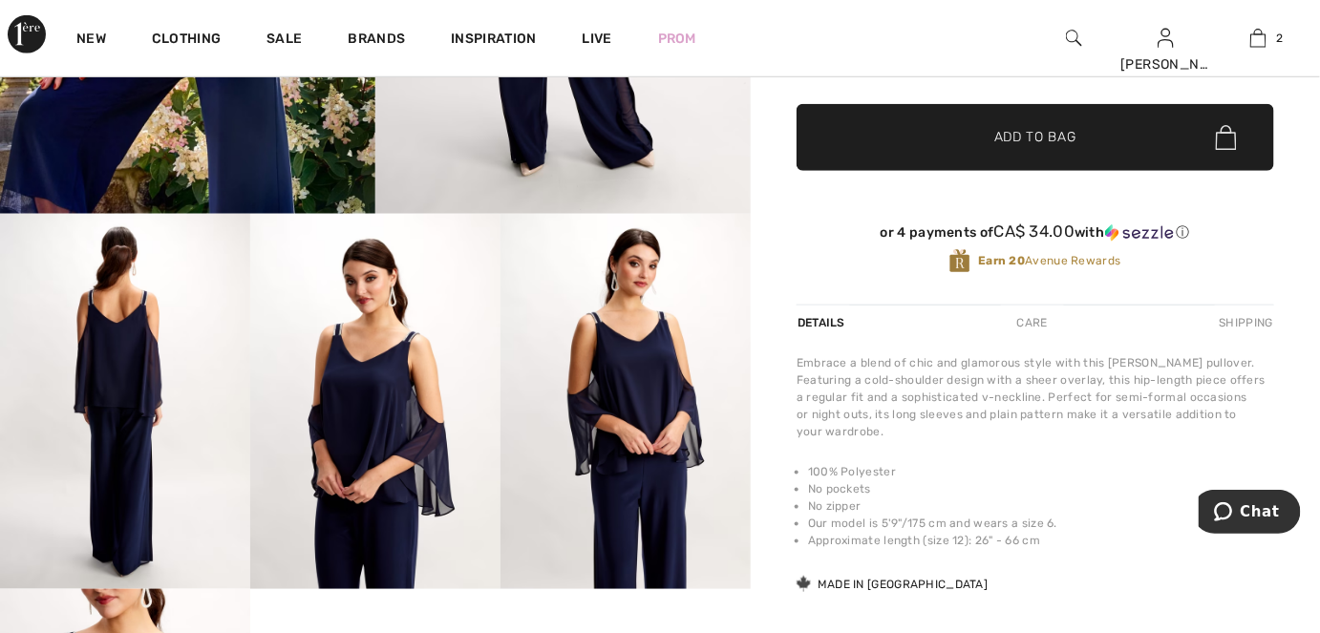
scroll to position [521, 0]
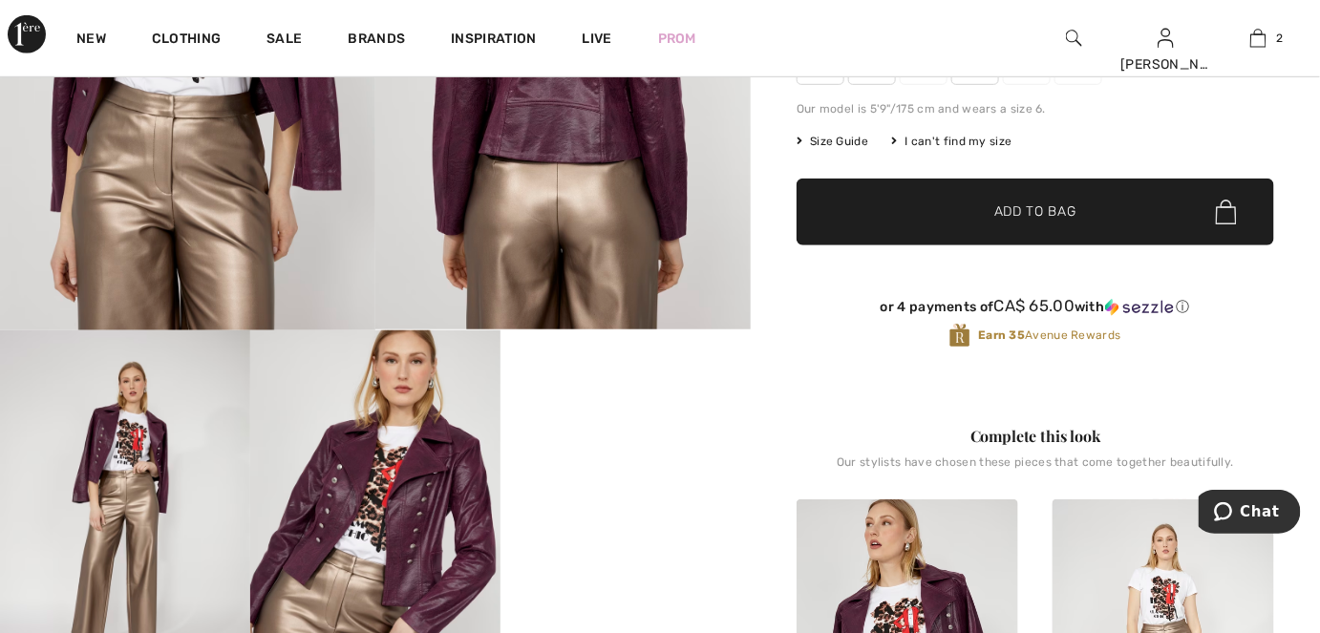
scroll to position [694, 0]
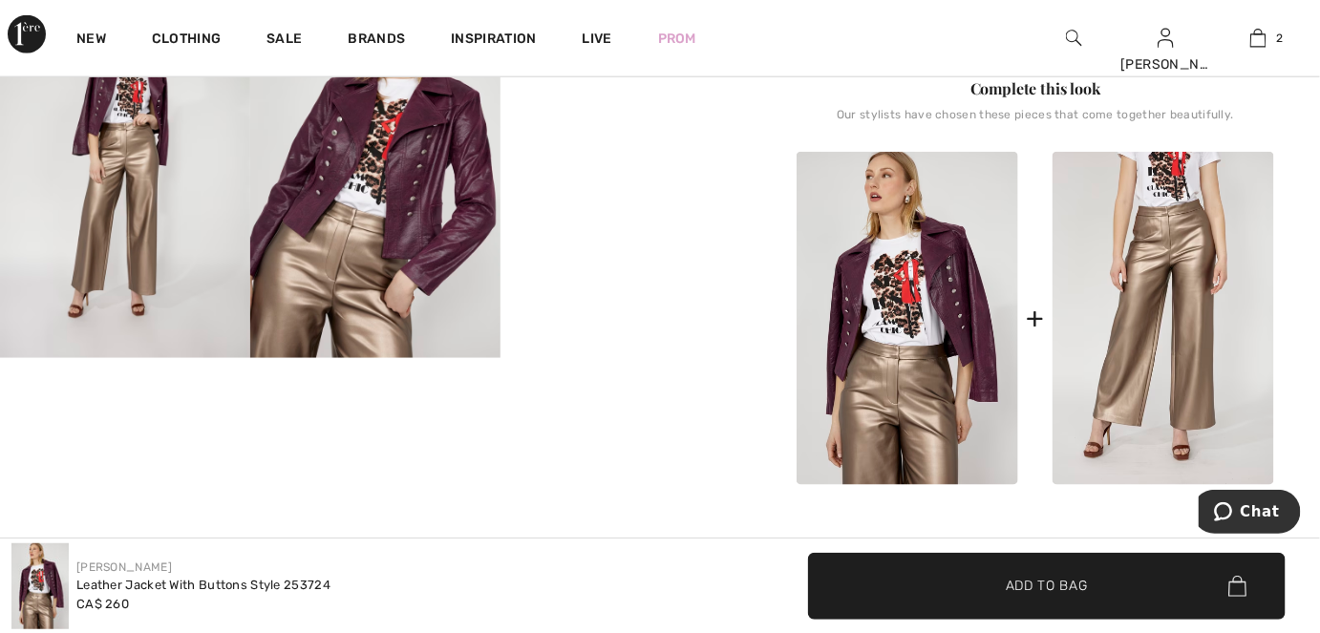
click at [1120, 247] on img at bounding box center [1164, 318] width 222 height 333
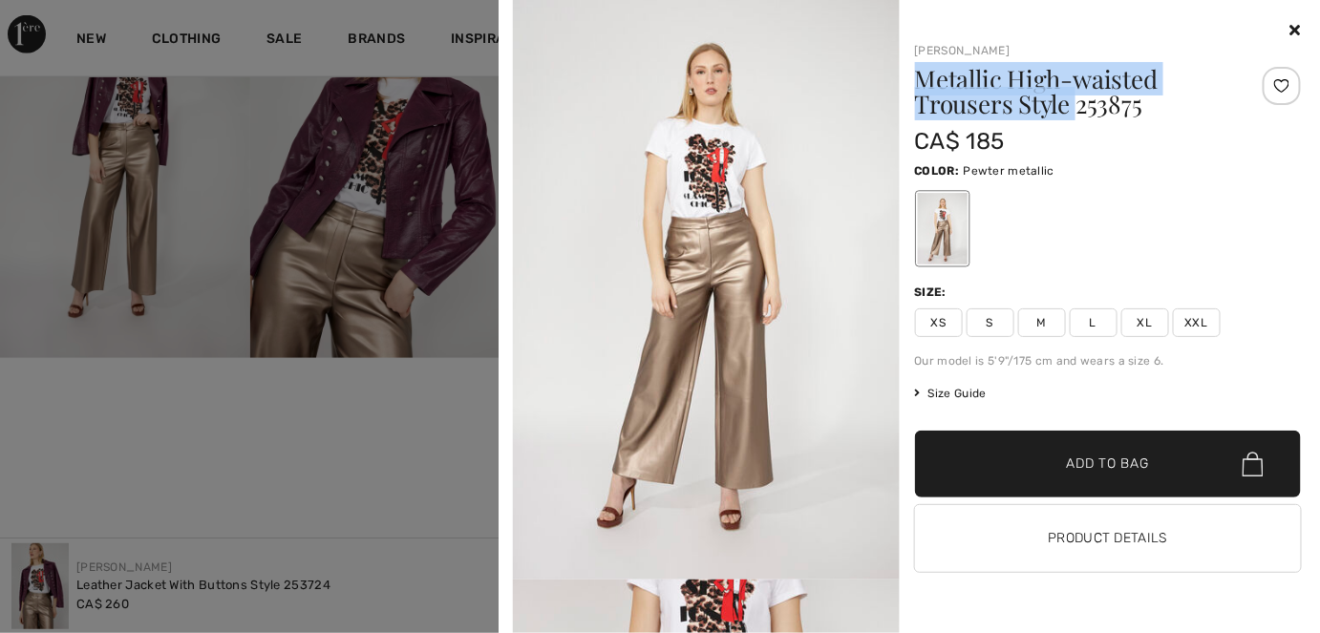
drag, startPoint x: 1074, startPoint y: 108, endPoint x: 924, endPoint y: 72, distance: 155.2
click at [924, 72] on h1 "Metallic High-waisted Trousers Style 253875" at bounding box center [1076, 92] width 322 height 50
copy h1 "Metallic High-waisted Trousers Style"
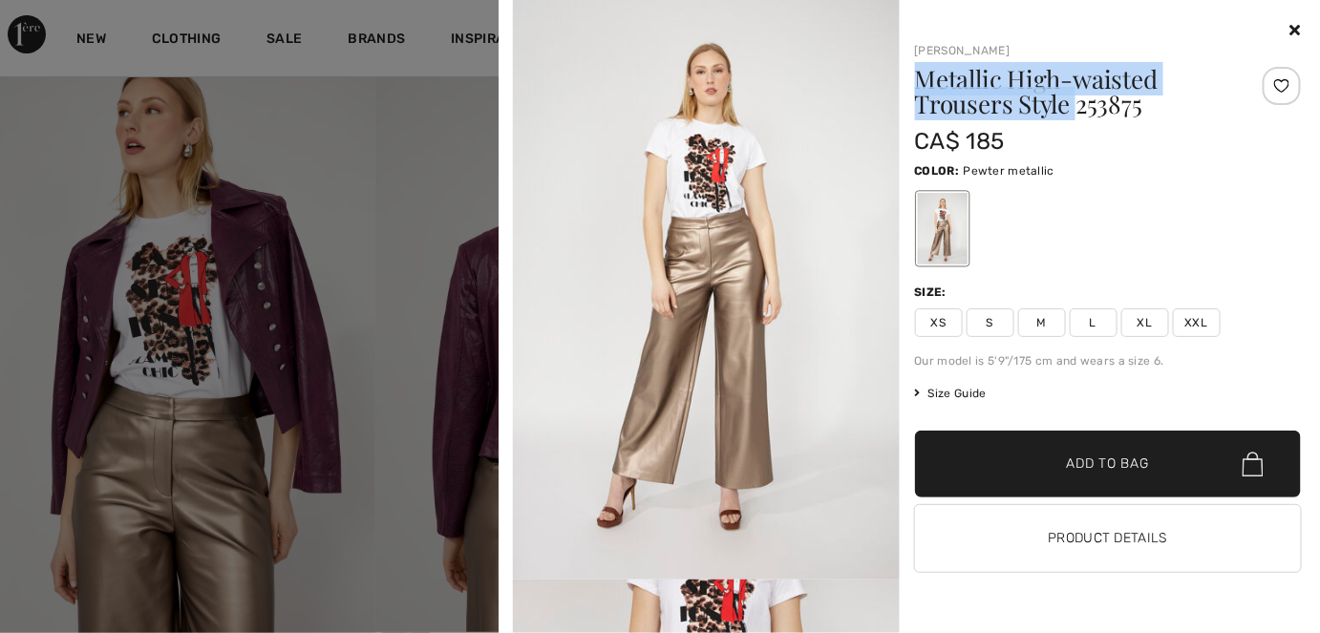
scroll to position [0, 0]
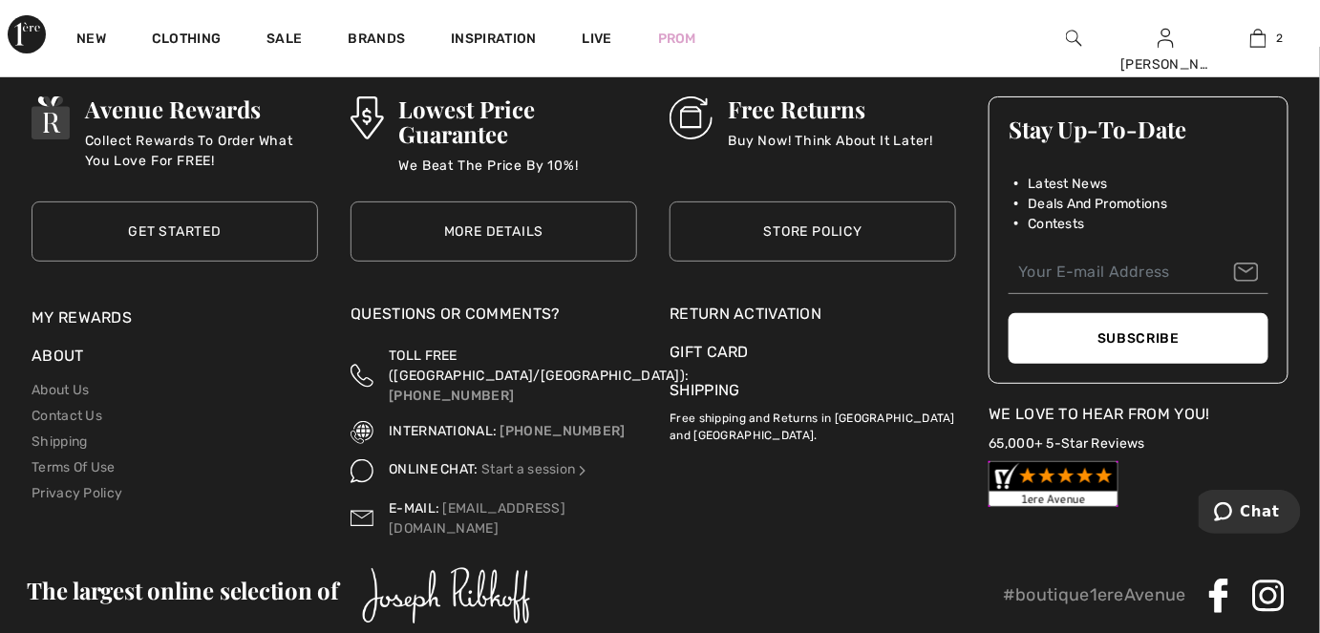
scroll to position [2593, 0]
